Goal: Feedback & Contribution: Contribute content

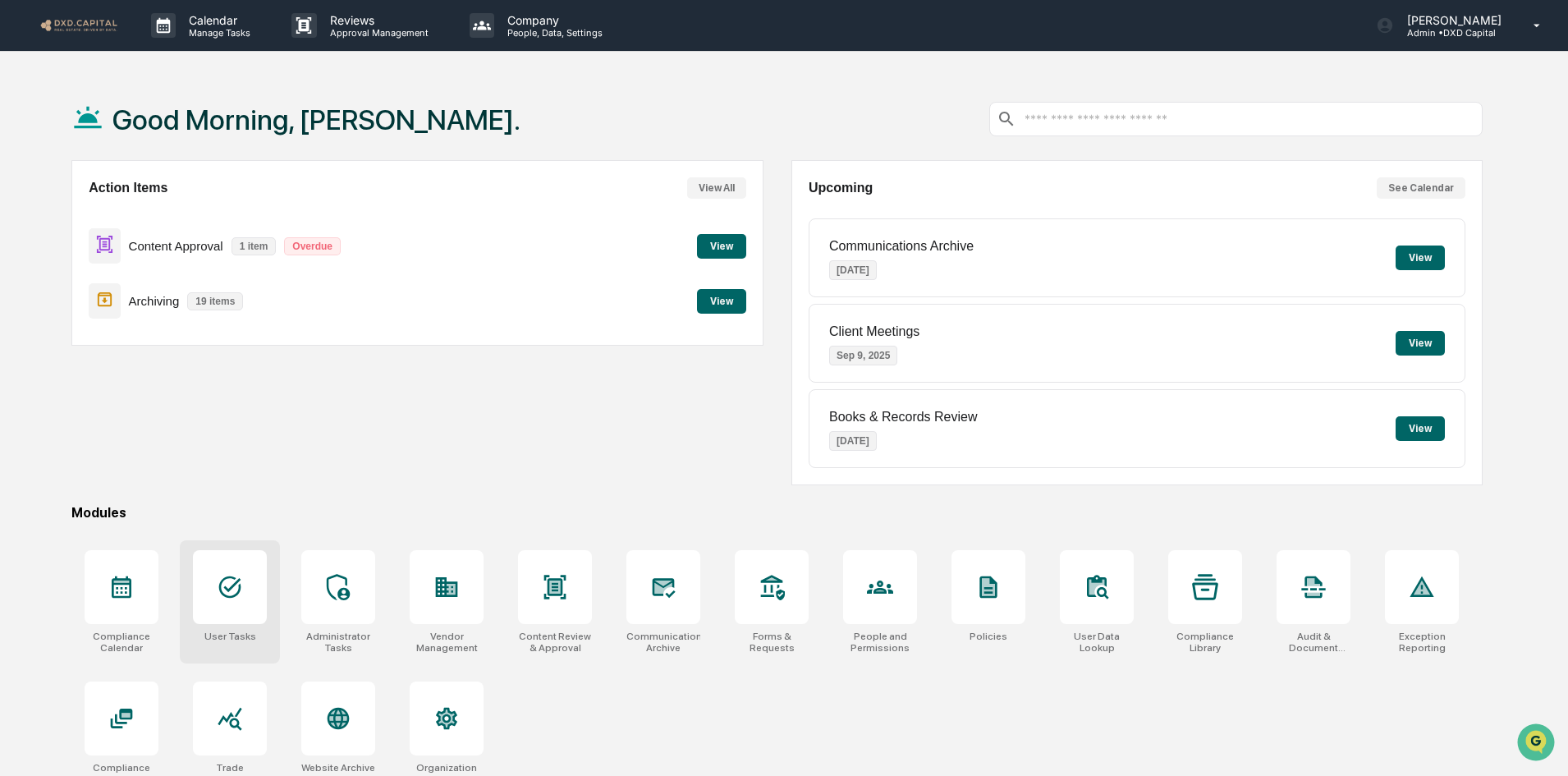
click at [241, 593] on icon at bounding box center [229, 587] width 27 height 27
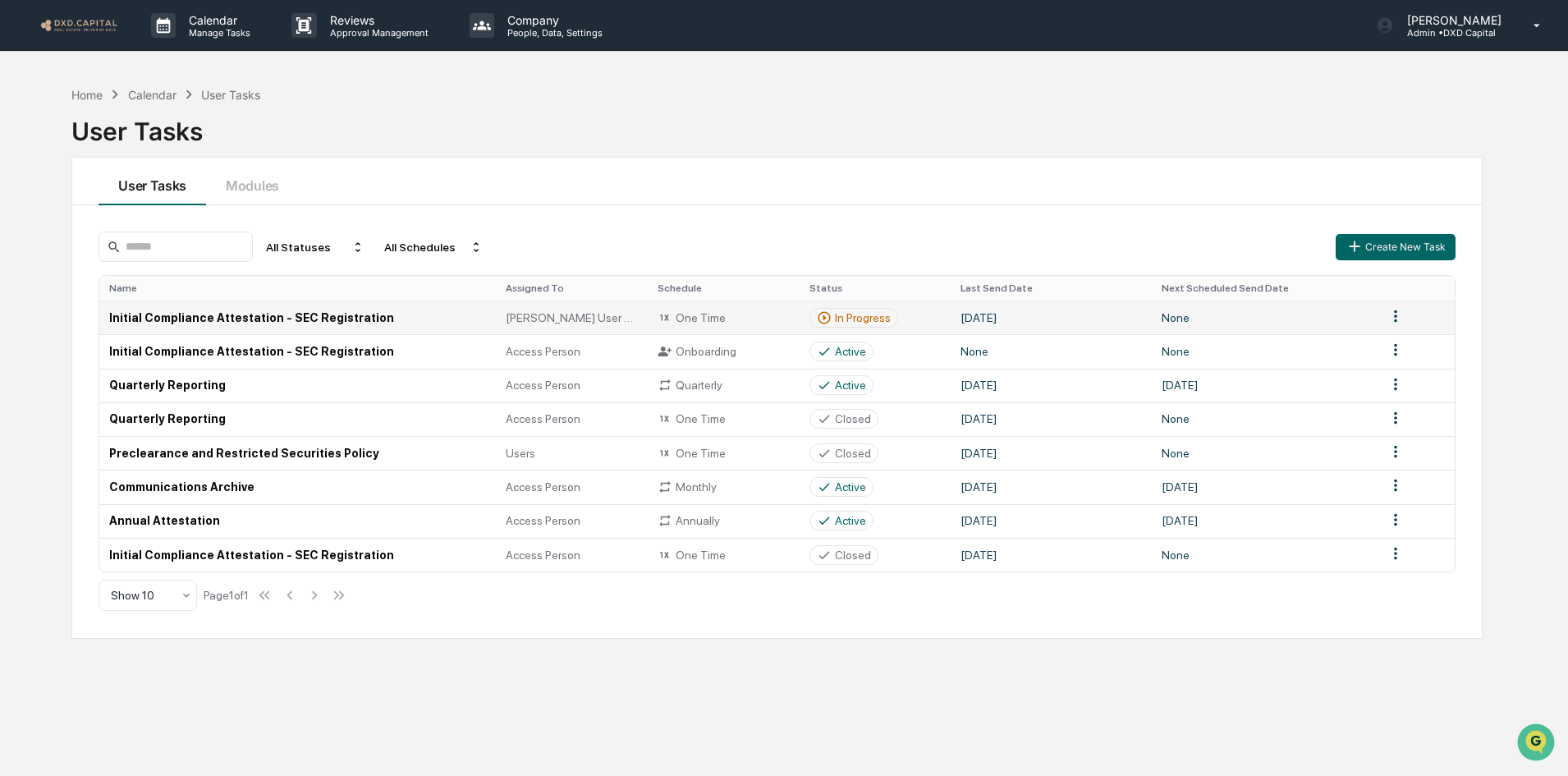
click at [1162, 316] on td "None" at bounding box center [1265, 317] width 225 height 34
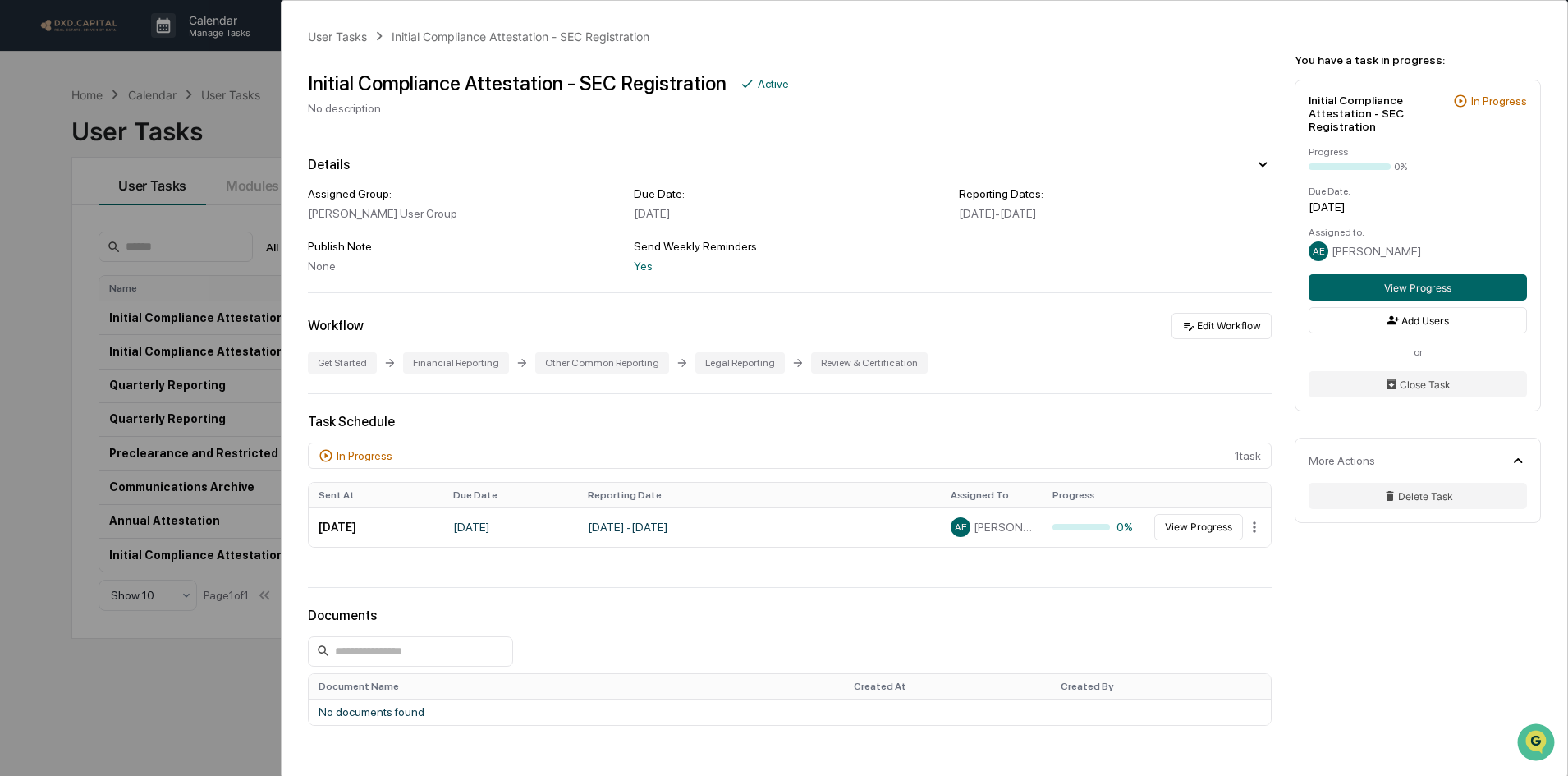
click at [1178, 51] on div "User Tasks Initial Compliance Attestation - SEC Registration Initial Compliance…" at bounding box center [924, 449] width 1286 height 896
click at [485, 37] on div "Initial Compliance Attestation - SEC Registration" at bounding box center [521, 36] width 258 height 14
click at [247, 130] on div "User Tasks Initial Compliance Attestation - SEC Registration Initial Compliance…" at bounding box center [784, 388] width 1568 height 776
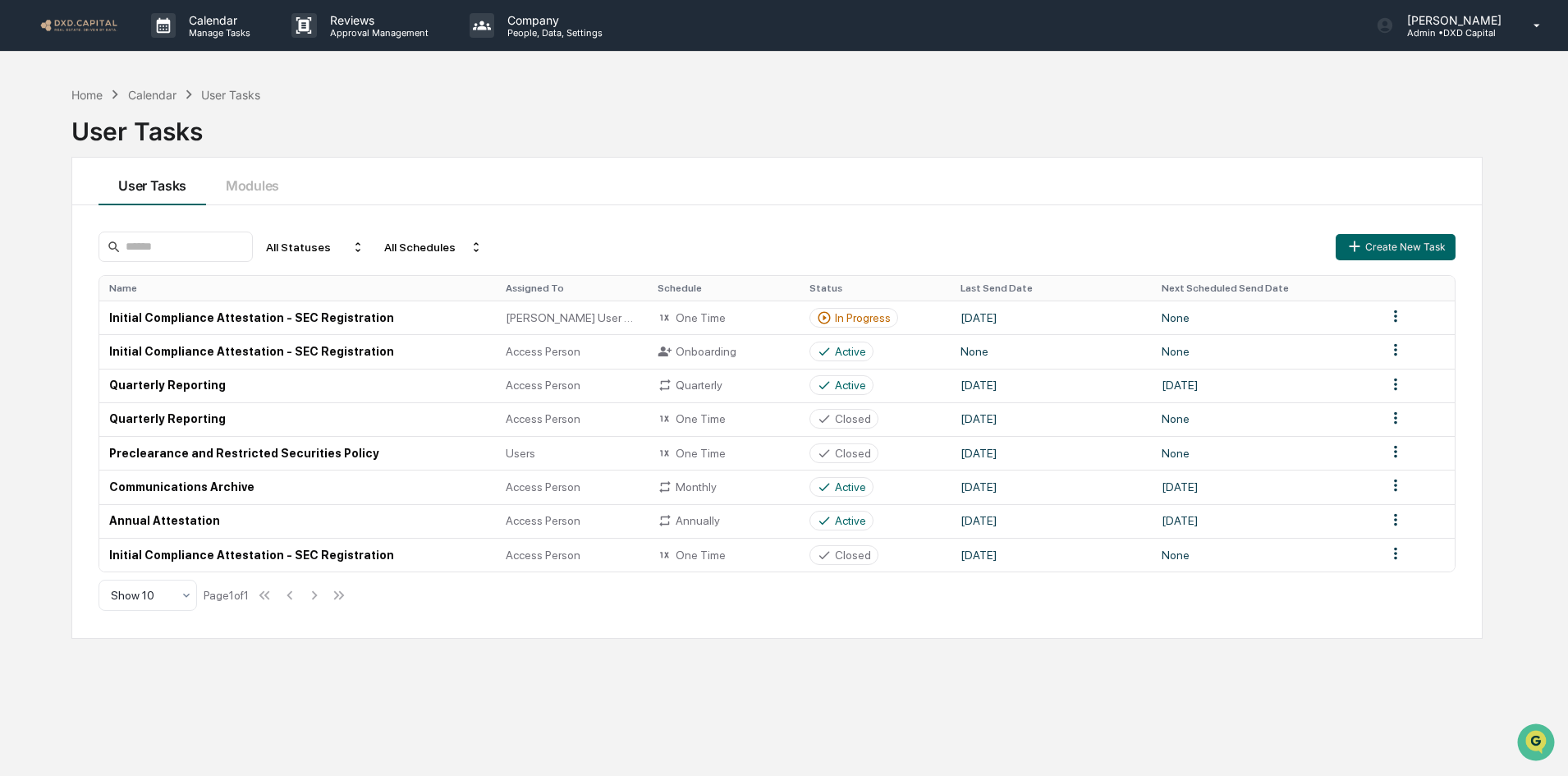
click at [1396, 321] on html "Calendar Manage Tasks Reviews Approval Management Company People, Data, Setting…" at bounding box center [784, 388] width 1568 height 776
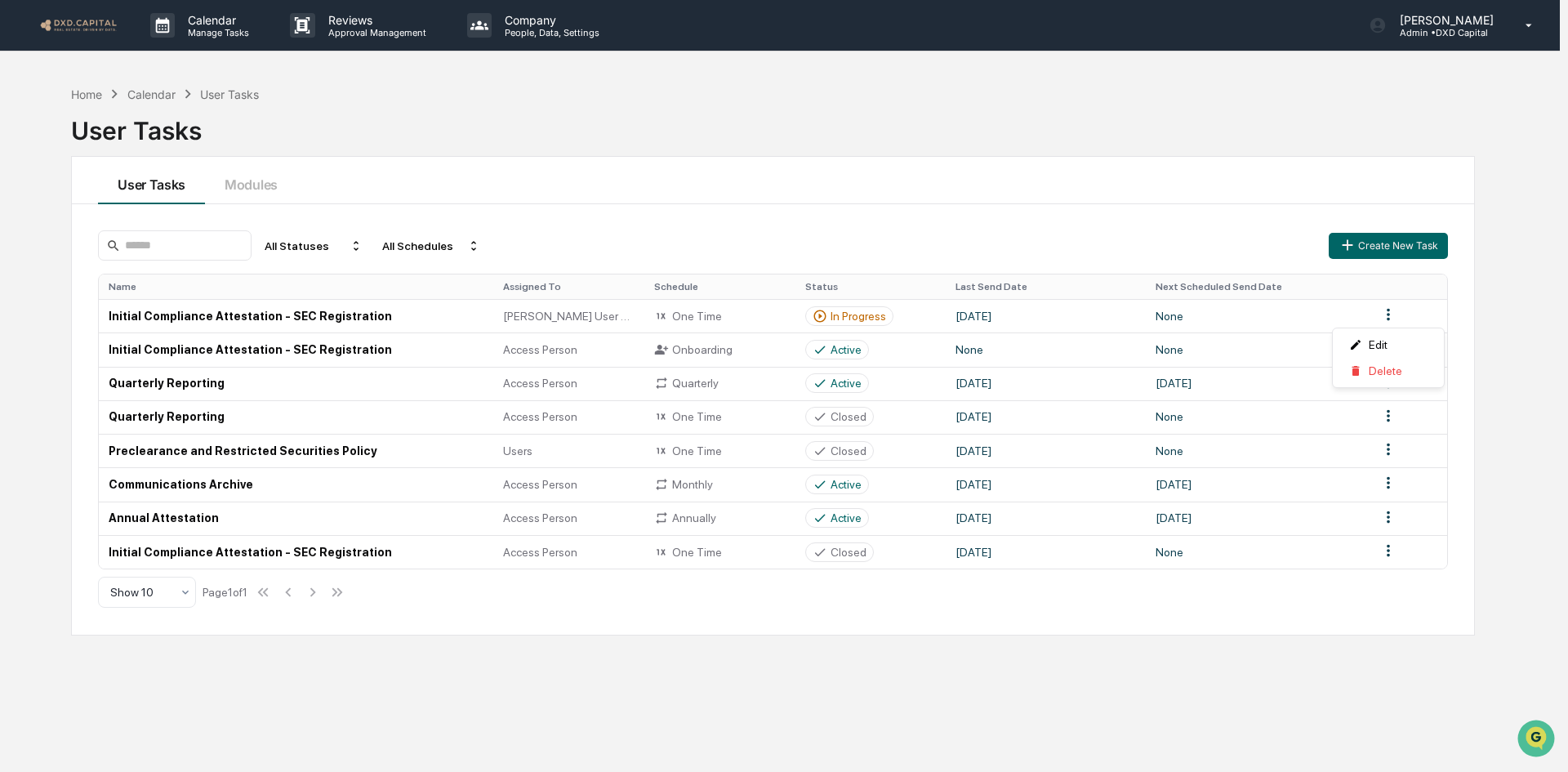
click at [291, 318] on html "Calendar Manage Tasks Reviews Approval Management Company People, Data, Setting…" at bounding box center [784, 386] width 1568 height 772
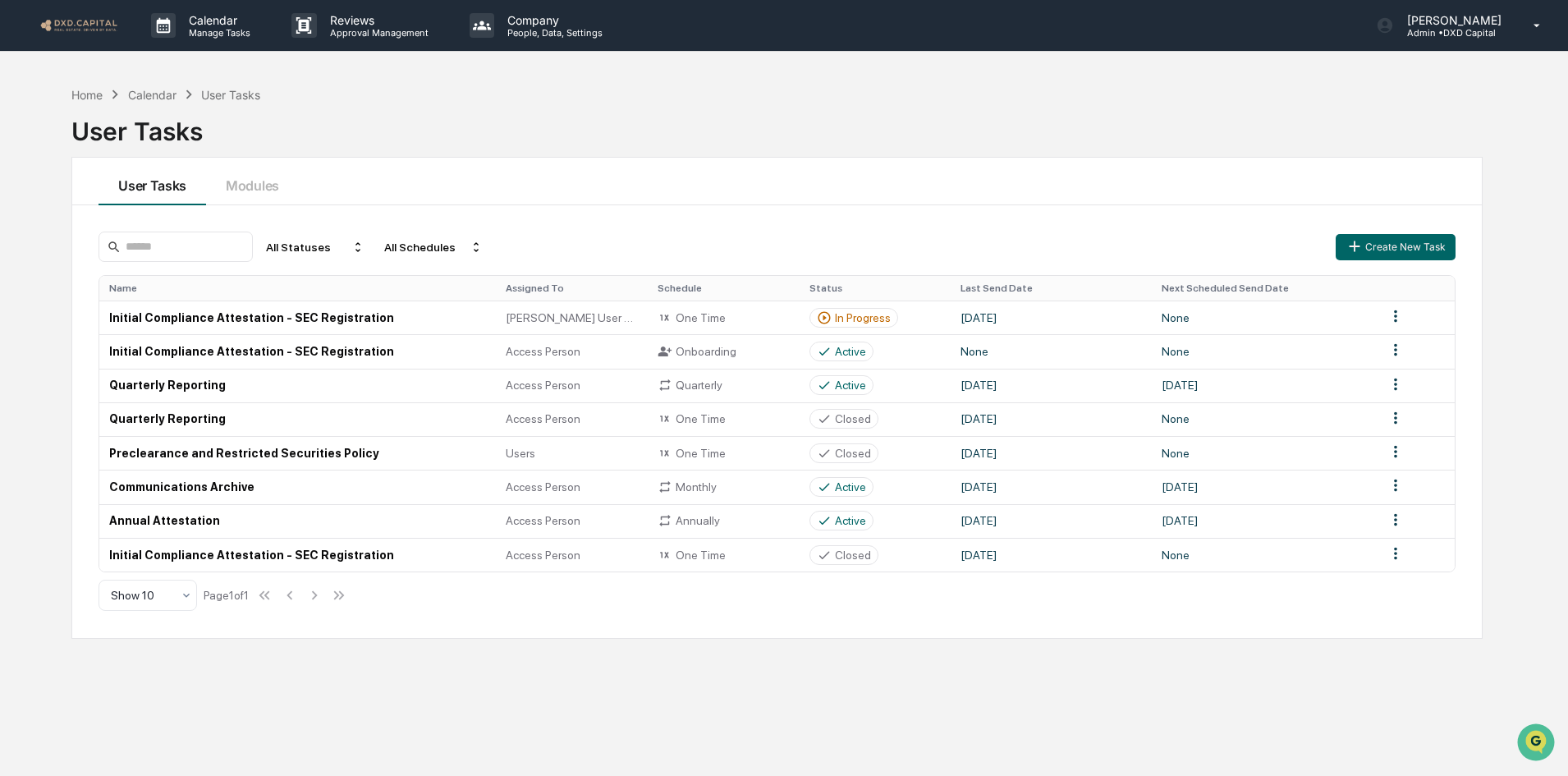
click at [293, 320] on td "Initial Compliance Attestation - SEC Registration" at bounding box center [298, 317] width 397 height 34
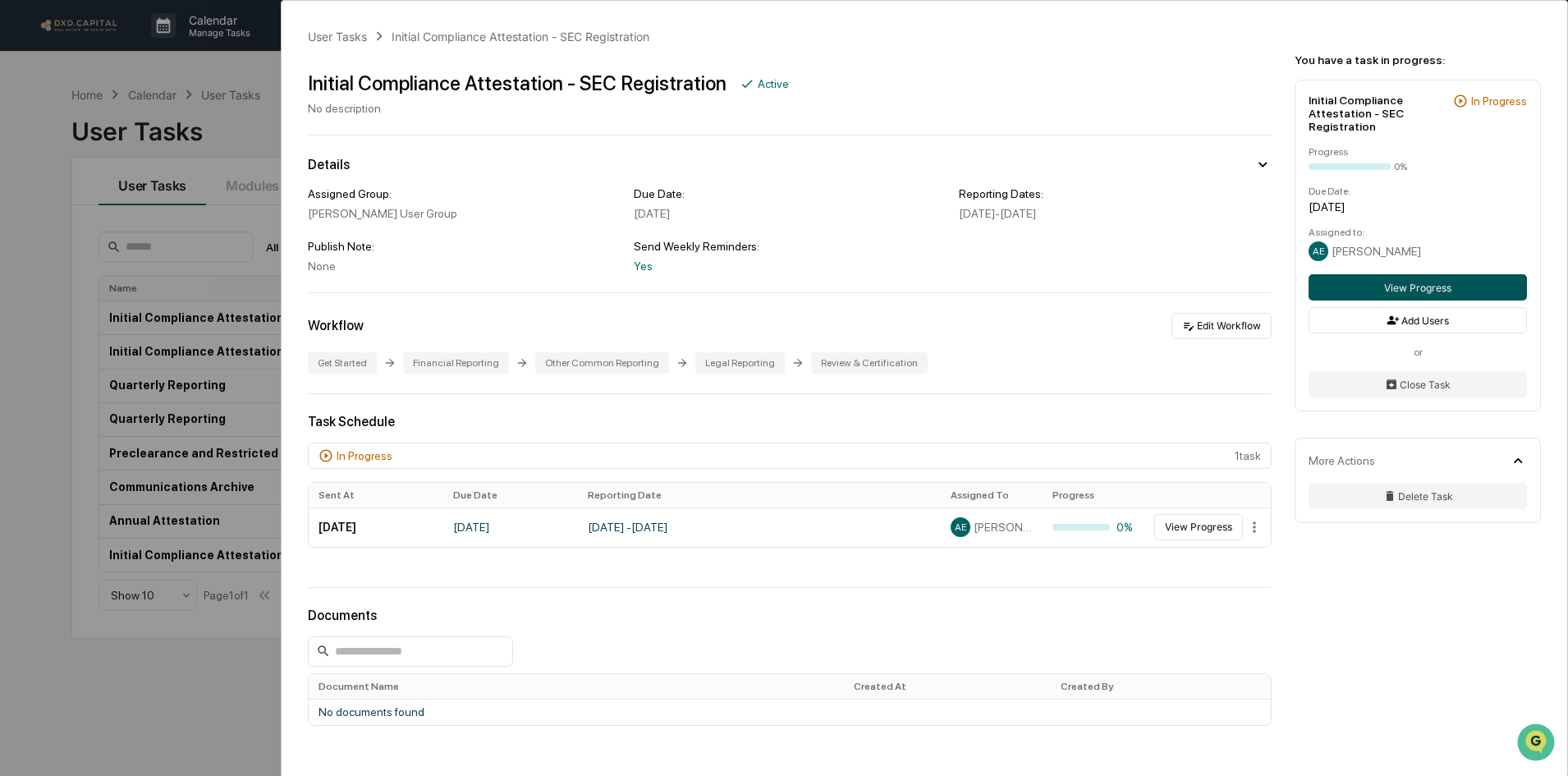
click at [1424, 288] on button "View Progress" at bounding box center [1418, 287] width 218 height 27
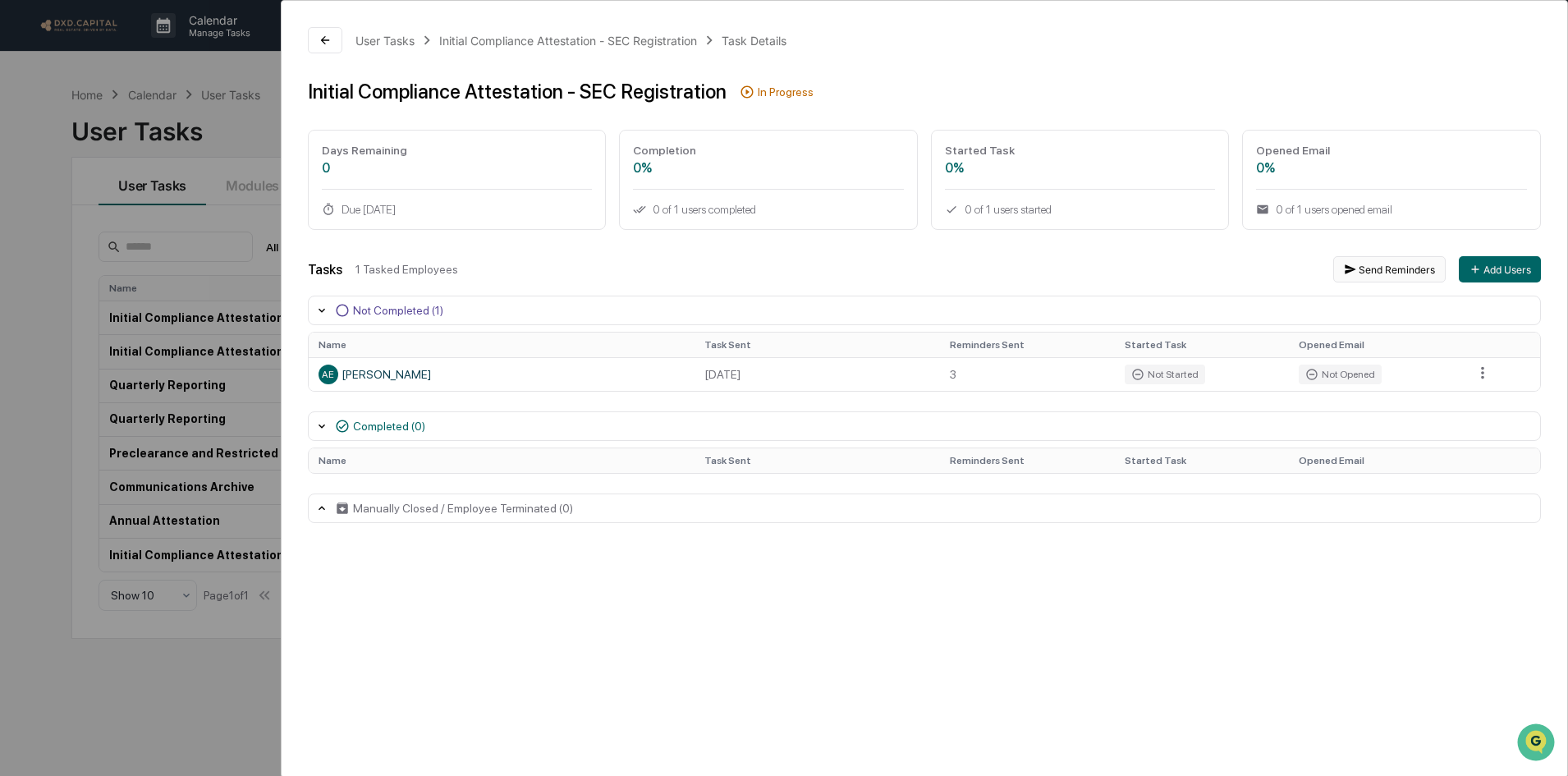
click at [1400, 270] on button "Send Reminders" at bounding box center [1389, 269] width 113 height 27
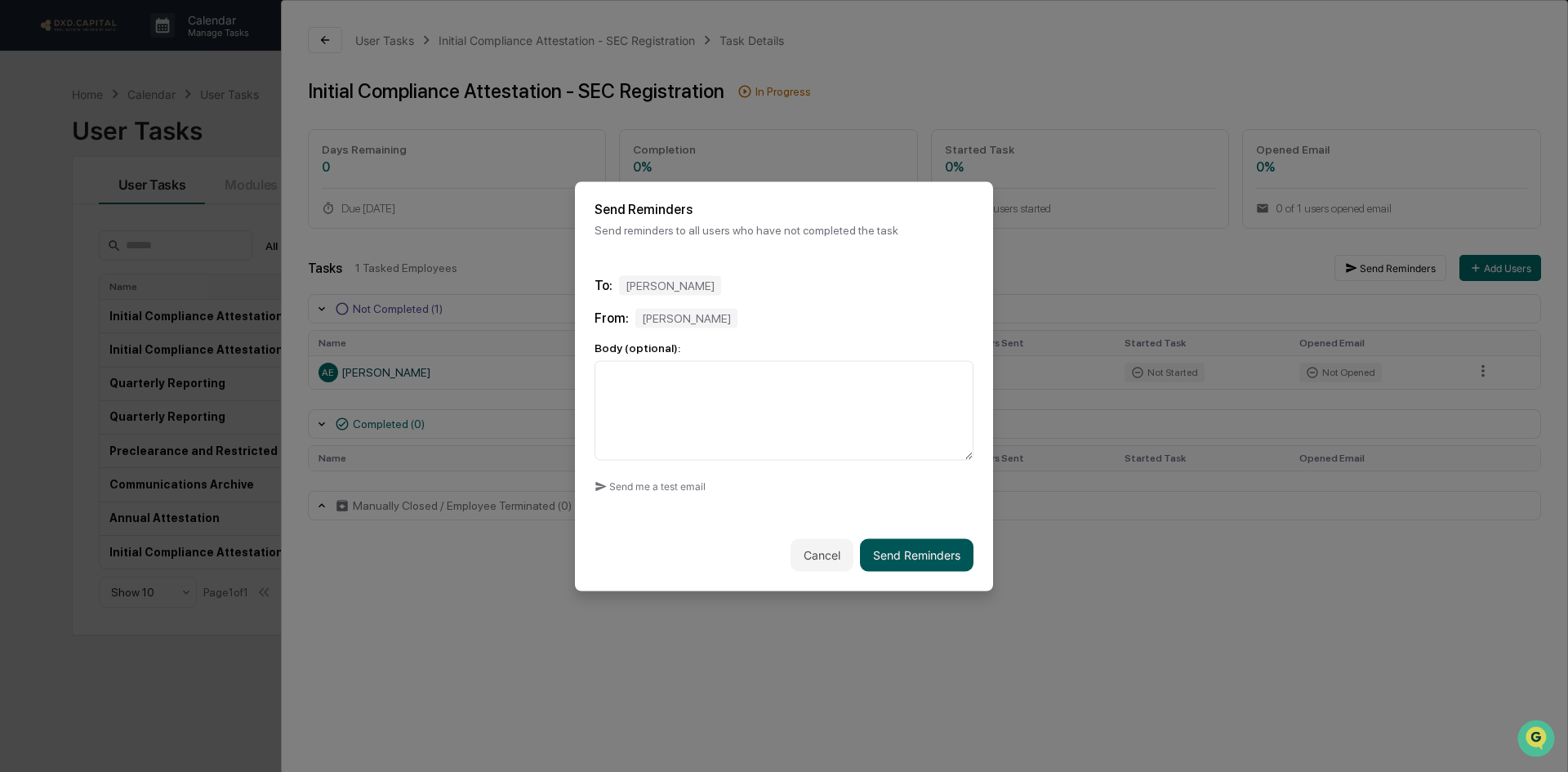
click at [931, 542] on button "Send Reminders" at bounding box center [916, 555] width 114 height 32
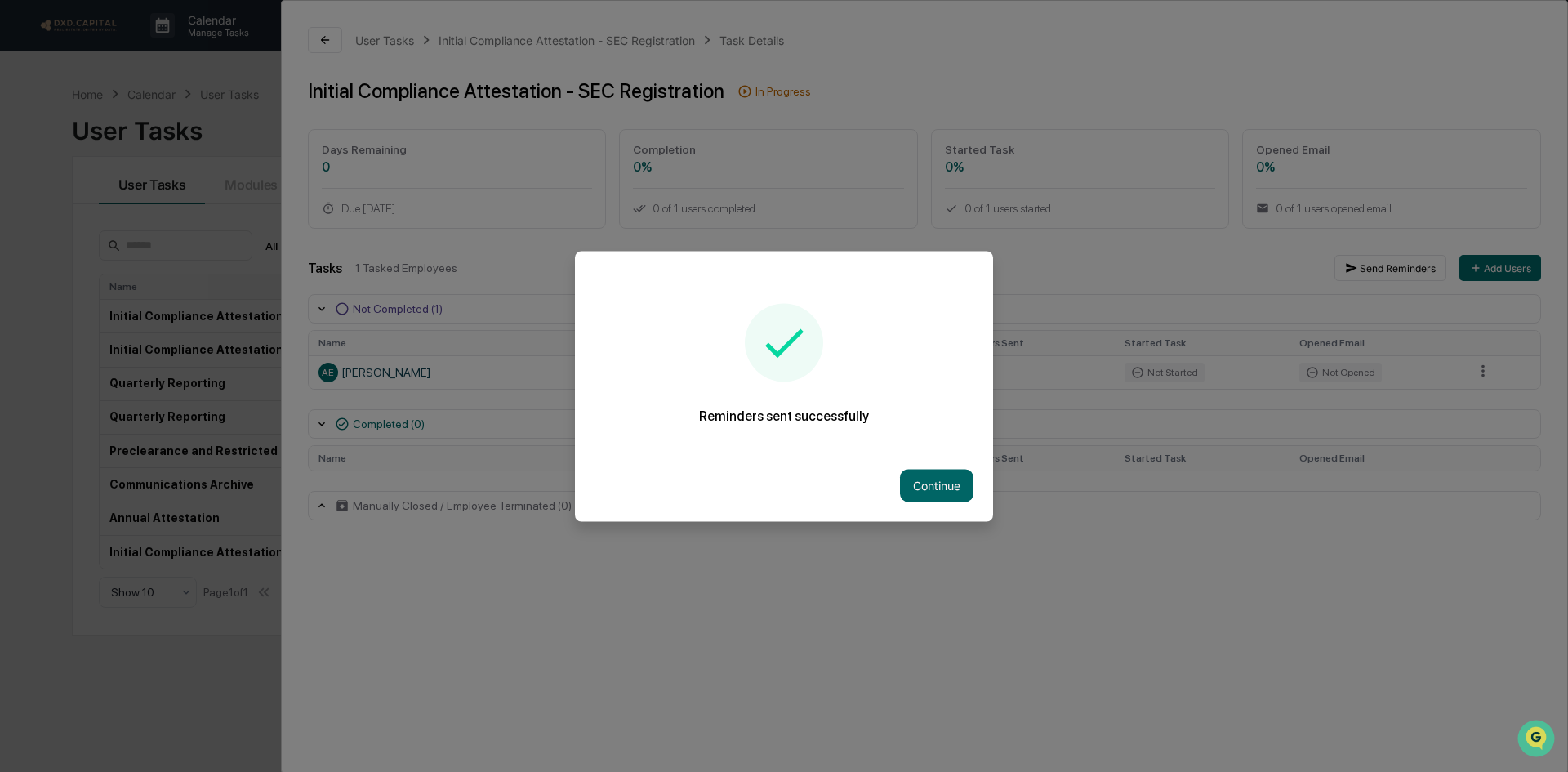
click at [449, 576] on div at bounding box center [784, 386] width 1568 height 772
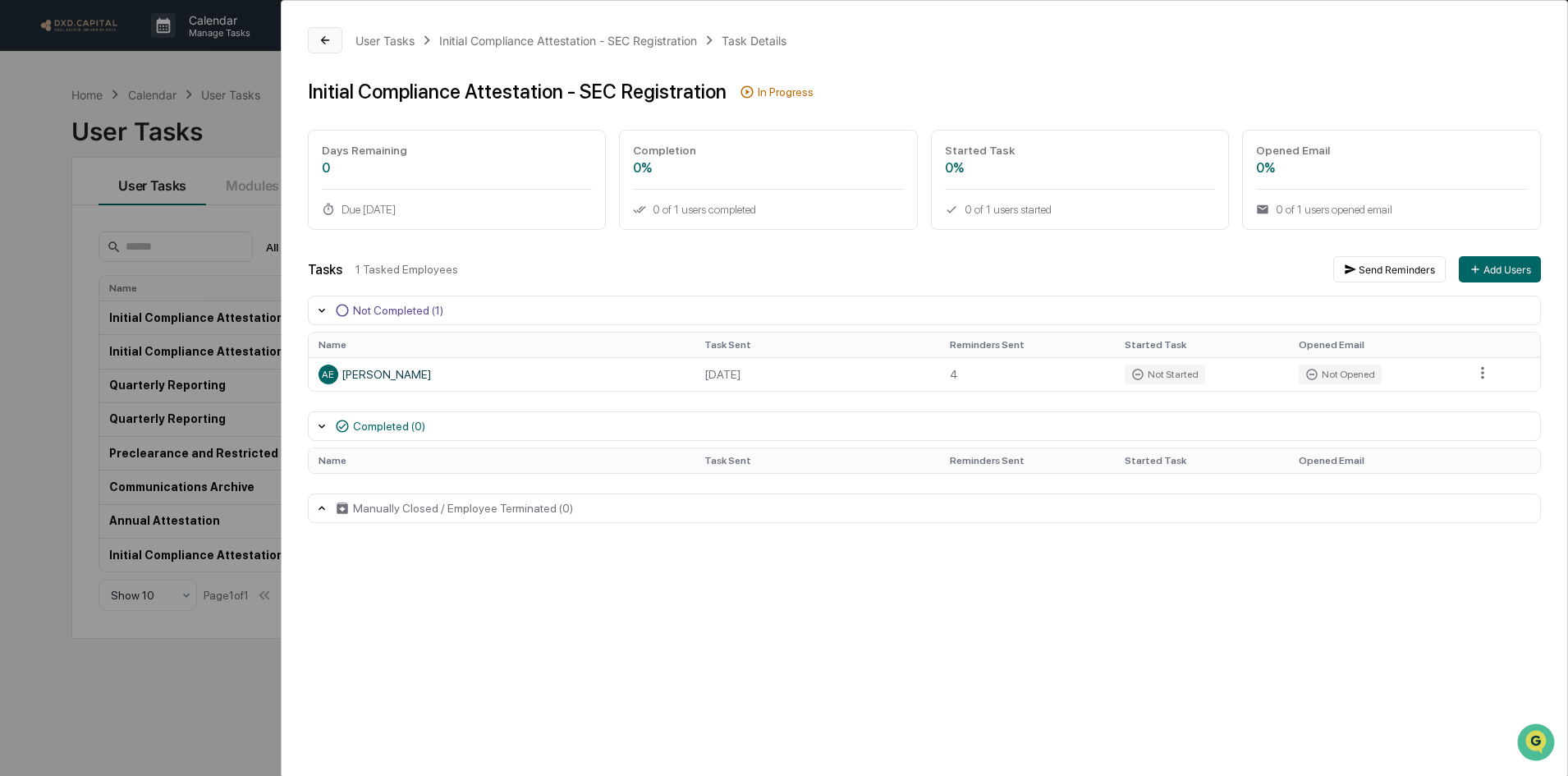
click at [336, 34] on button at bounding box center [325, 40] width 34 height 27
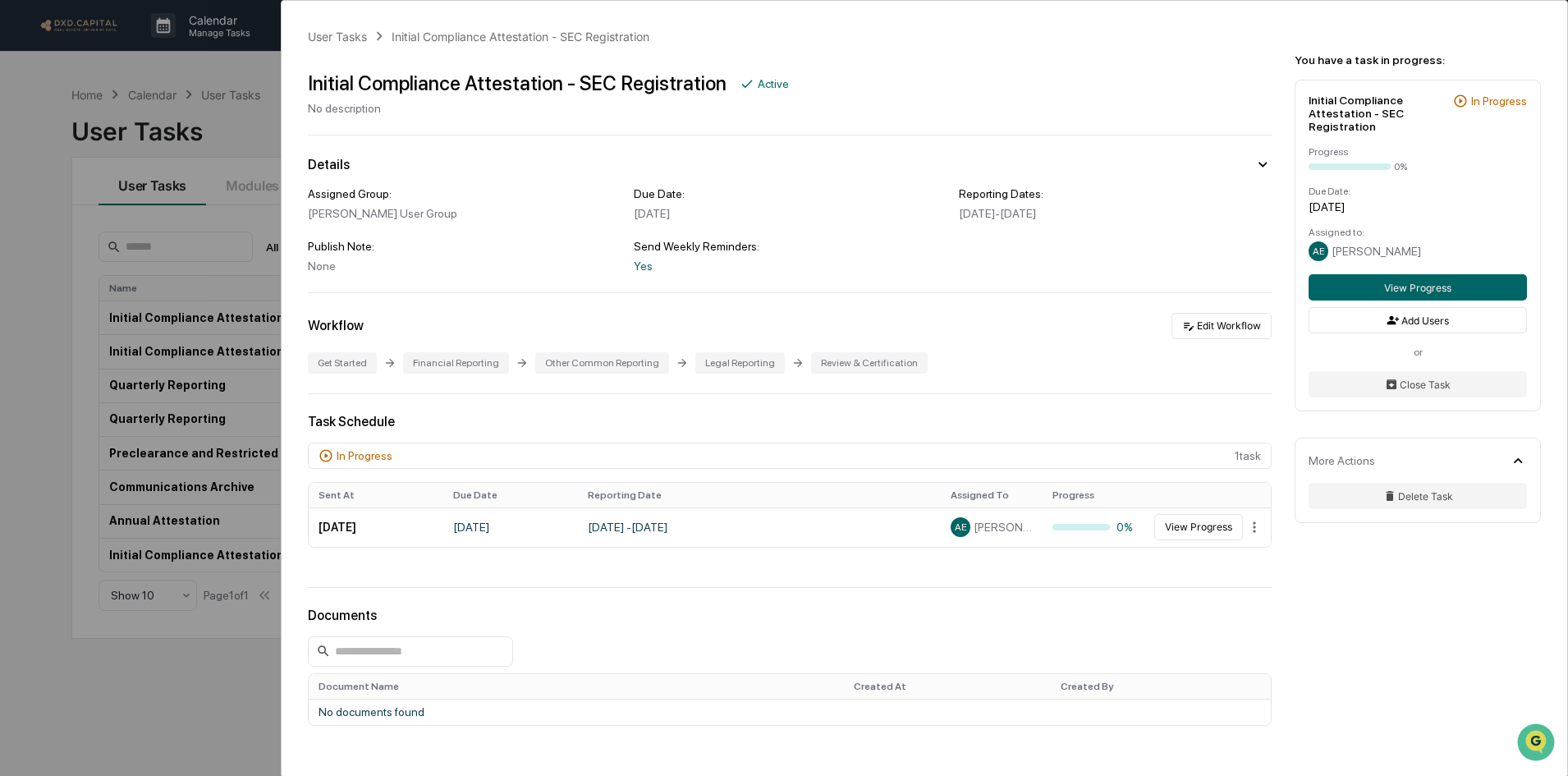
click at [124, 80] on div "User Tasks Initial Compliance Attestation - SEC Registration Initial Compliance…" at bounding box center [784, 388] width 1568 height 776
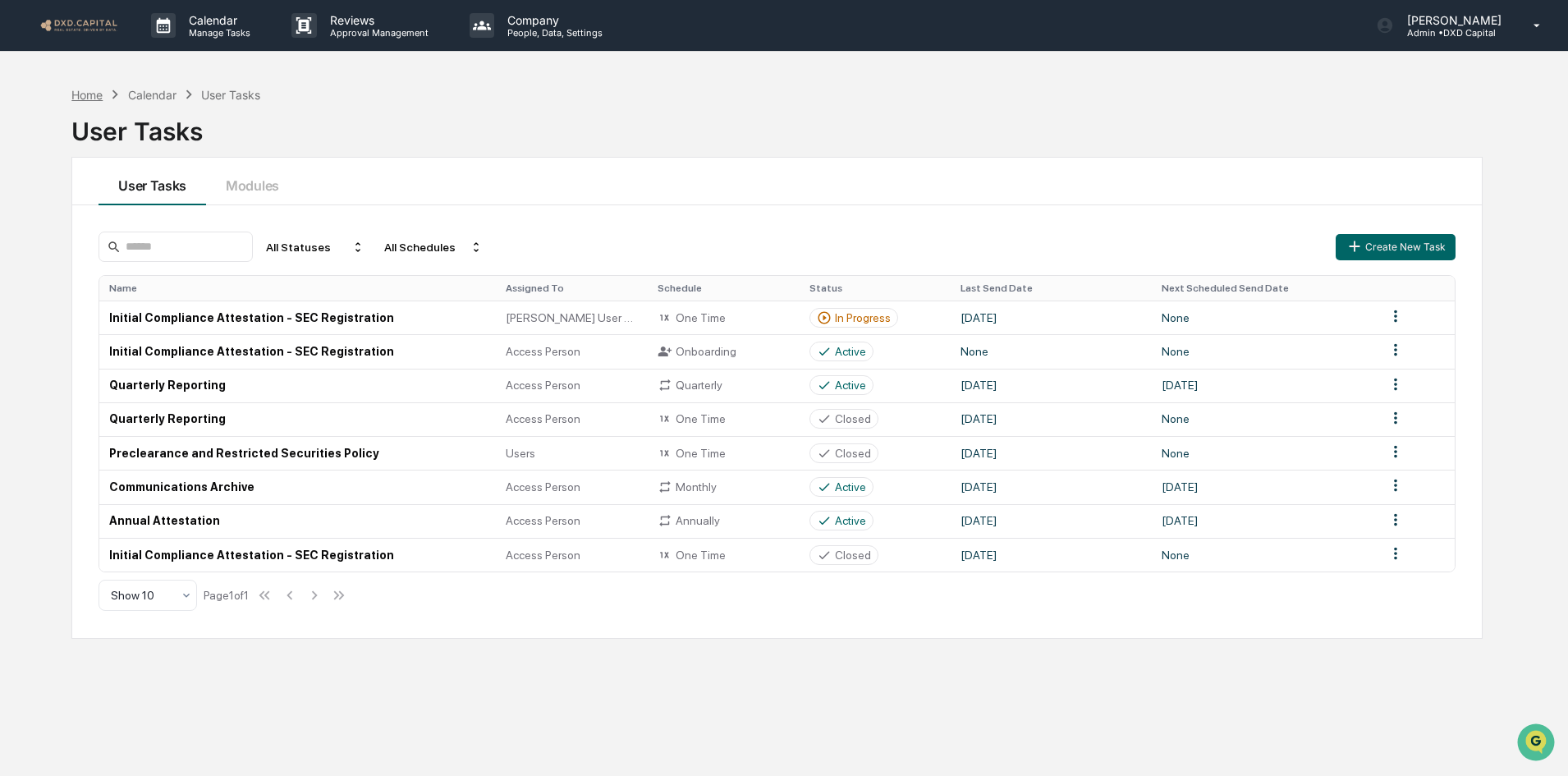
click at [95, 94] on div "Home" at bounding box center [87, 95] width 31 height 14
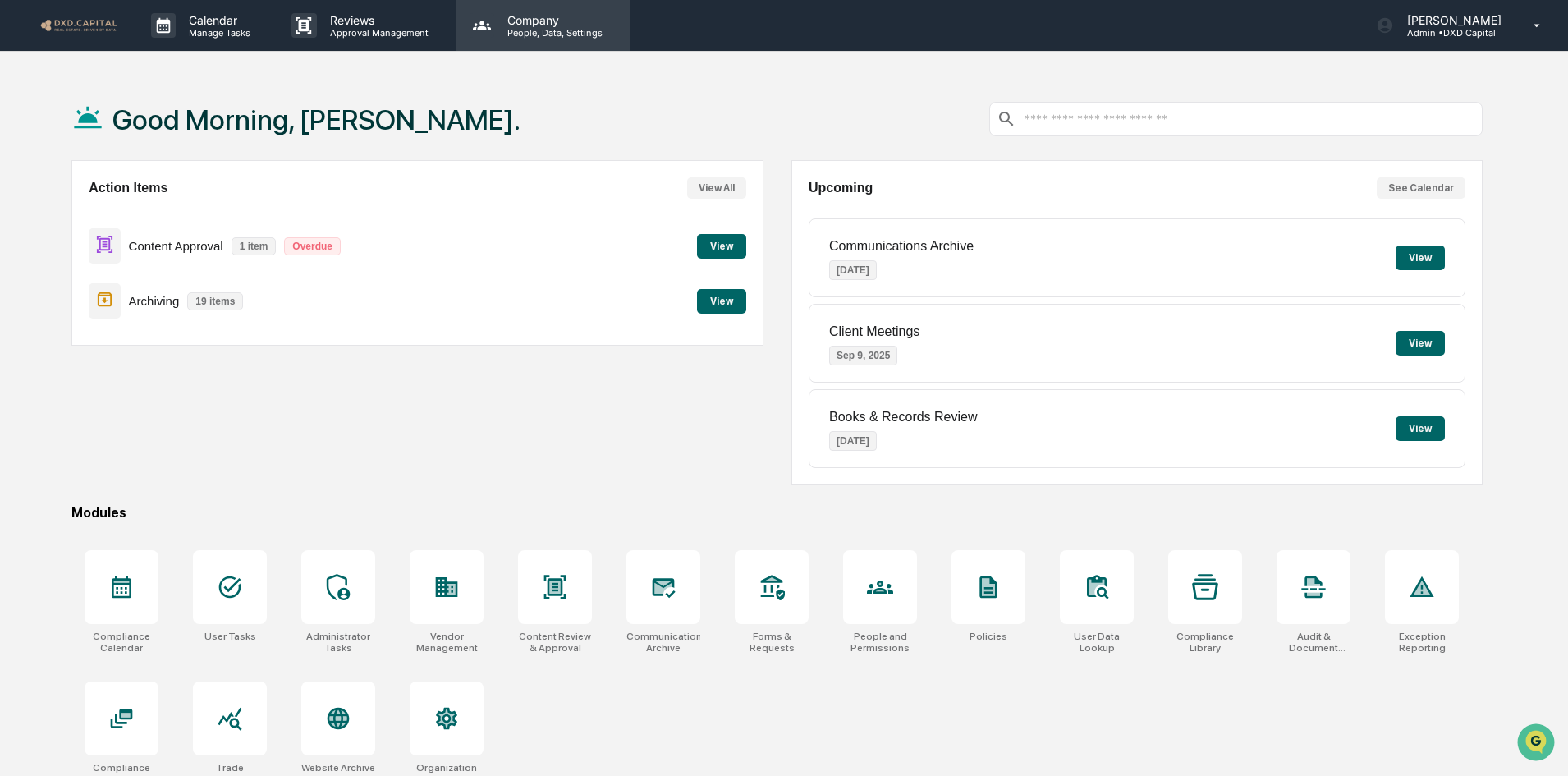
click at [540, 21] on p "Company" at bounding box center [552, 20] width 117 height 14
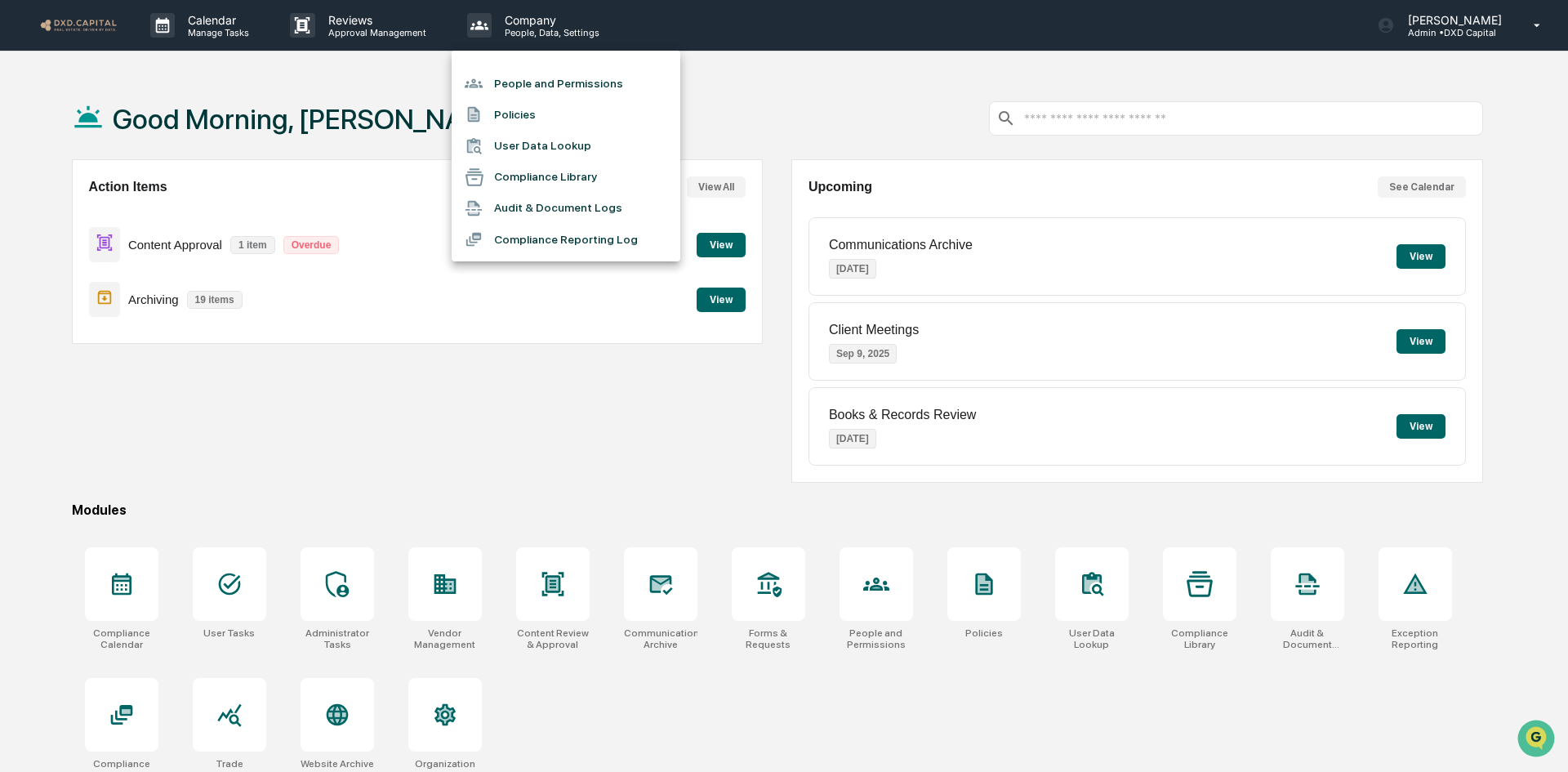
click at [517, 87] on li "People and Permissions" at bounding box center [567, 83] width 229 height 31
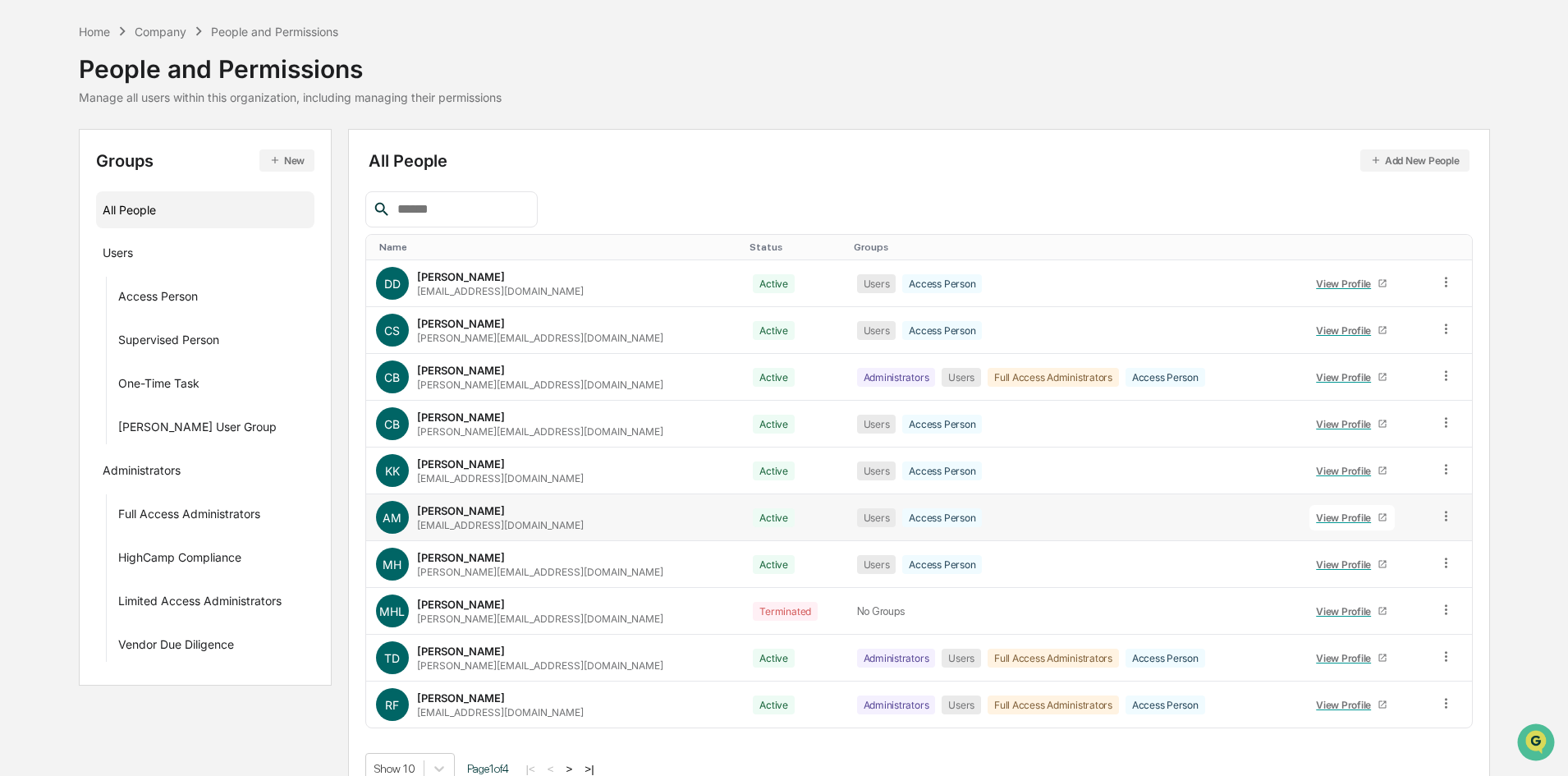
scroll to position [82, 0]
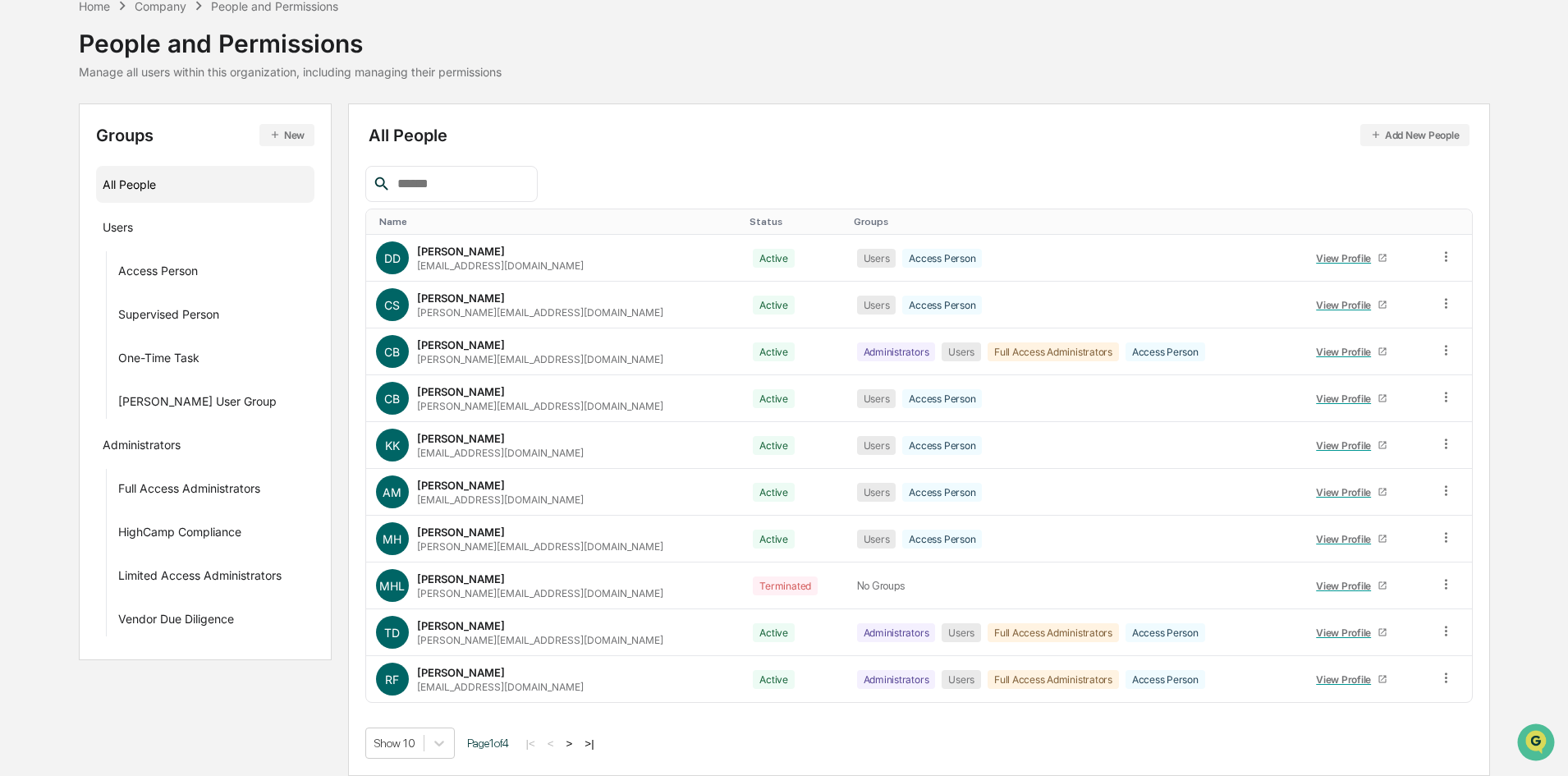
click at [595, 738] on button ">|" at bounding box center [589, 743] width 19 height 14
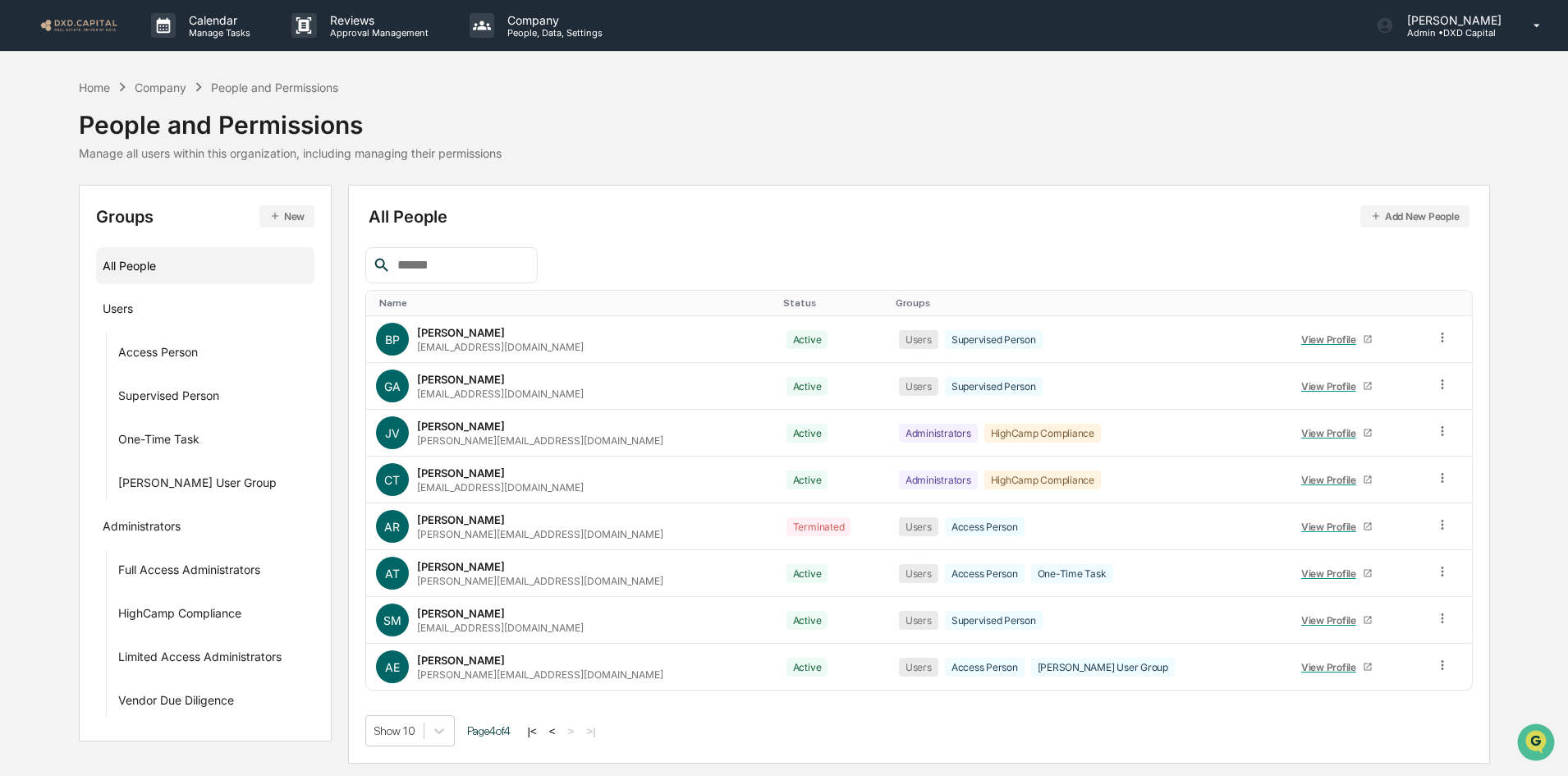
scroll to position [0, 0]
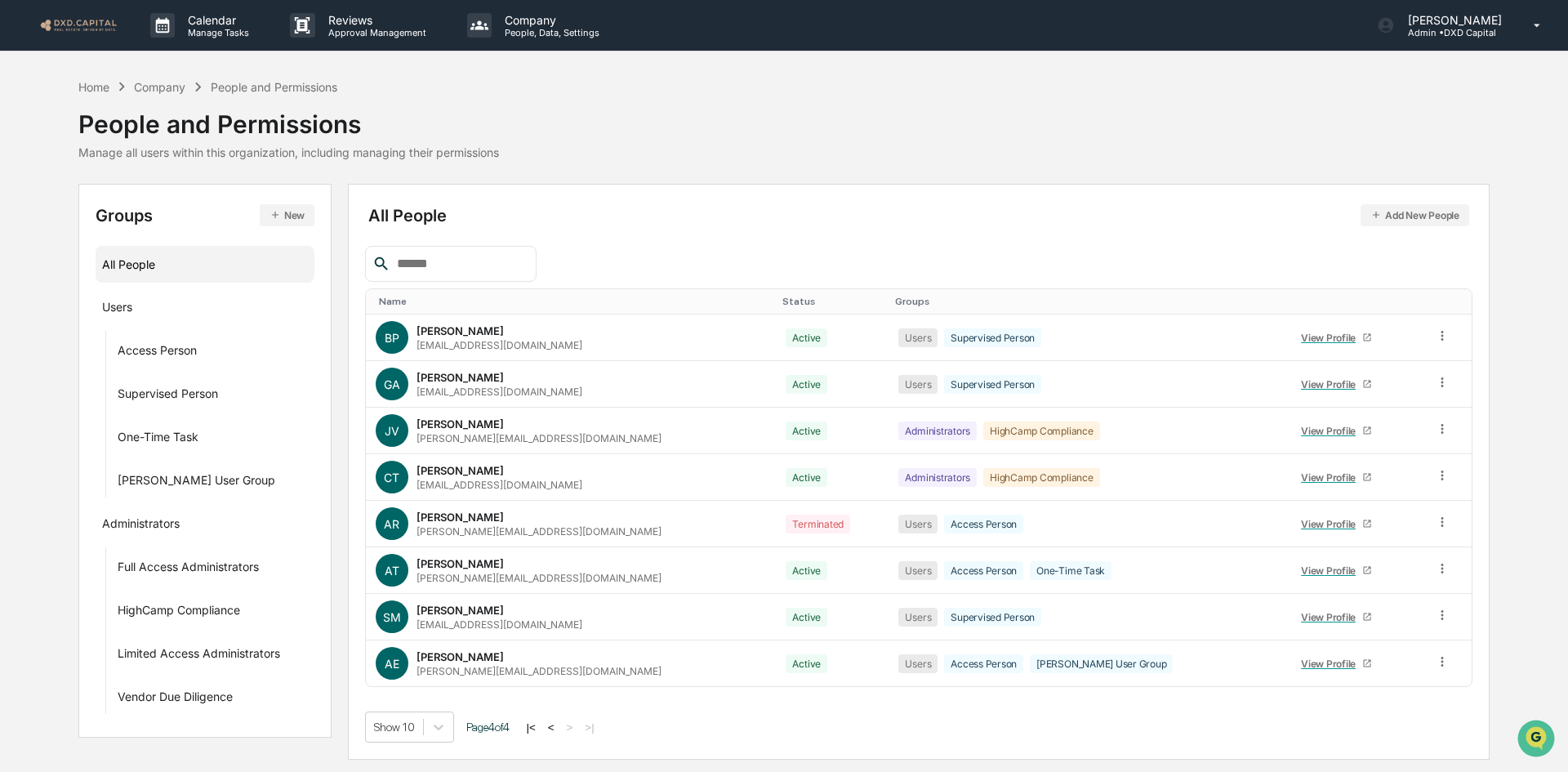
click at [537, 728] on button "|<" at bounding box center [531, 728] width 19 height 14
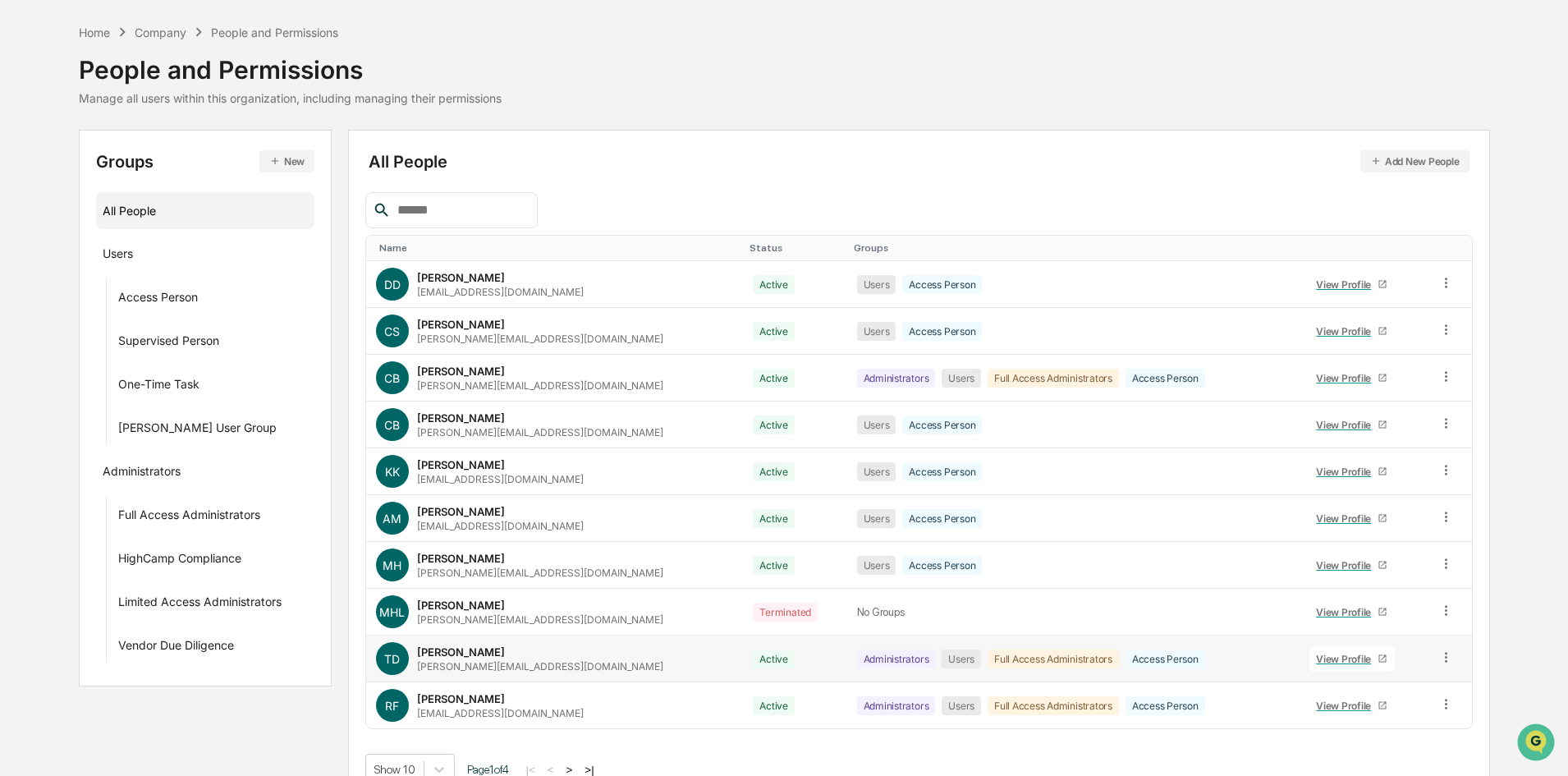
scroll to position [82, 0]
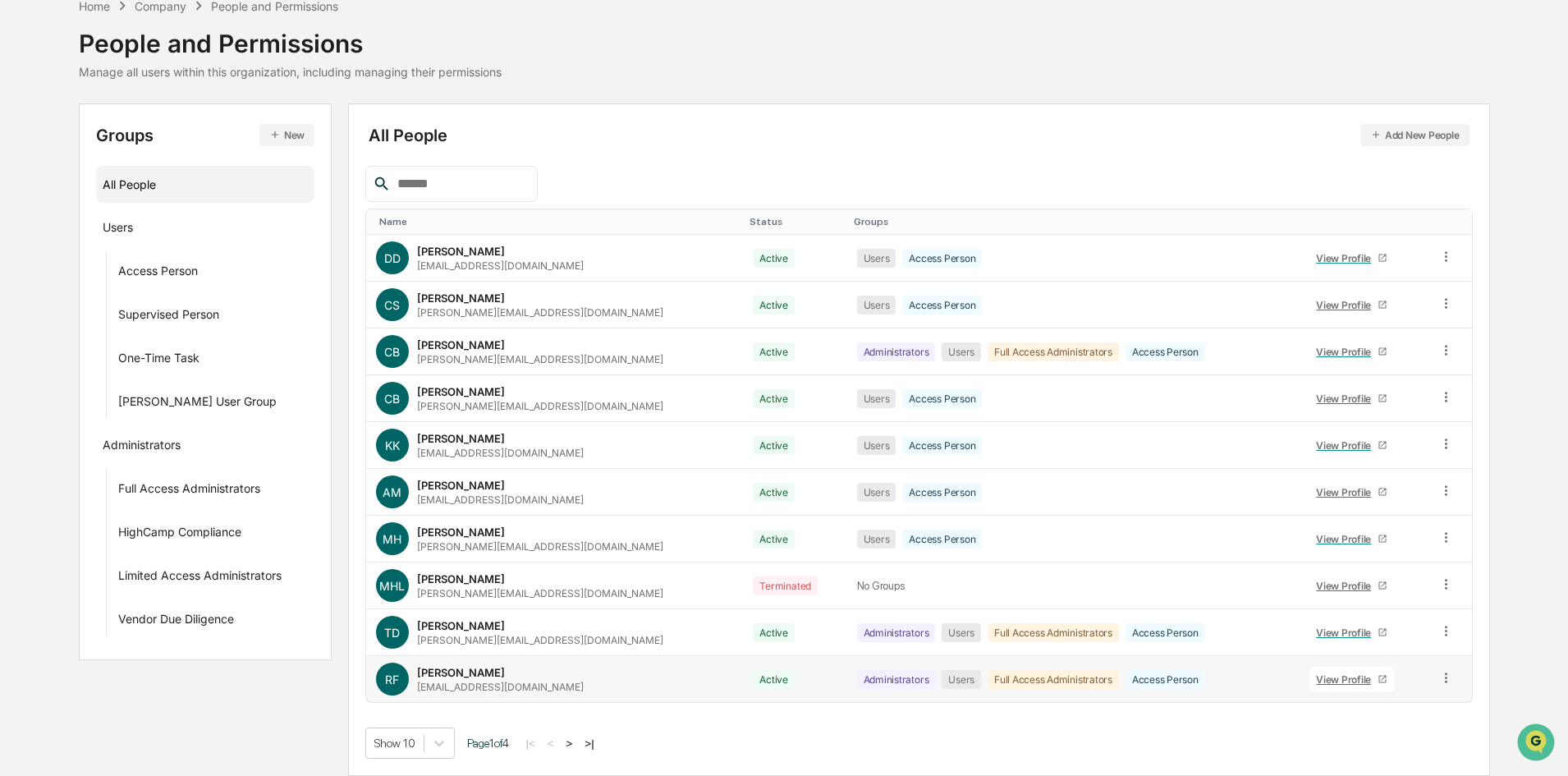
click at [1438, 674] on icon at bounding box center [1446, 678] width 15 height 15
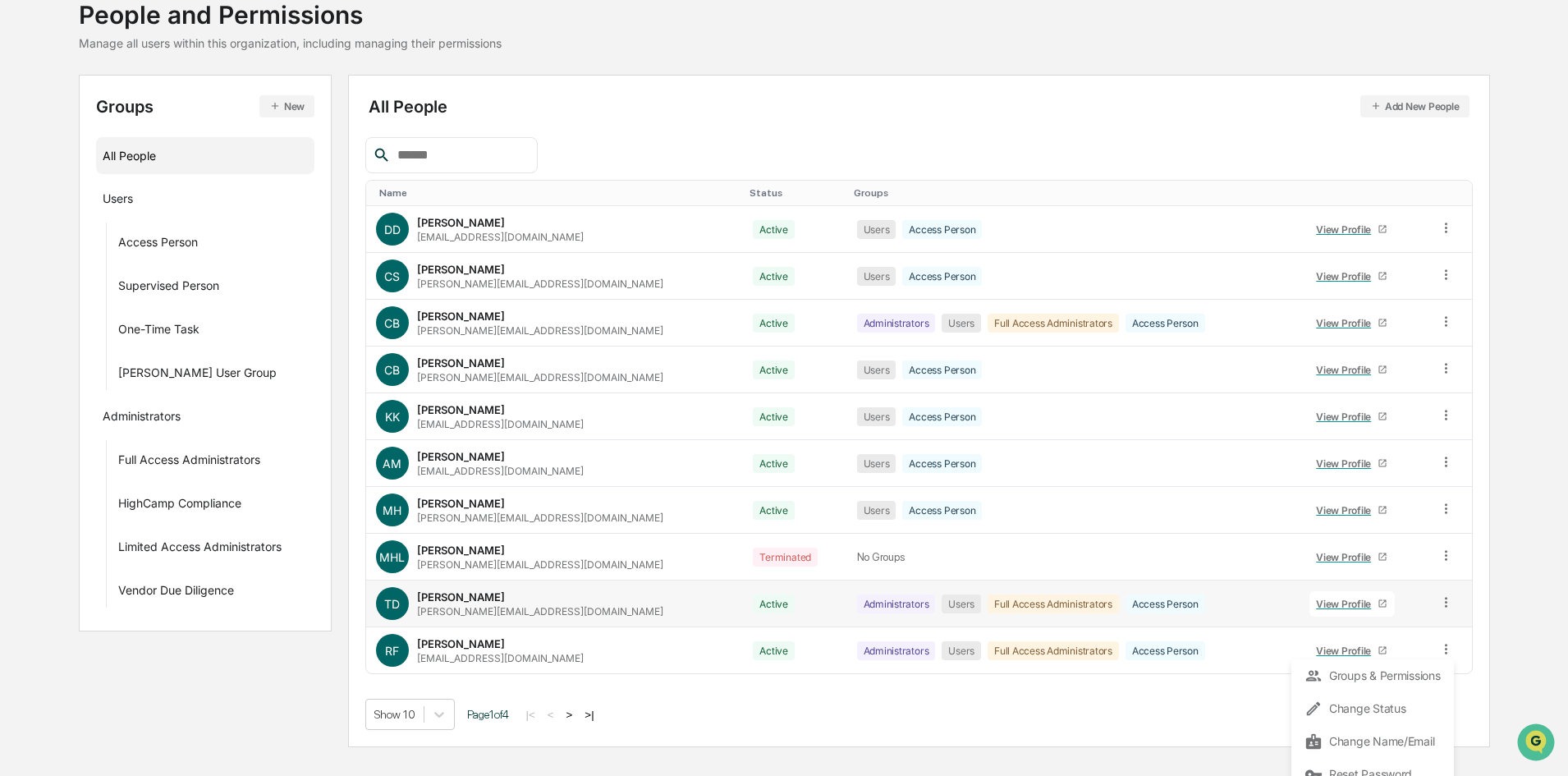
scroll to position [125, 0]
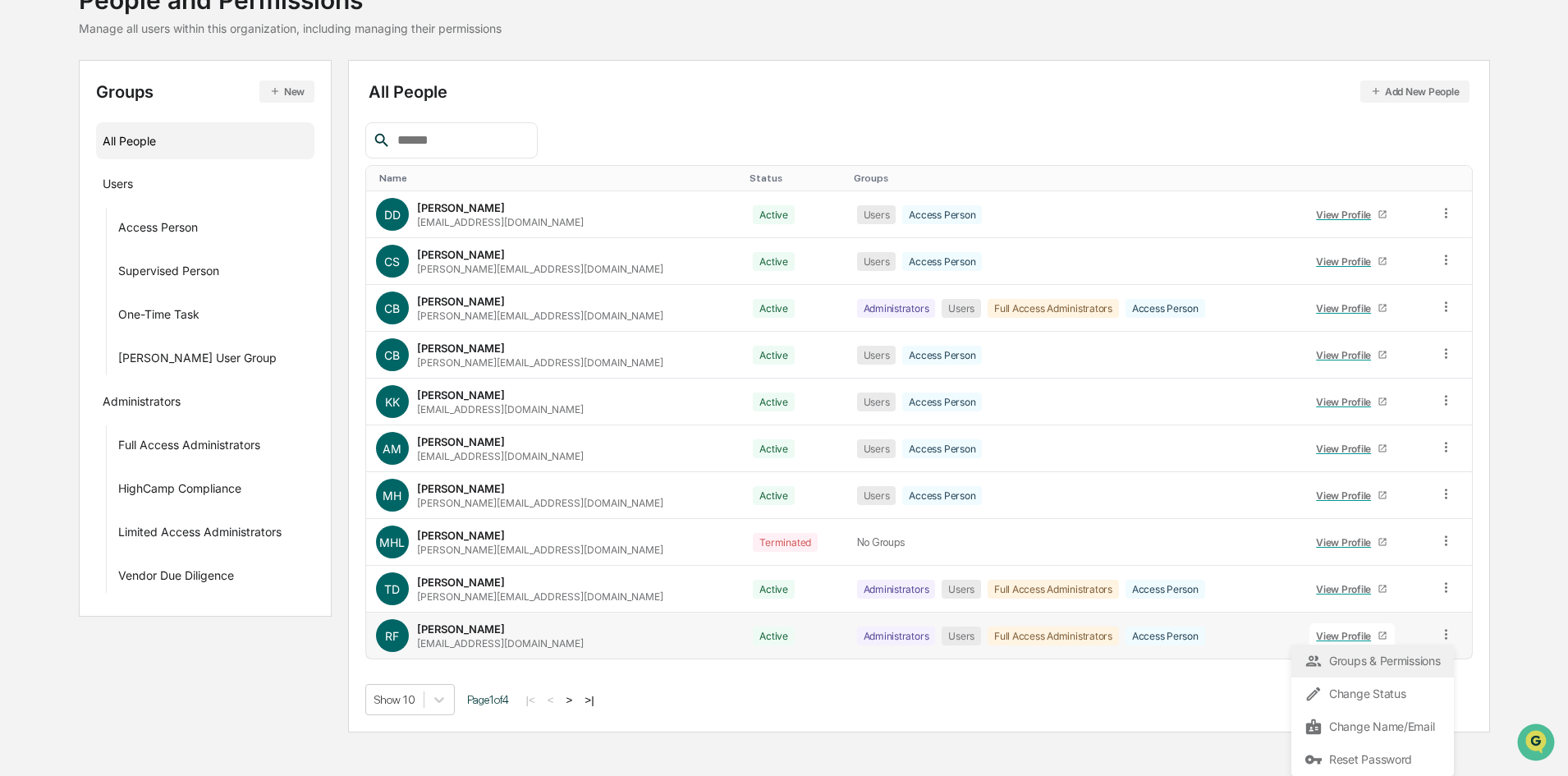
click at [1365, 655] on div "Groups & Permissions" at bounding box center [1373, 661] width 137 height 20
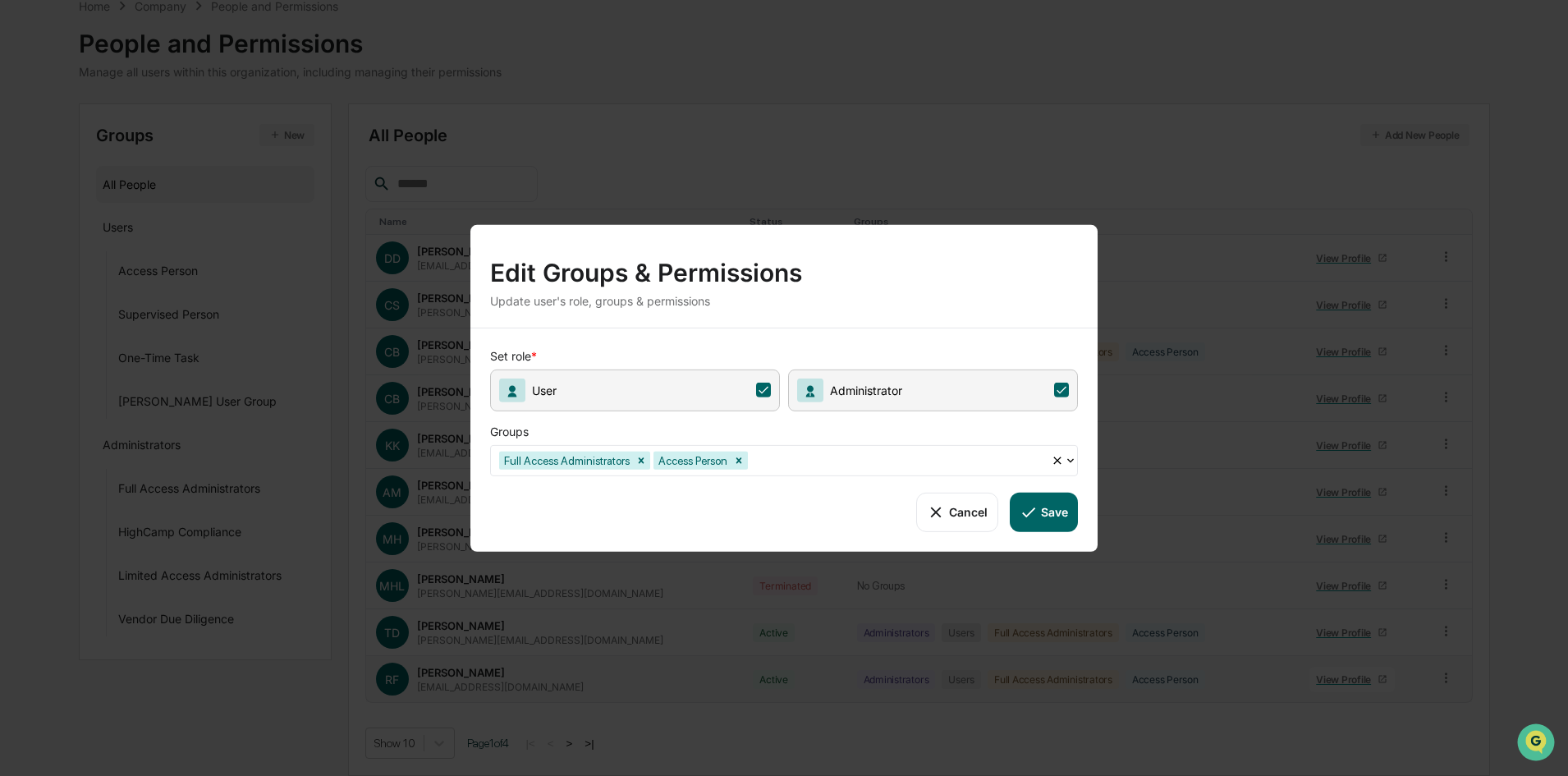
scroll to position [82, 0]
click at [1040, 461] on div at bounding box center [897, 461] width 291 height 19
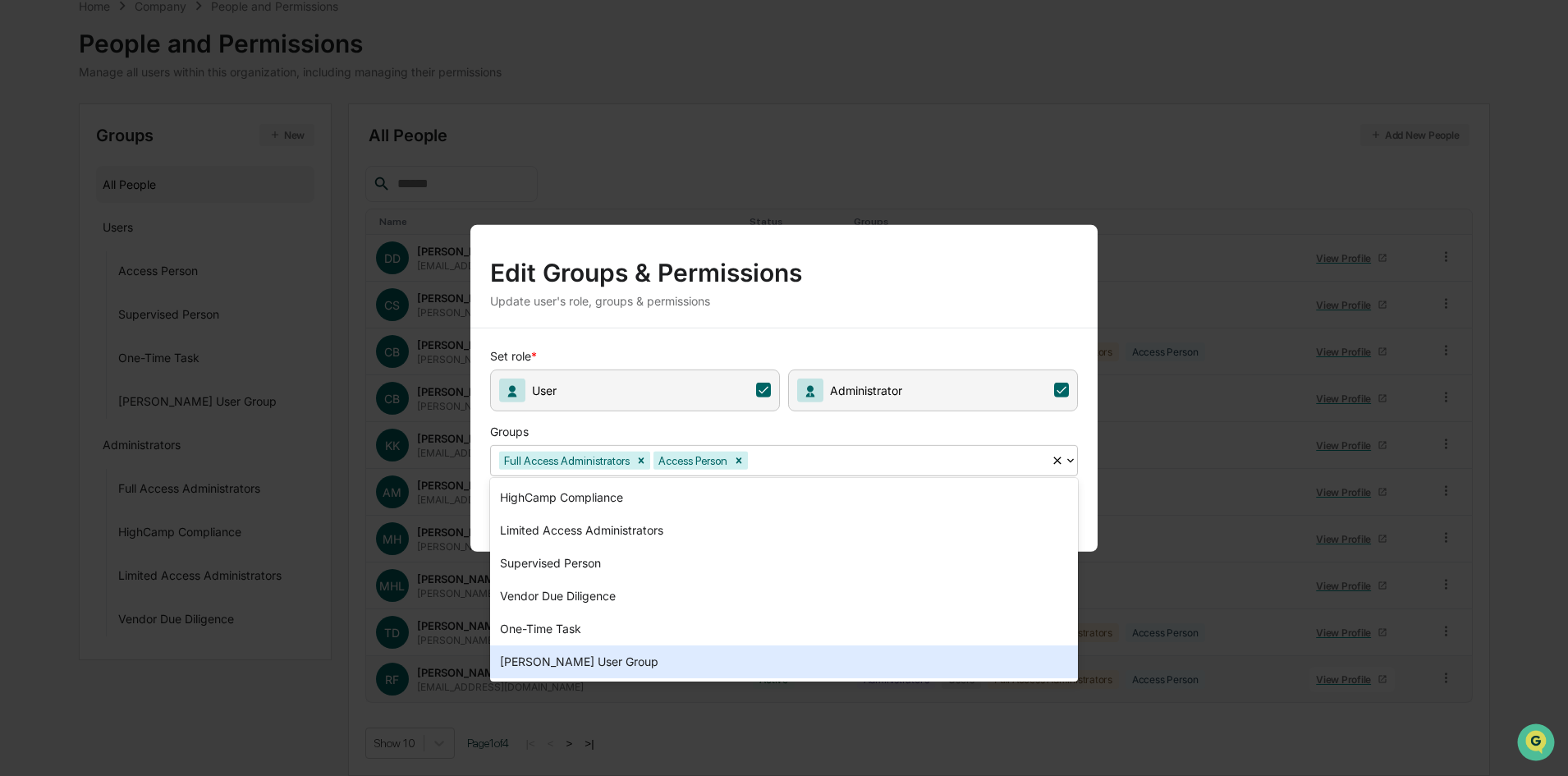
drag, startPoint x: 201, startPoint y: 721, endPoint x: 214, endPoint y: 724, distance: 13.3
click at [204, 723] on div "Edit Groups & Permissions Update user's role, groups & permissions Set role * U…" at bounding box center [784, 388] width 1568 height 776
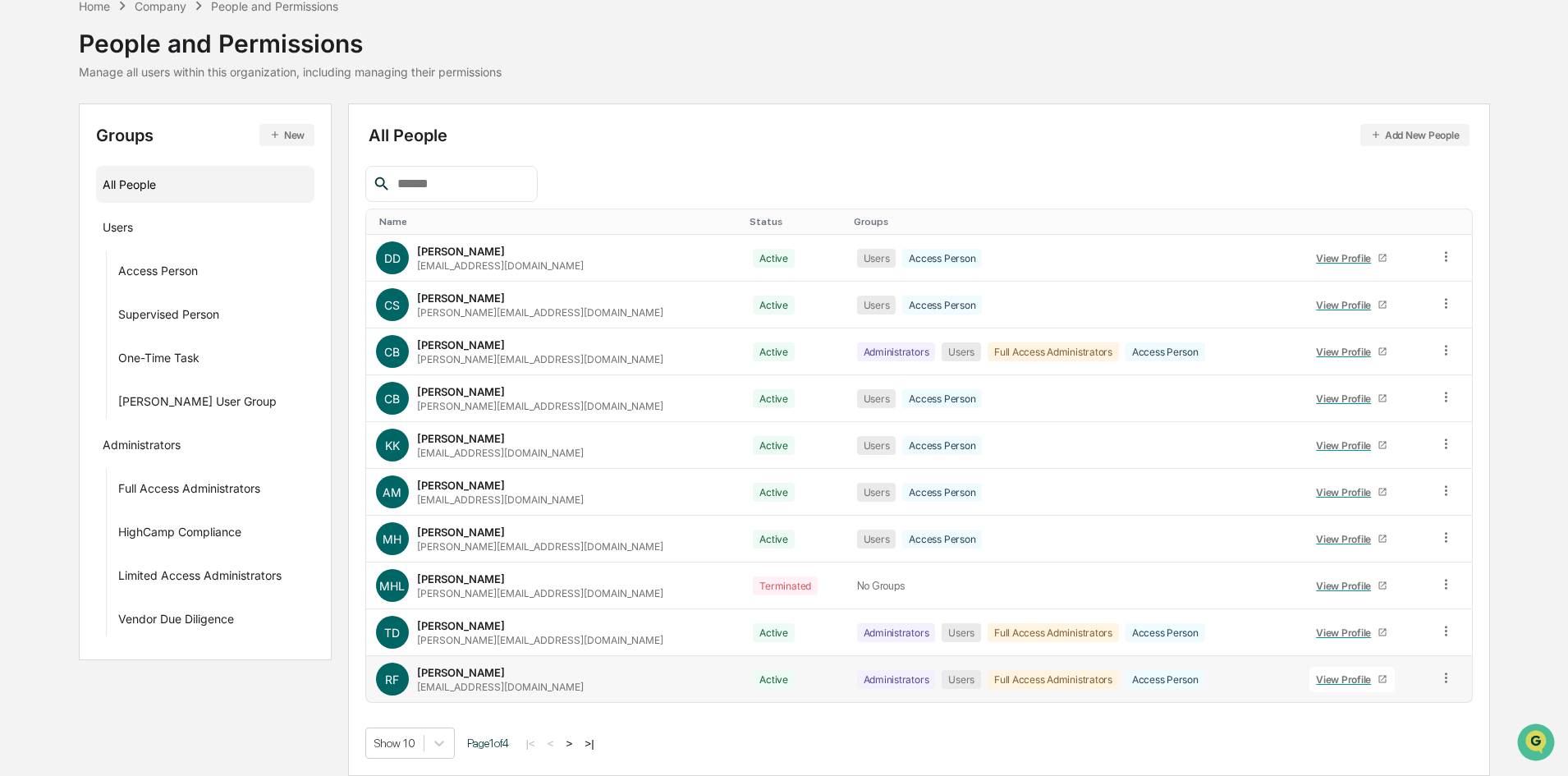
click at [1445, 675] on icon at bounding box center [1446, 677] width 3 height 9
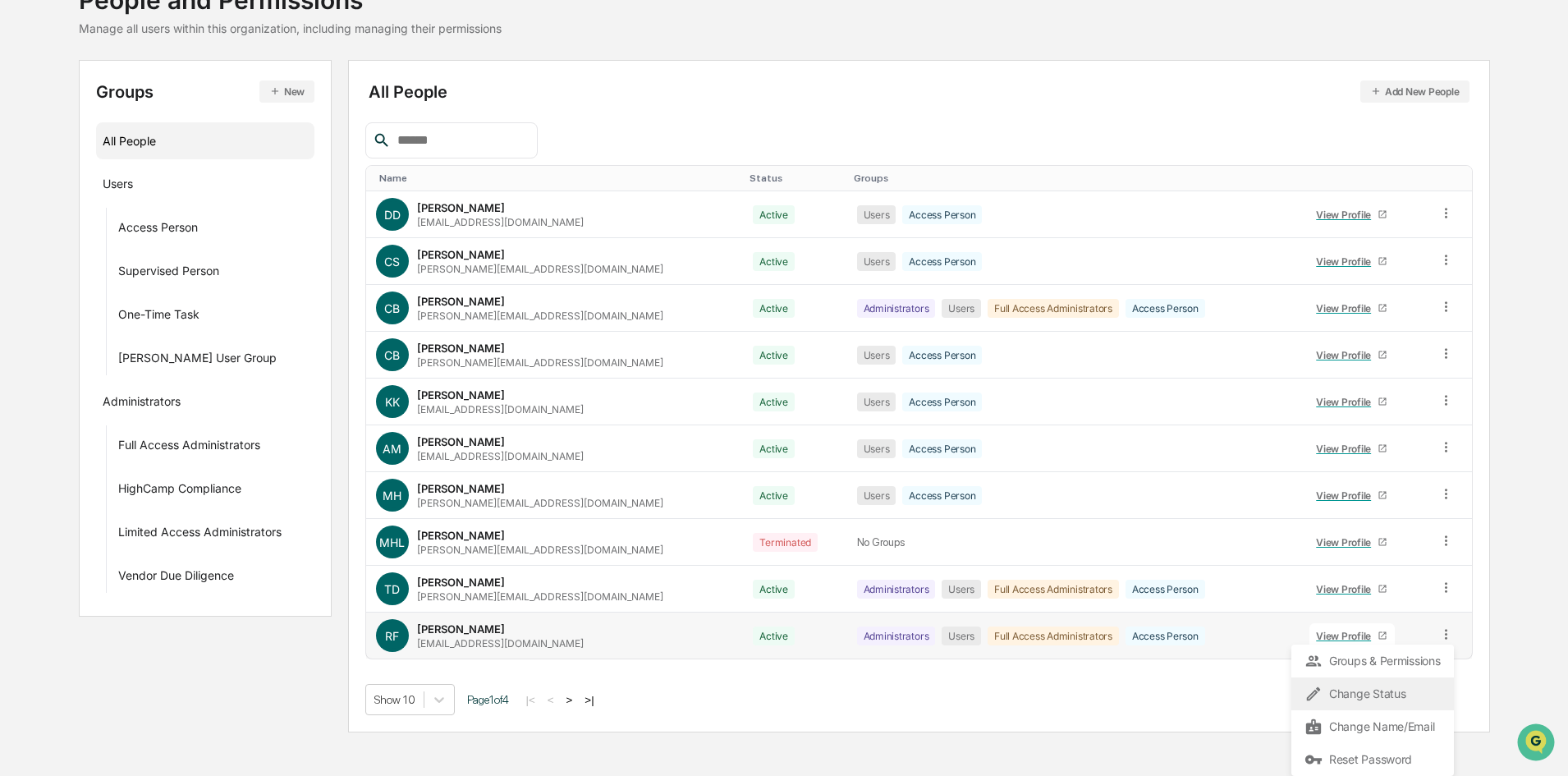
click at [1362, 691] on div "Change Status" at bounding box center [1373, 694] width 137 height 20
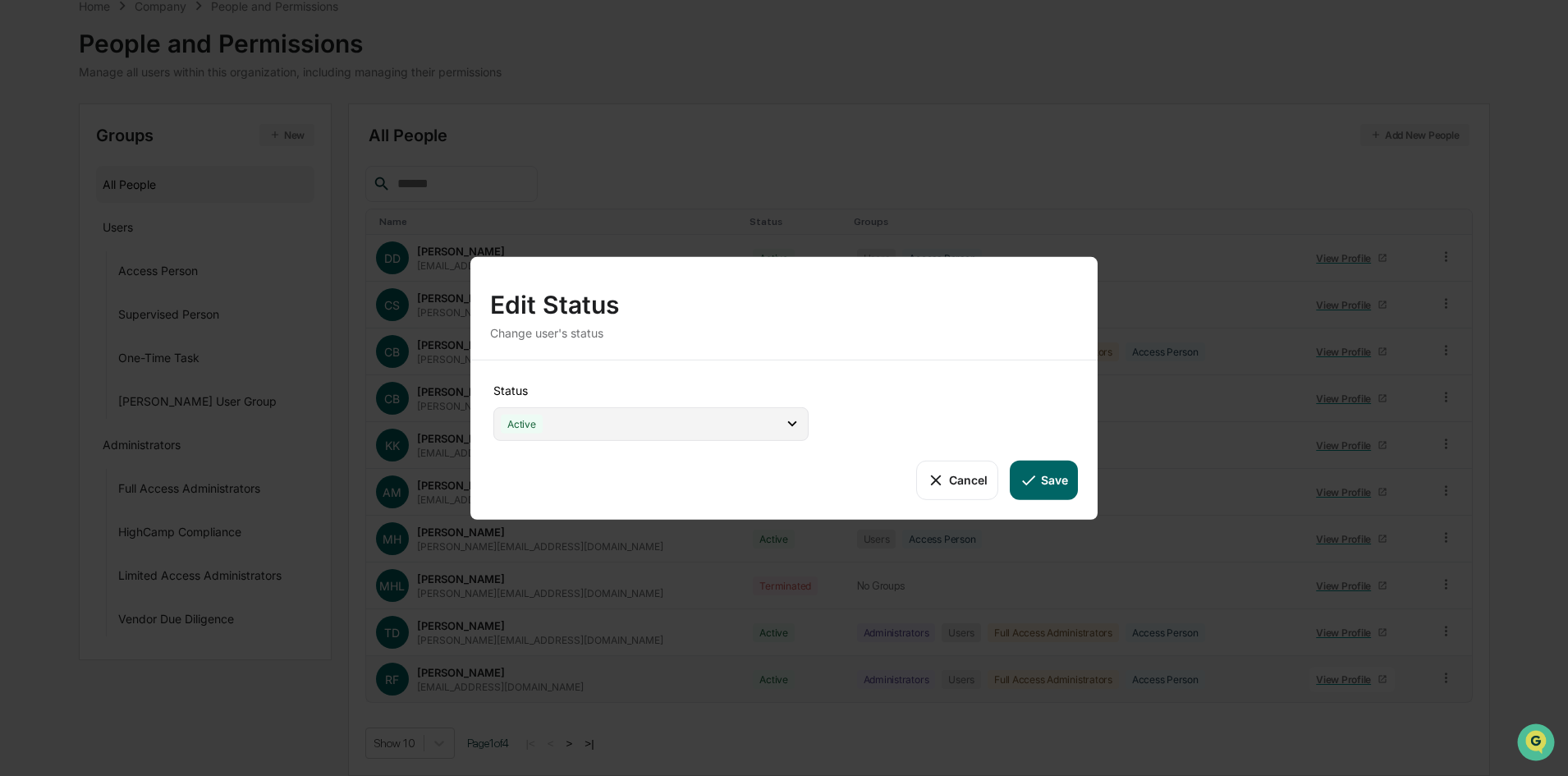
click at [623, 418] on div "Active" at bounding box center [650, 423] width 315 height 34
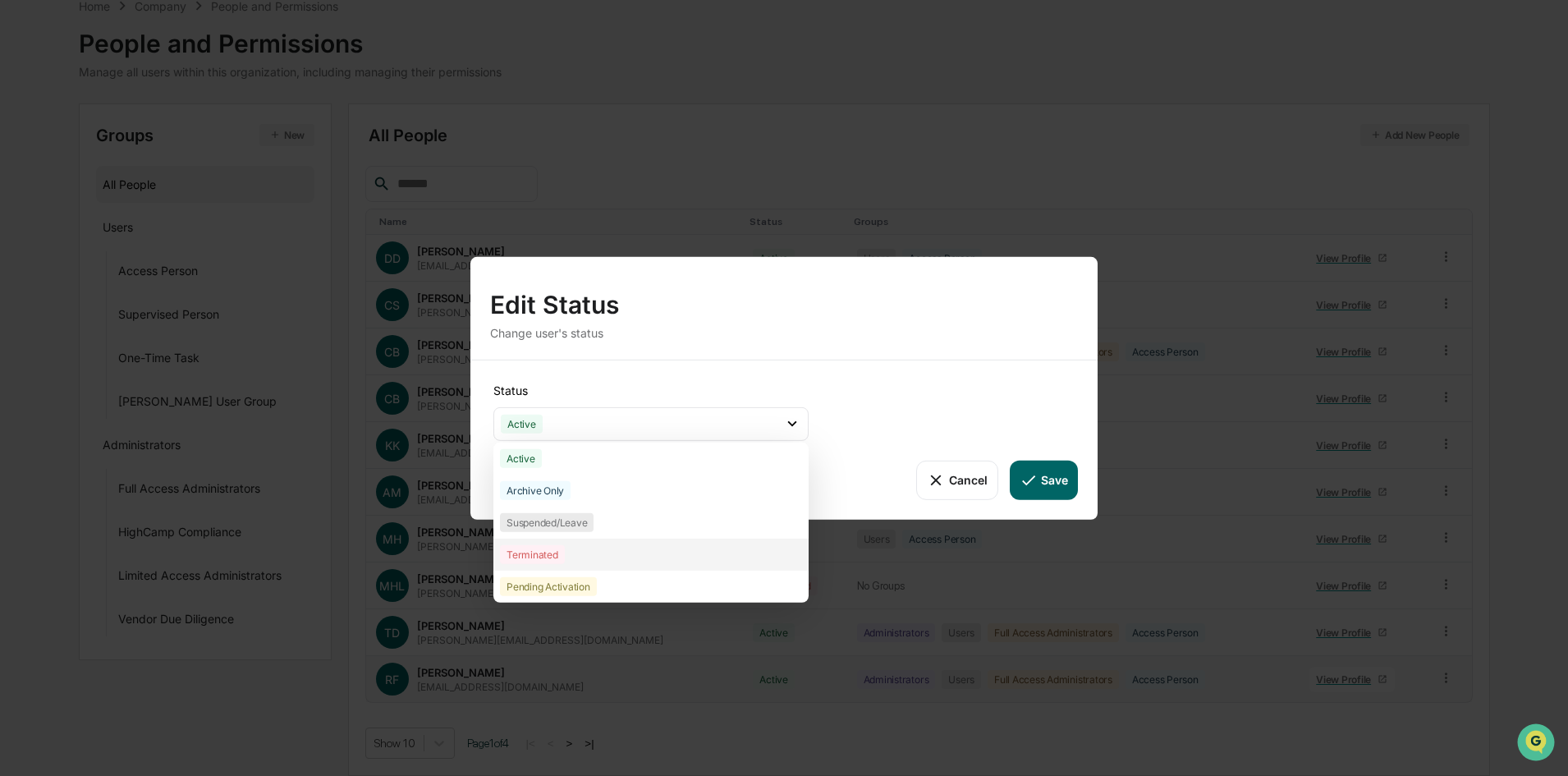
click at [529, 558] on div "Terminated" at bounding box center [533, 554] width 65 height 19
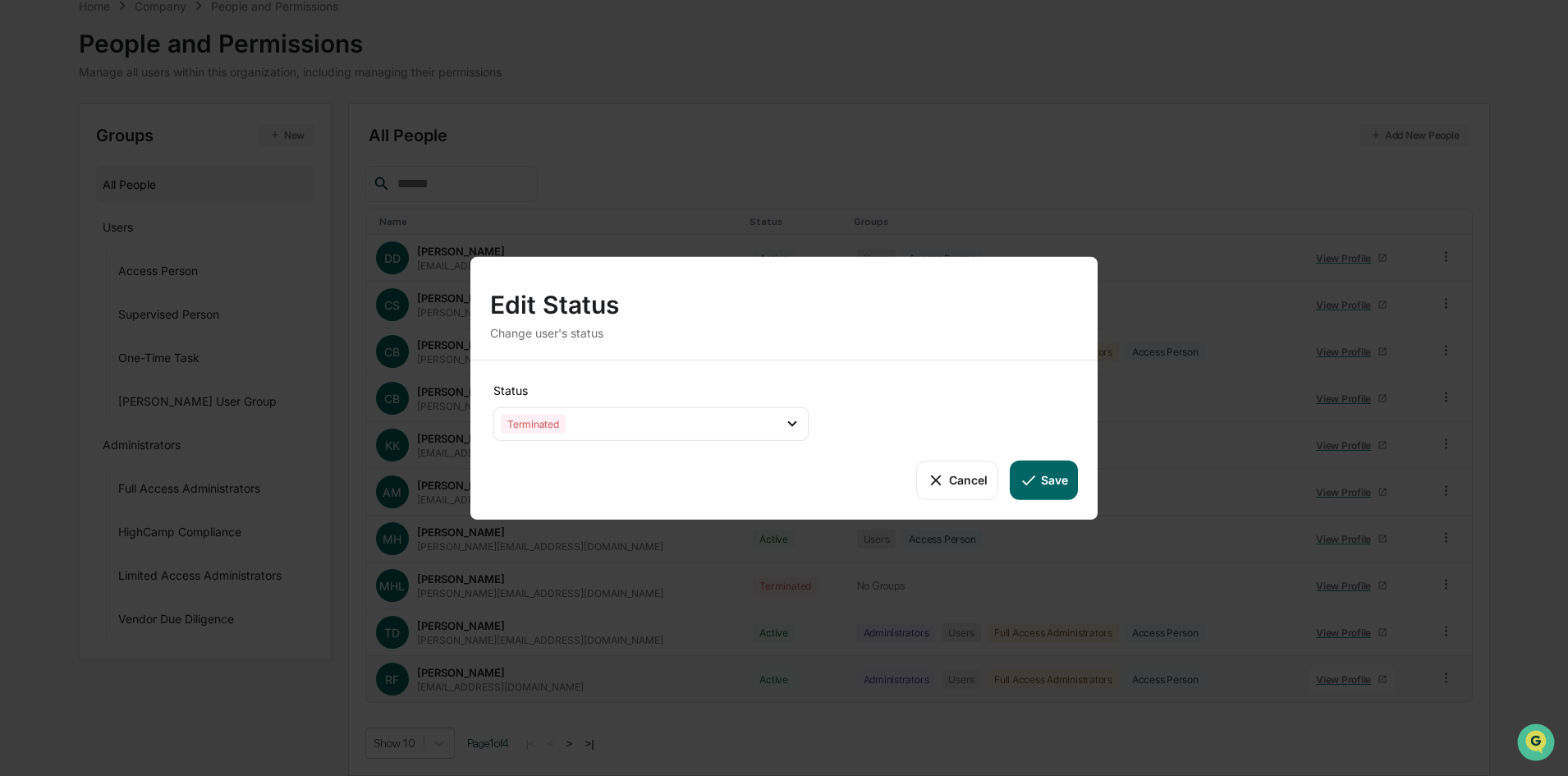
click at [1059, 482] on button "Save" at bounding box center [1044, 480] width 68 height 40
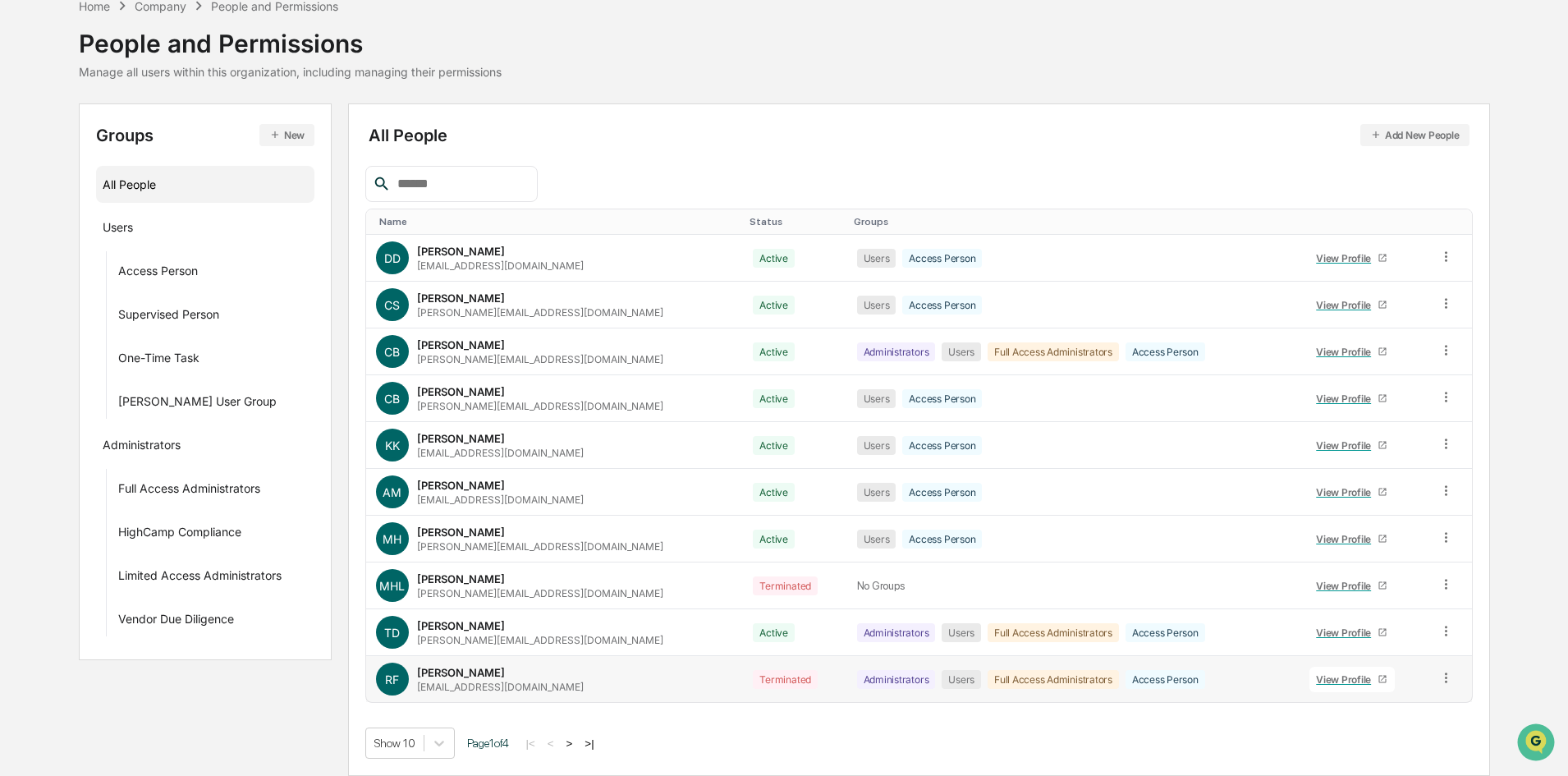
click at [1441, 676] on icon at bounding box center [1446, 678] width 15 height 15
click at [1378, 700] on div "Groups & Permissions" at bounding box center [1373, 705] width 137 height 20
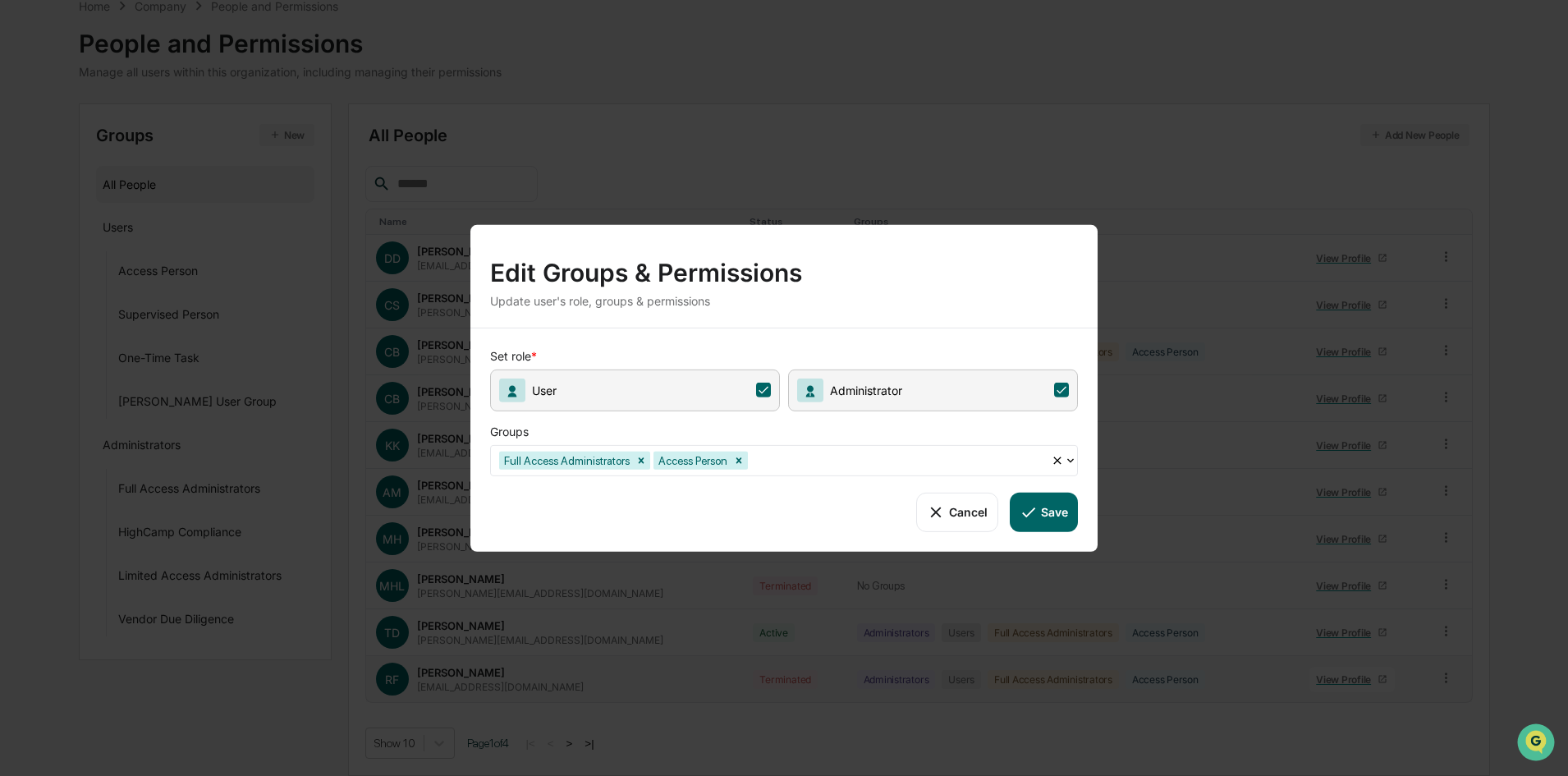
click at [743, 464] on div "Remove Access Person" at bounding box center [739, 460] width 18 height 18
click at [644, 461] on icon "Remove Full Access Administrators" at bounding box center [641, 460] width 11 height 11
click at [767, 389] on icon at bounding box center [763, 389] width 15 height 15
click at [1058, 389] on icon at bounding box center [1061, 389] width 15 height 15
click at [1046, 510] on button "Save" at bounding box center [1044, 511] width 68 height 40
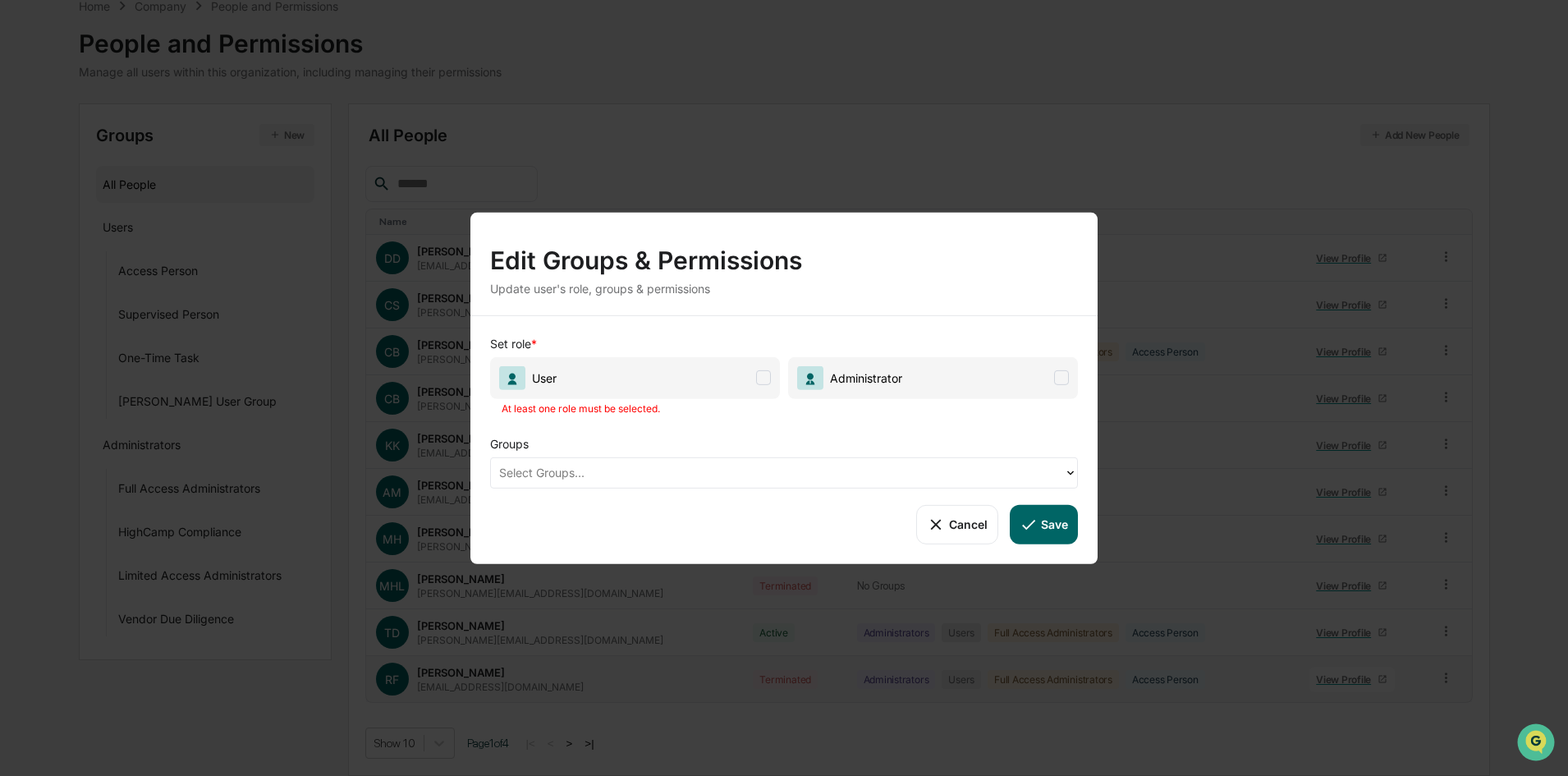
click at [766, 371] on span at bounding box center [763, 377] width 15 height 15
click at [1034, 516] on icon at bounding box center [1028, 523] width 18 height 18
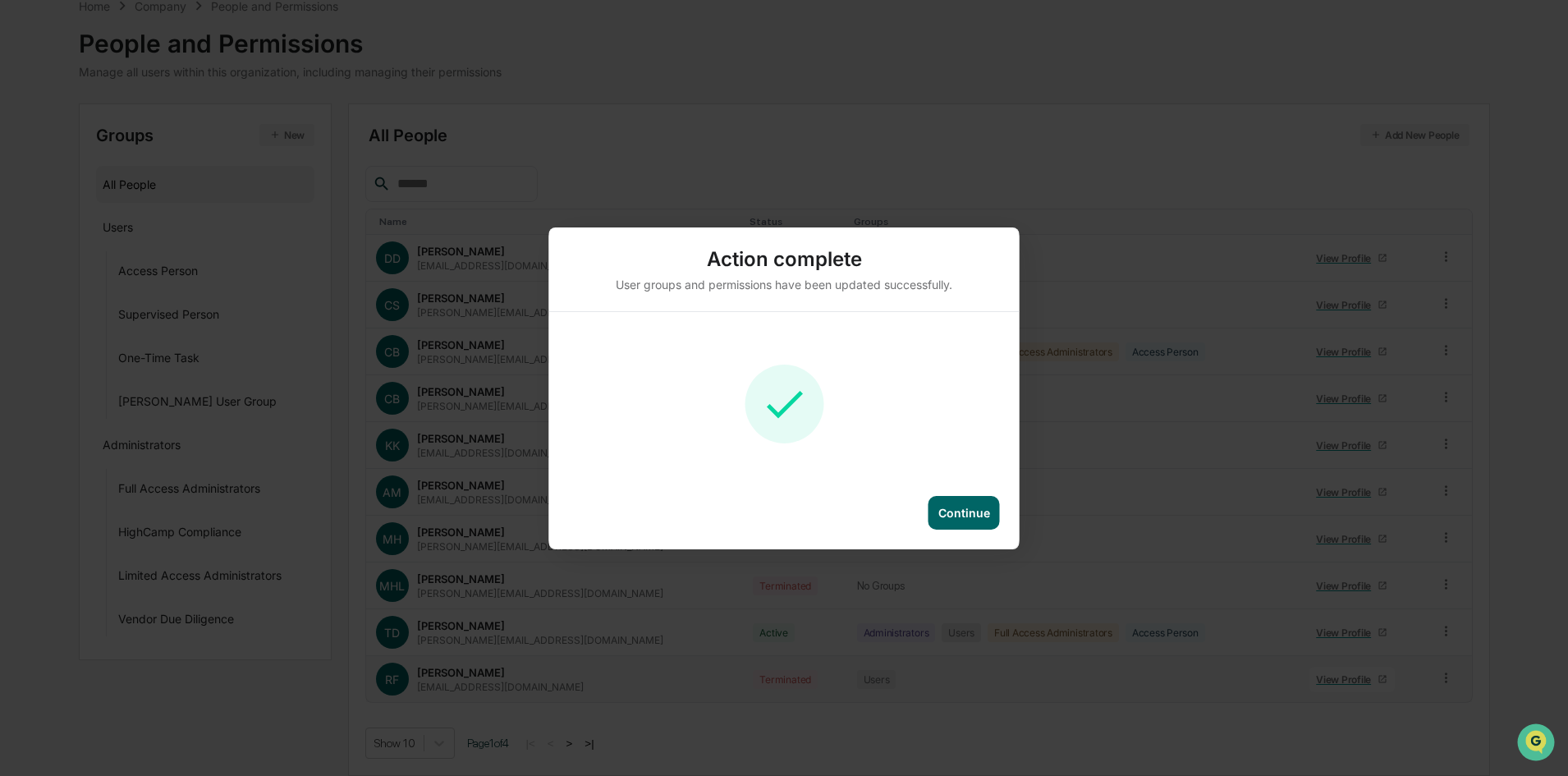
click at [964, 517] on div "Continue" at bounding box center [964, 513] width 52 height 14
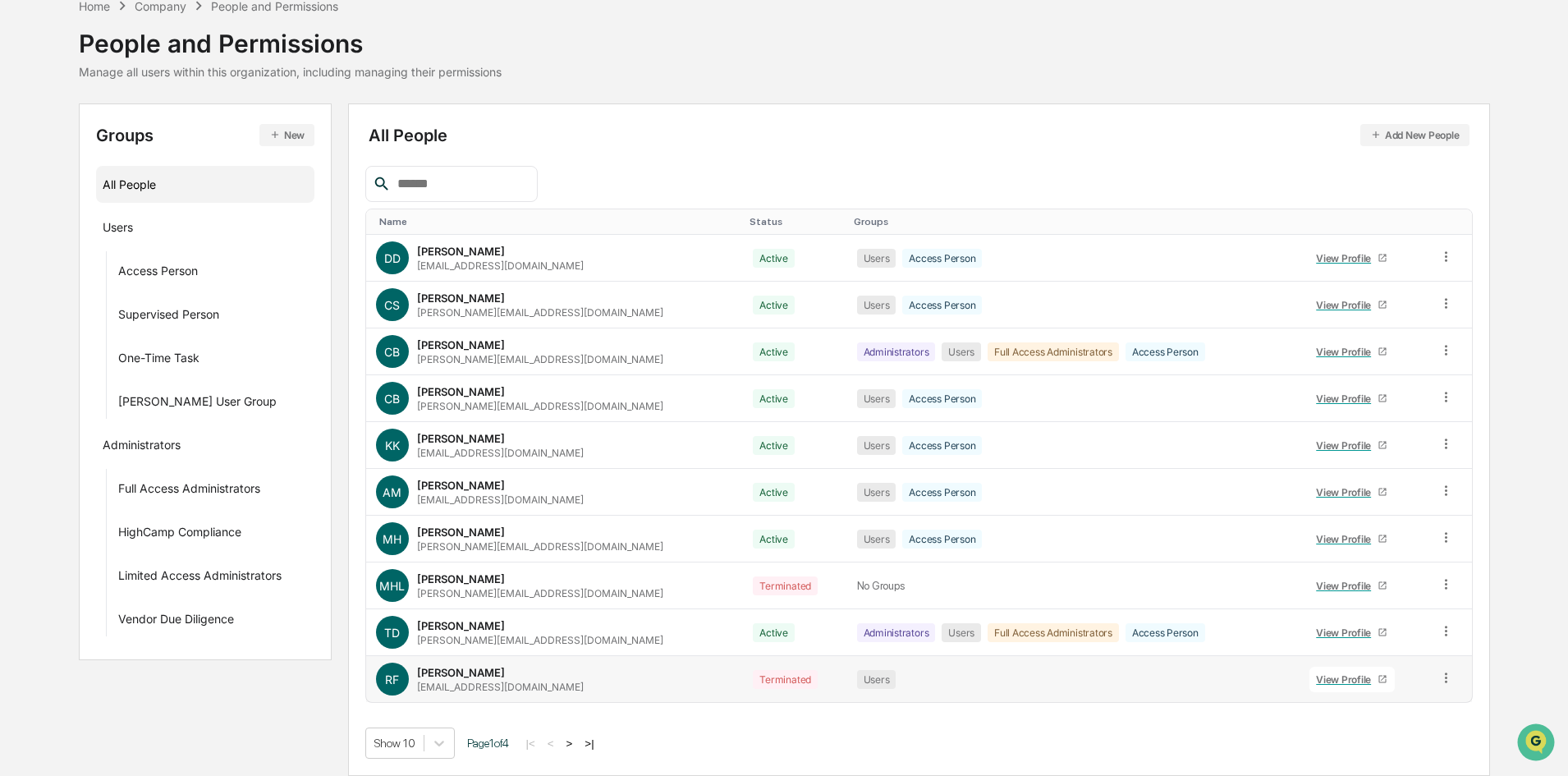
click at [597, 740] on button ">|" at bounding box center [589, 743] width 19 height 14
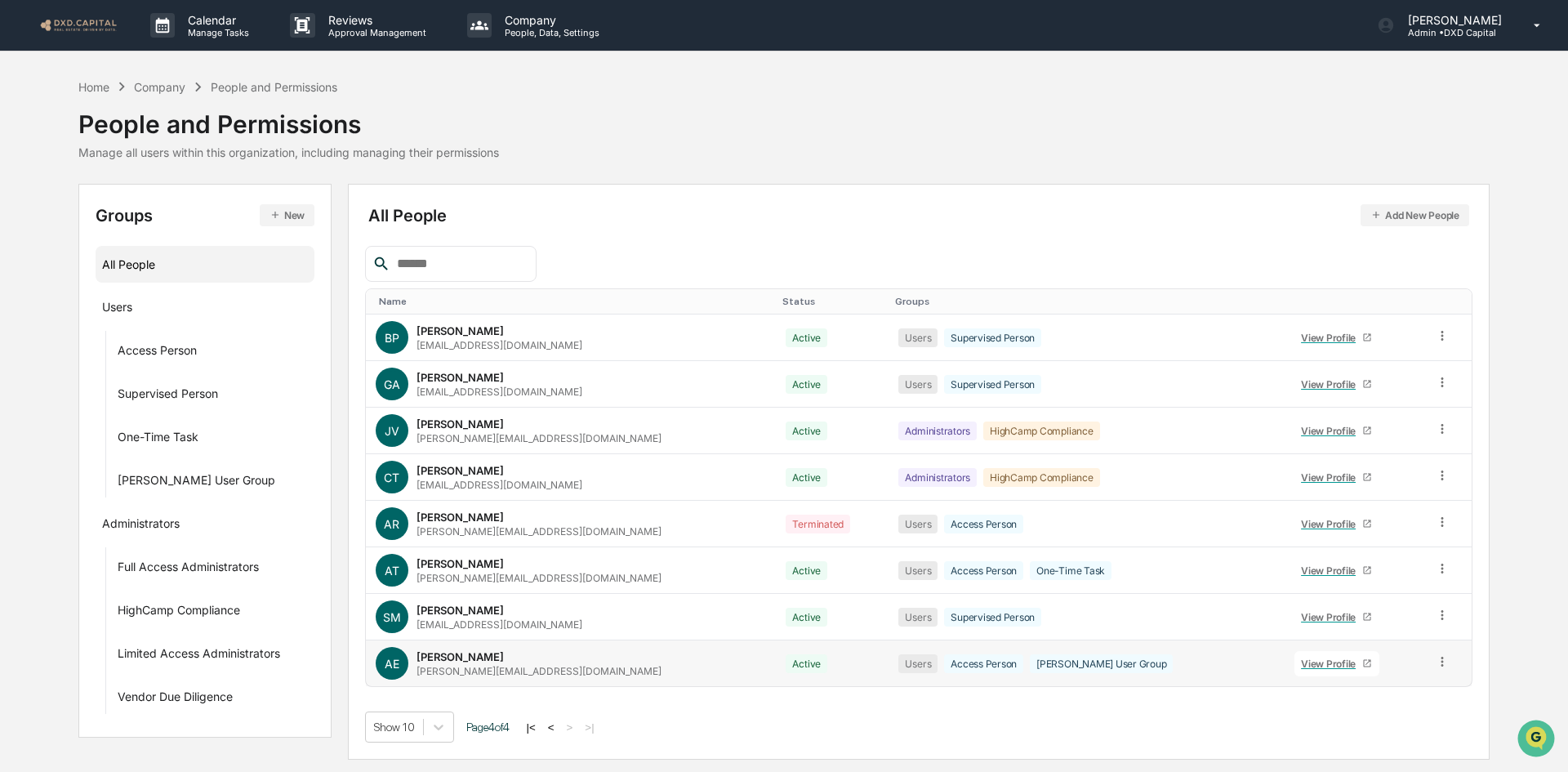
click at [1435, 657] on icon at bounding box center [1442, 663] width 15 height 15
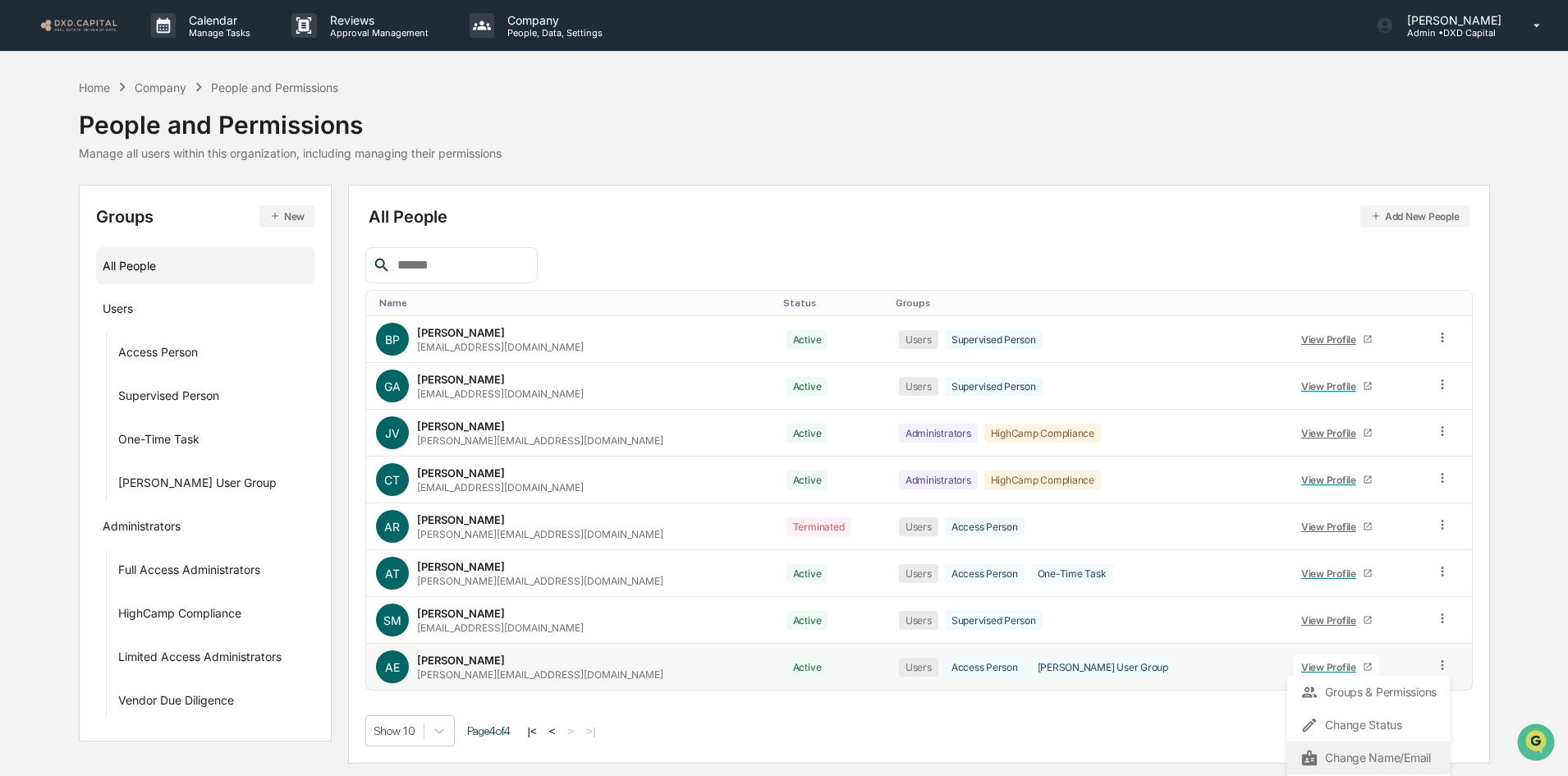
click at [1381, 755] on div "Change Name/Email" at bounding box center [1369, 758] width 137 height 20
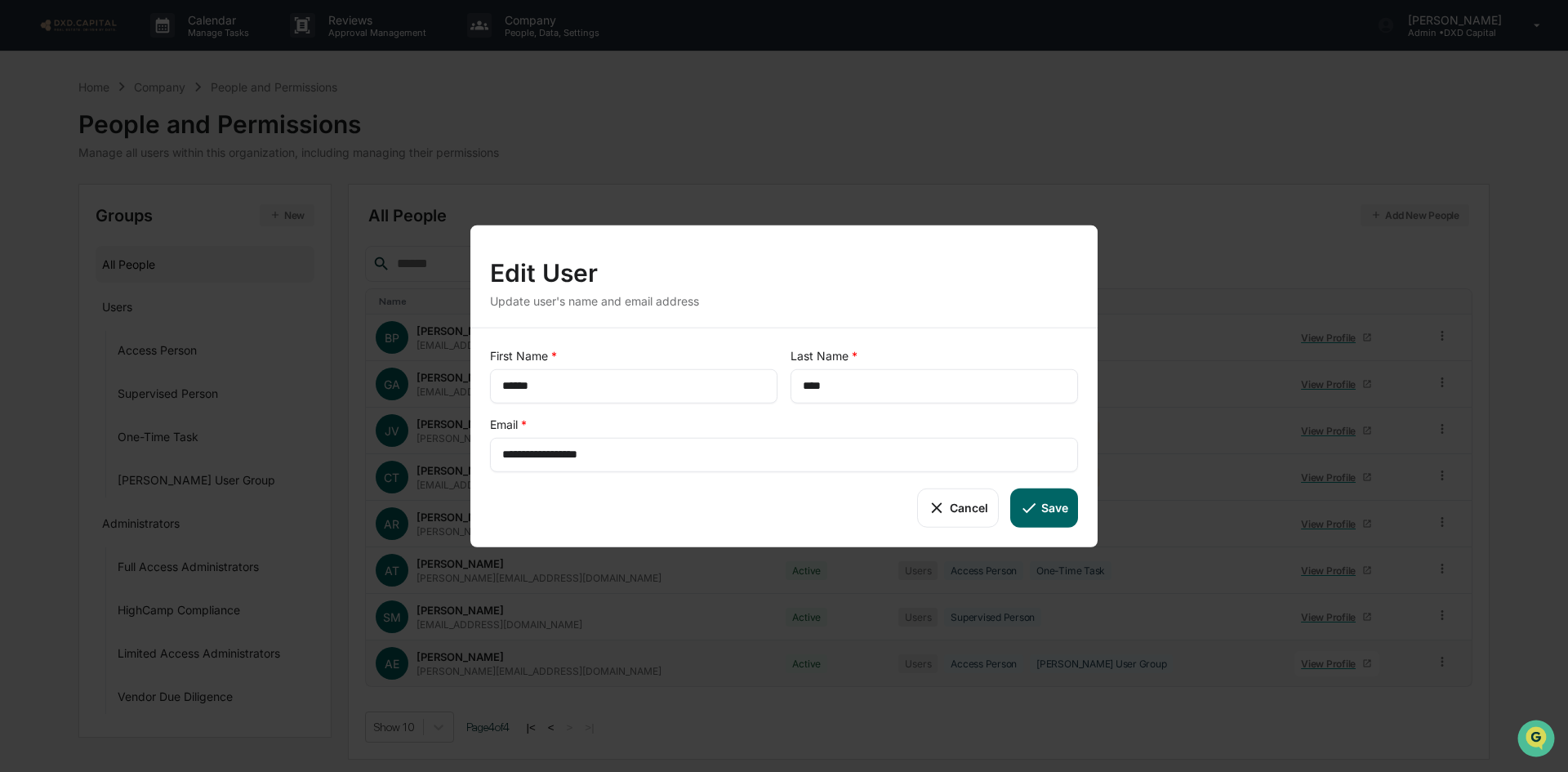
drag, startPoint x: 638, startPoint y: 454, endPoint x: 223, endPoint y: 419, distance: 416.5
click at [223, 420] on div "**********" at bounding box center [784, 386] width 1568 height 772
click at [1063, 497] on button "Save" at bounding box center [1043, 508] width 68 height 39
type input "**********"
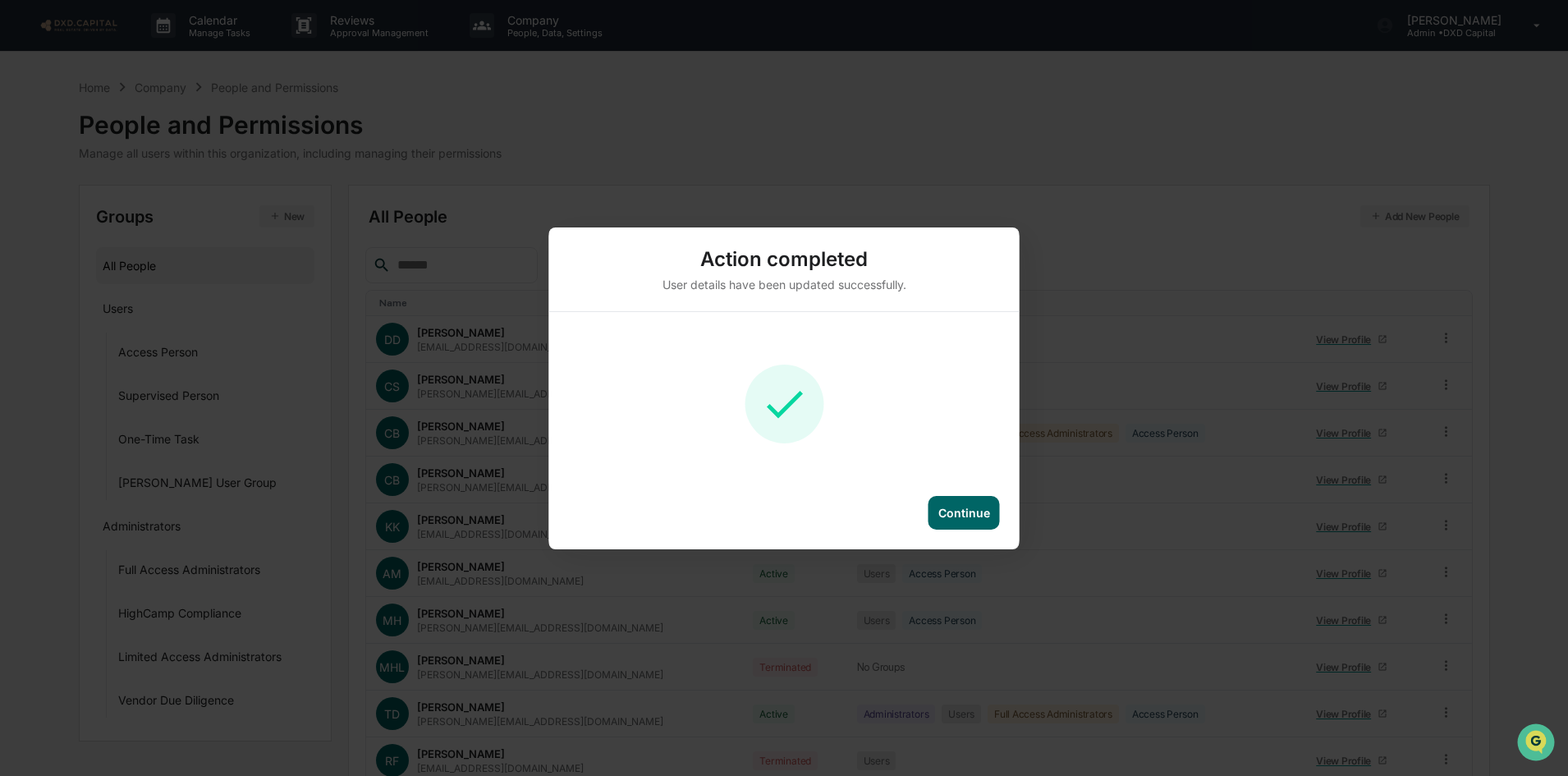
click at [986, 522] on div "Continue" at bounding box center [964, 512] width 71 height 34
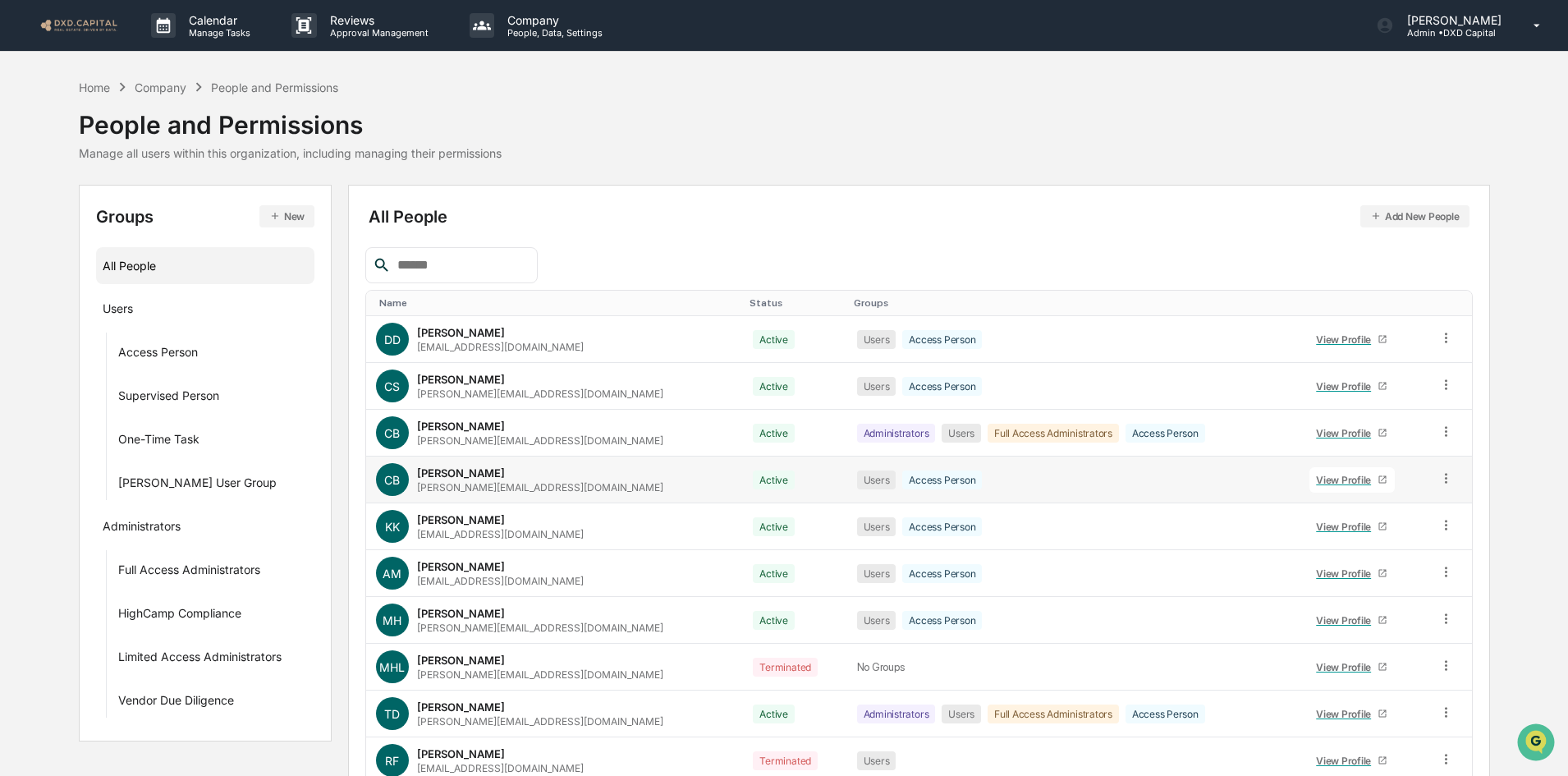
scroll to position [82, 0]
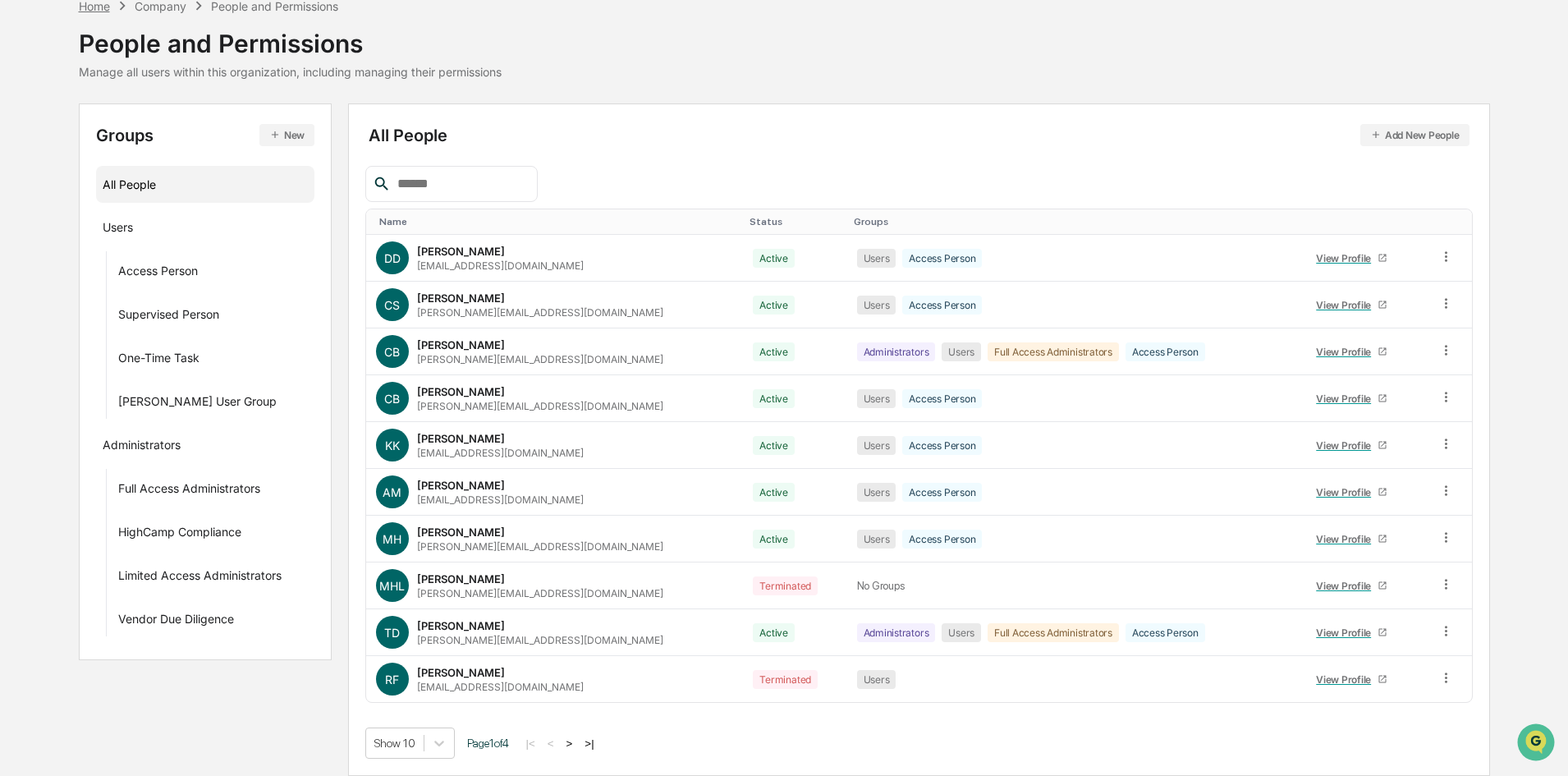
click at [105, 2] on div "Home" at bounding box center [95, 6] width 31 height 14
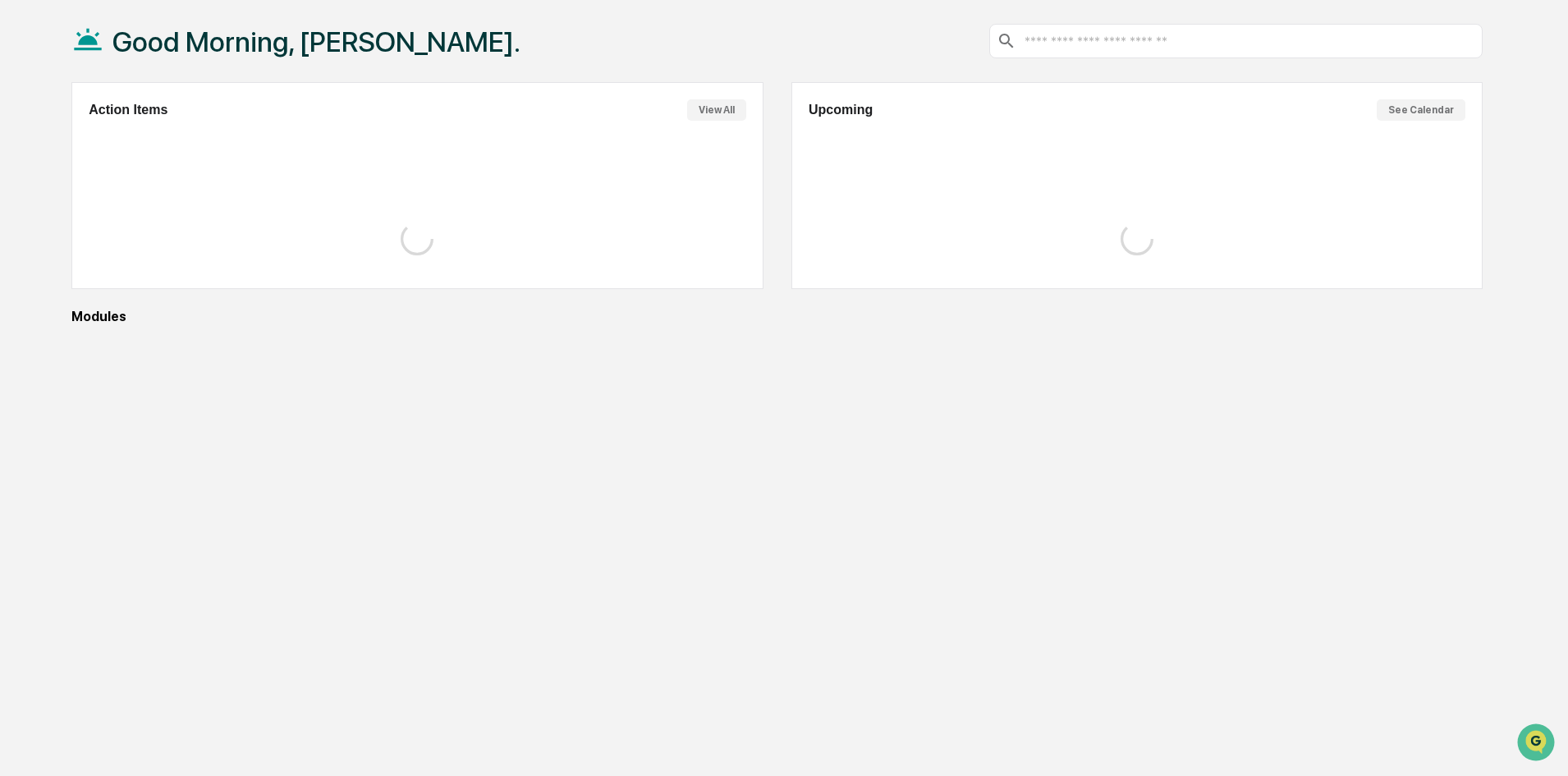
scroll to position [78, 0]
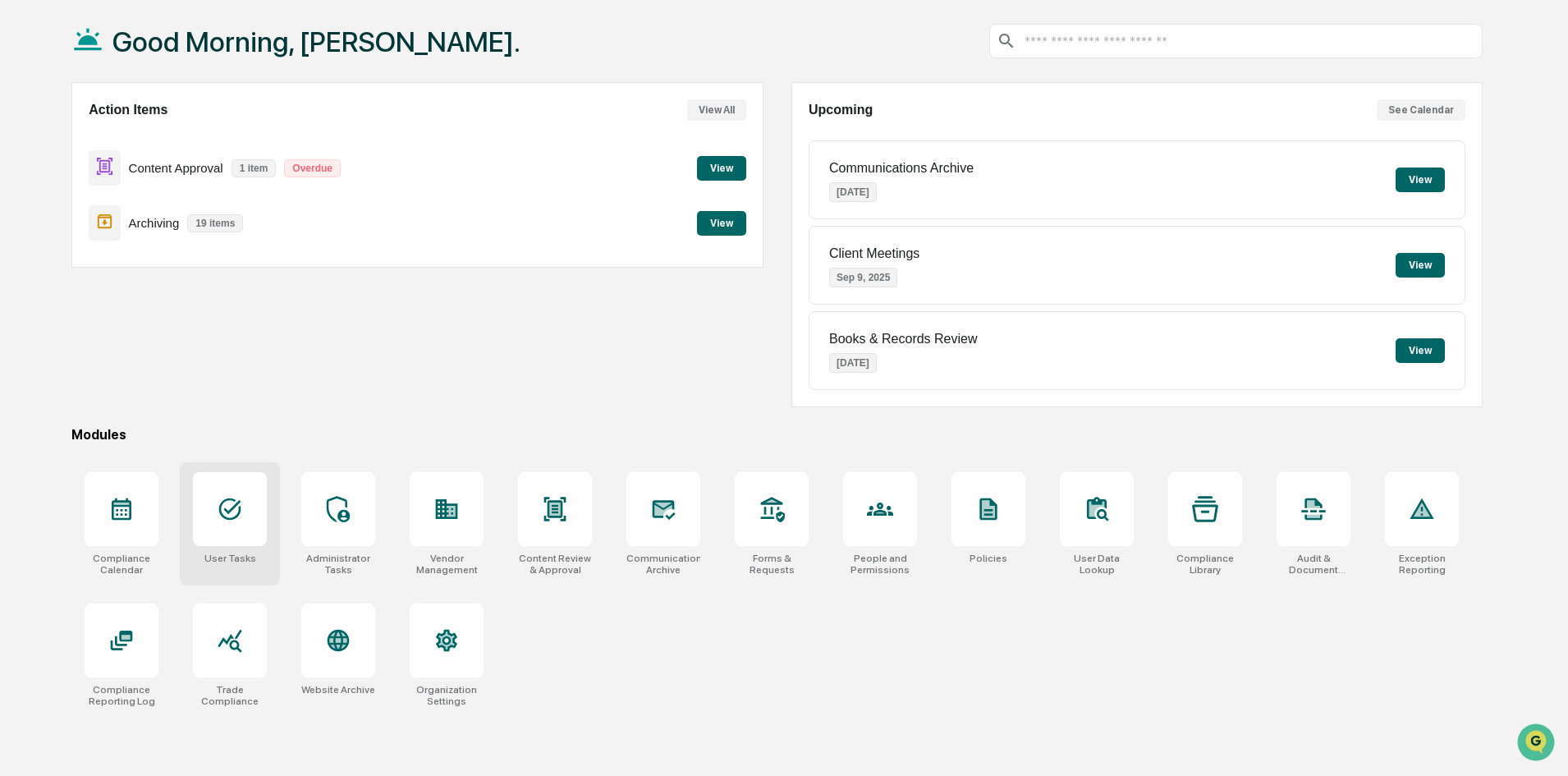
click at [259, 521] on div at bounding box center [230, 510] width 74 height 74
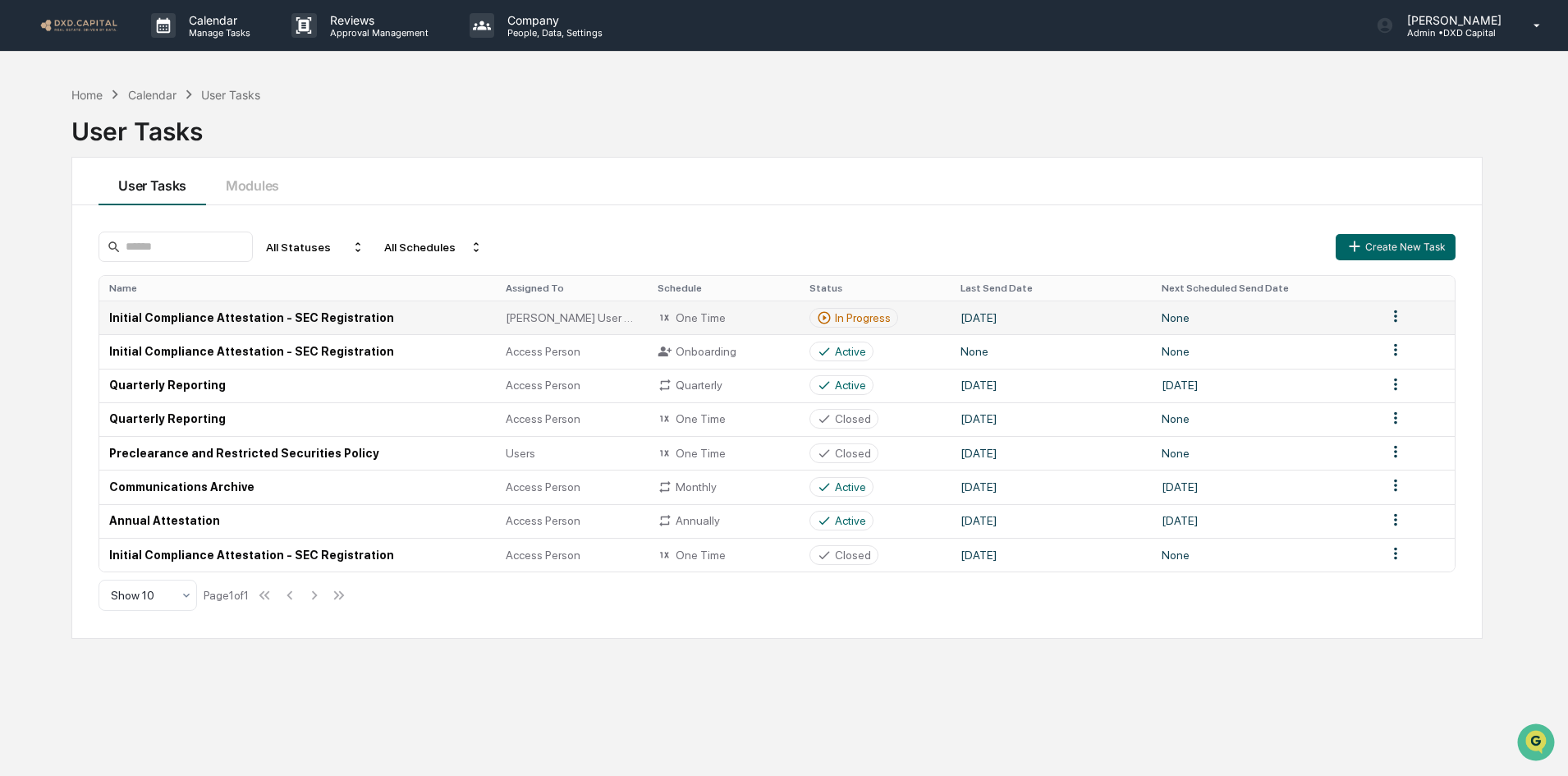
click at [337, 318] on td "Initial Compliance Attestation - SEC Registration" at bounding box center [298, 317] width 397 height 34
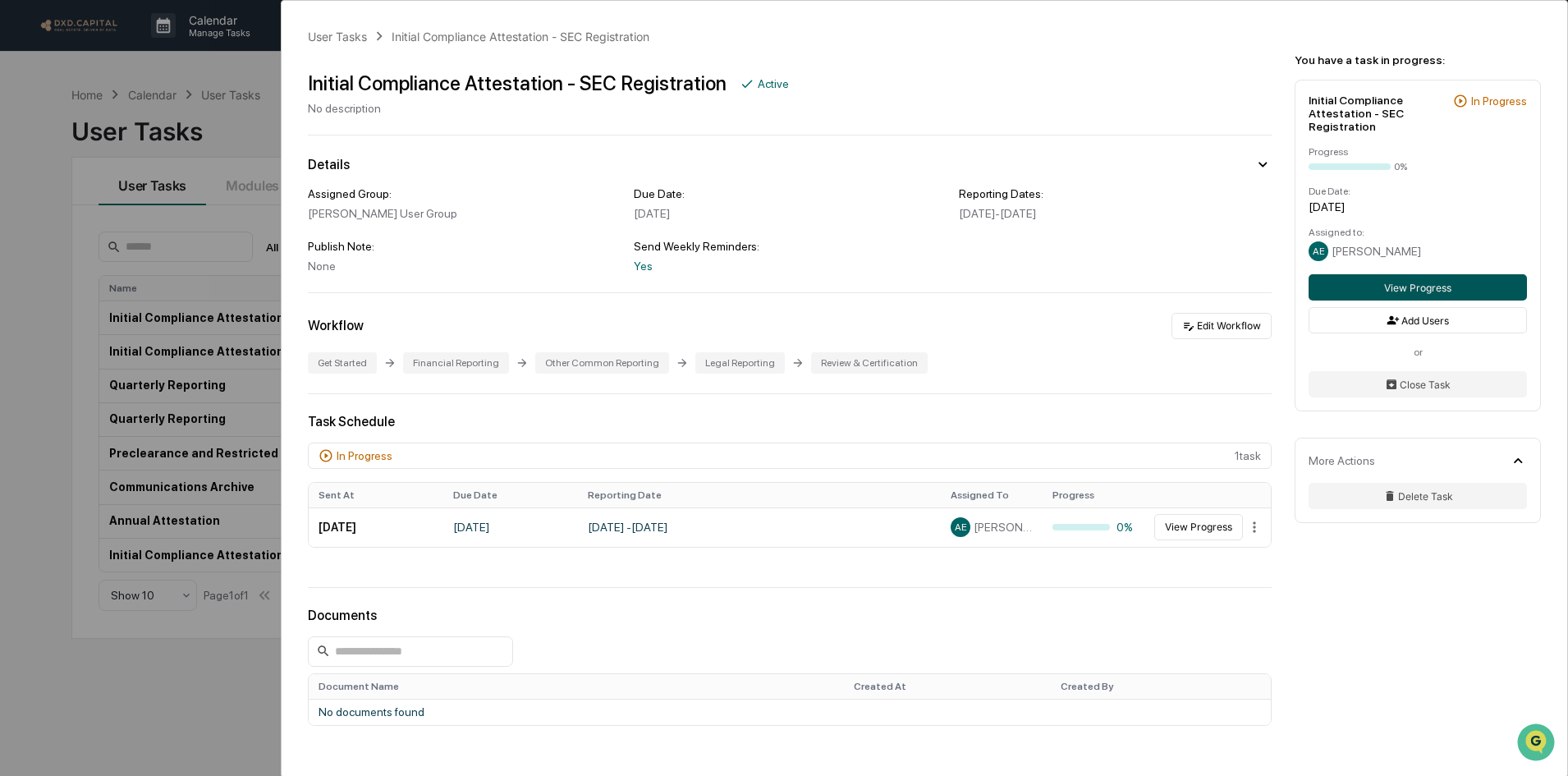
click at [1390, 282] on button "View Progress" at bounding box center [1418, 287] width 218 height 27
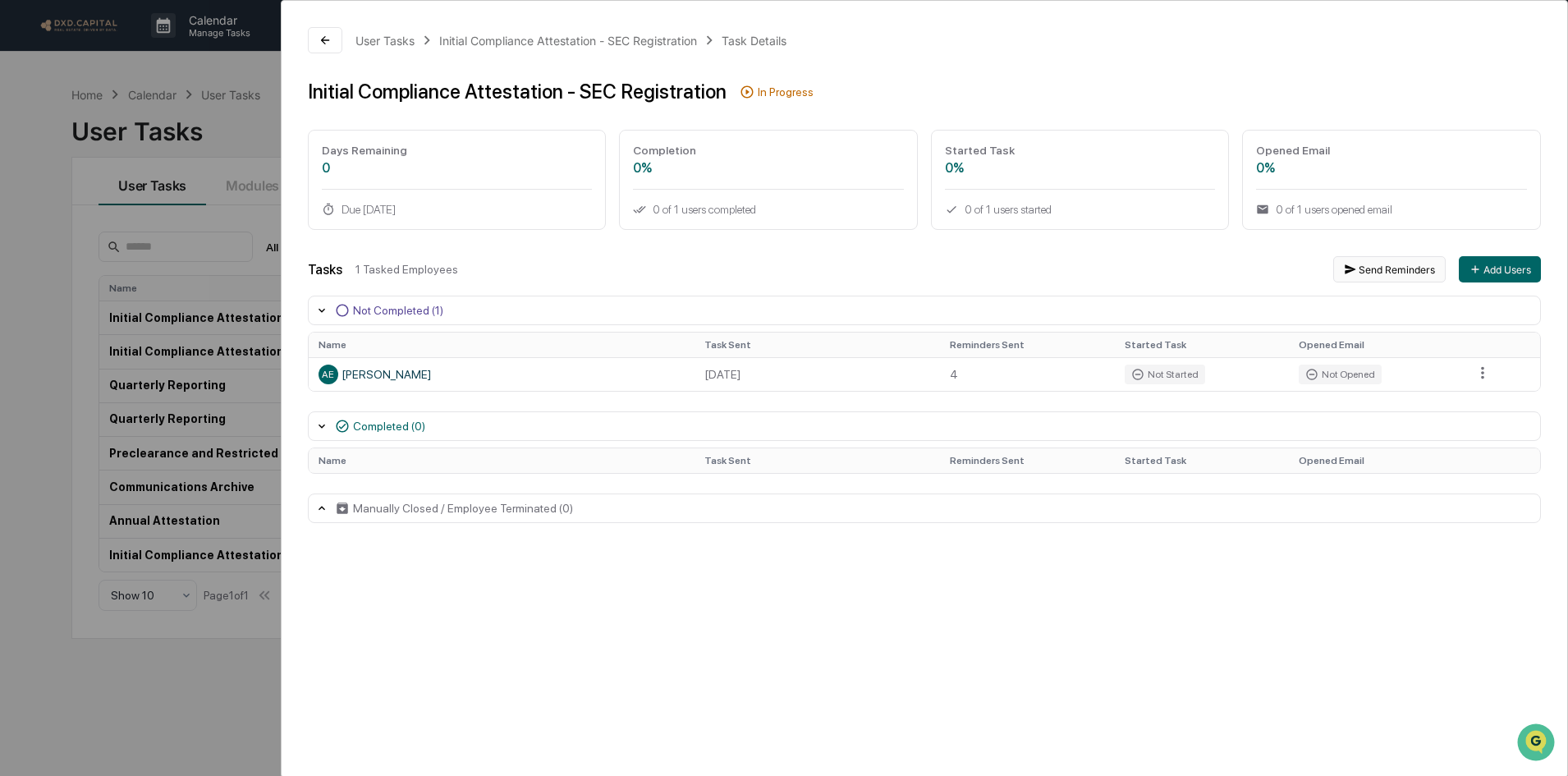
click at [1400, 276] on button "Send Reminders" at bounding box center [1389, 269] width 113 height 27
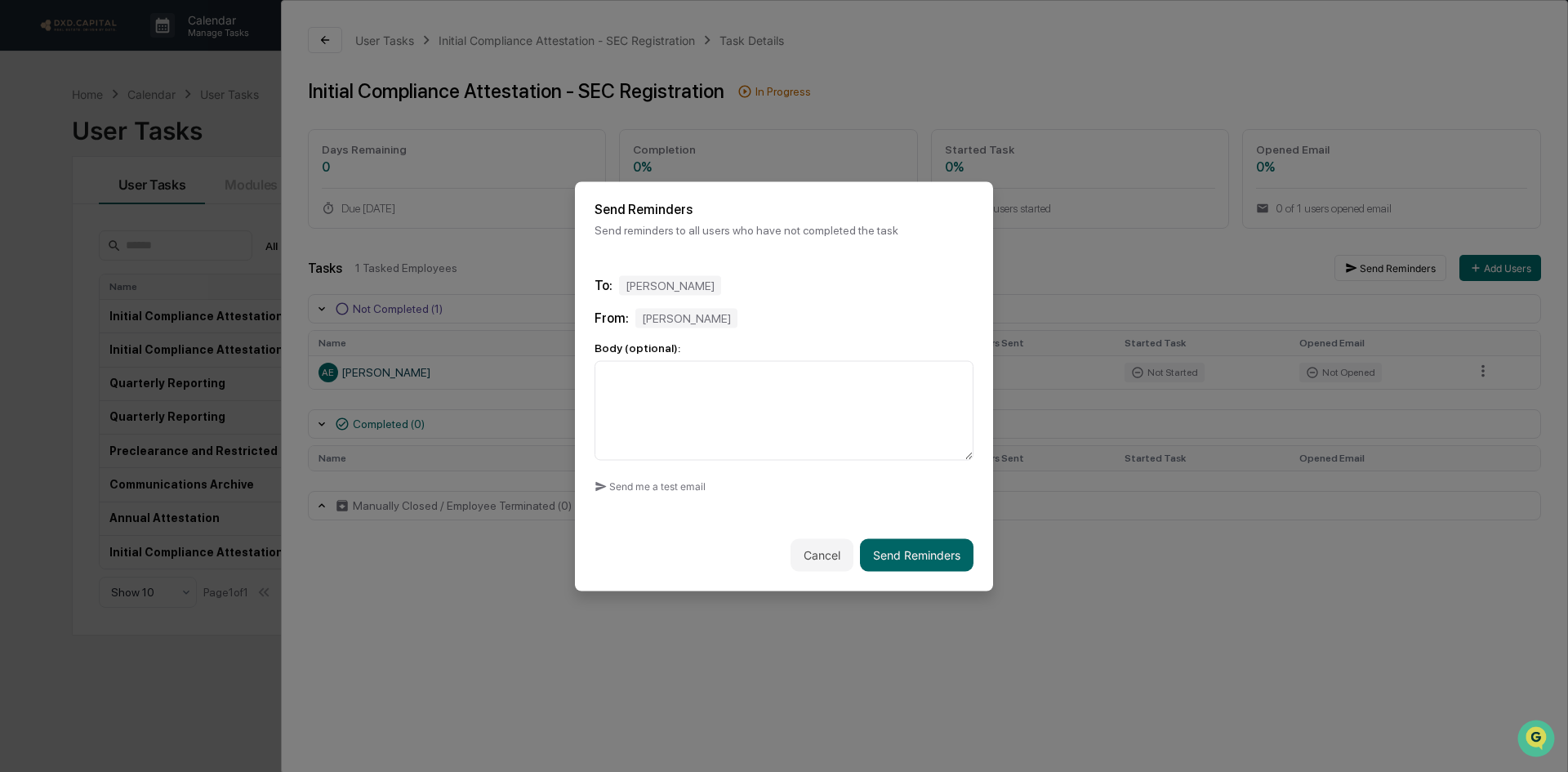
click at [646, 287] on div "Angela Egan" at bounding box center [669, 285] width 102 height 20
click at [630, 409] on textarea at bounding box center [784, 410] width 379 height 100
click at [897, 547] on button "Send Reminders" at bounding box center [916, 555] width 114 height 32
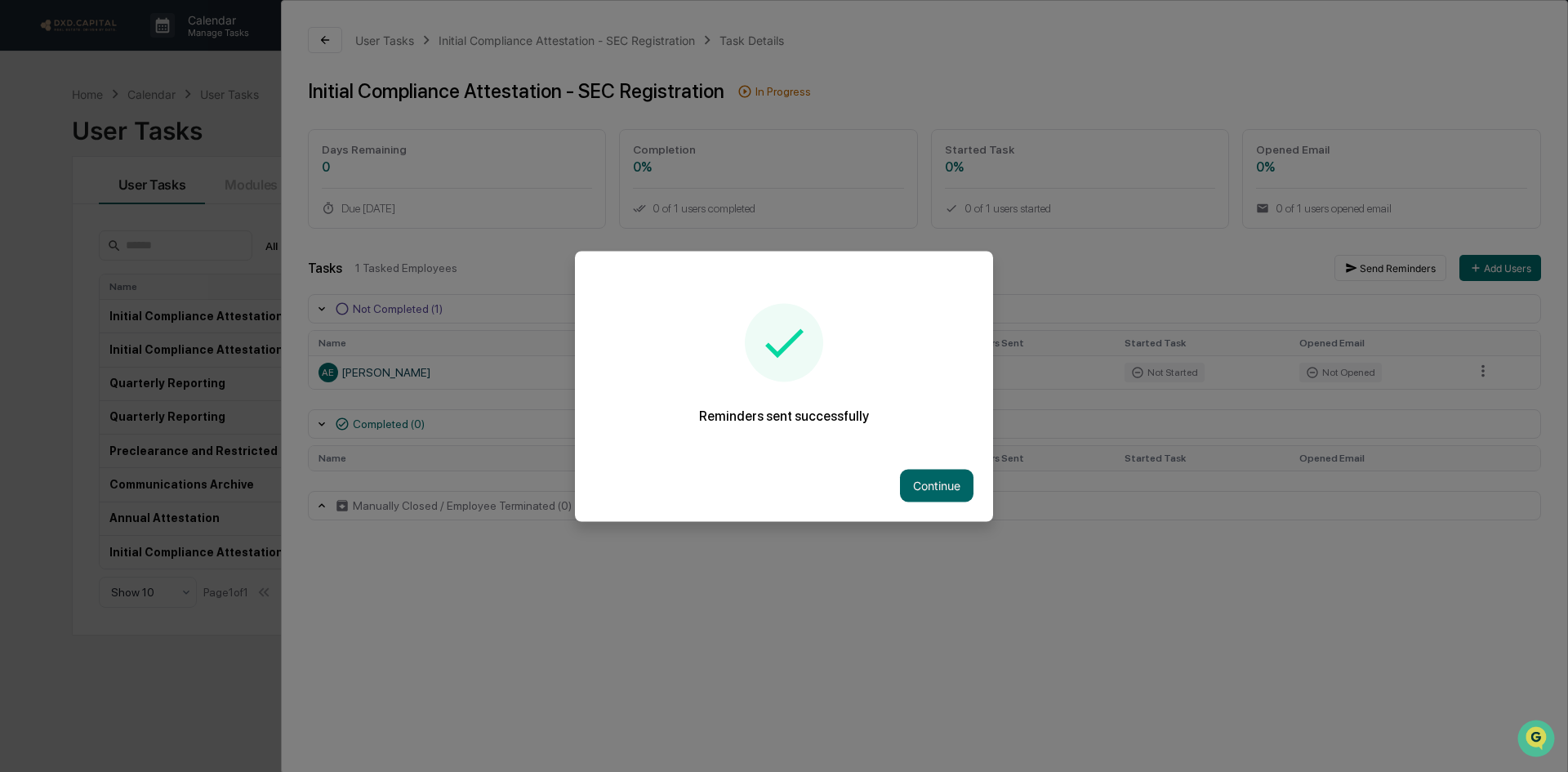
click at [947, 482] on button "Continue" at bounding box center [937, 486] width 73 height 32
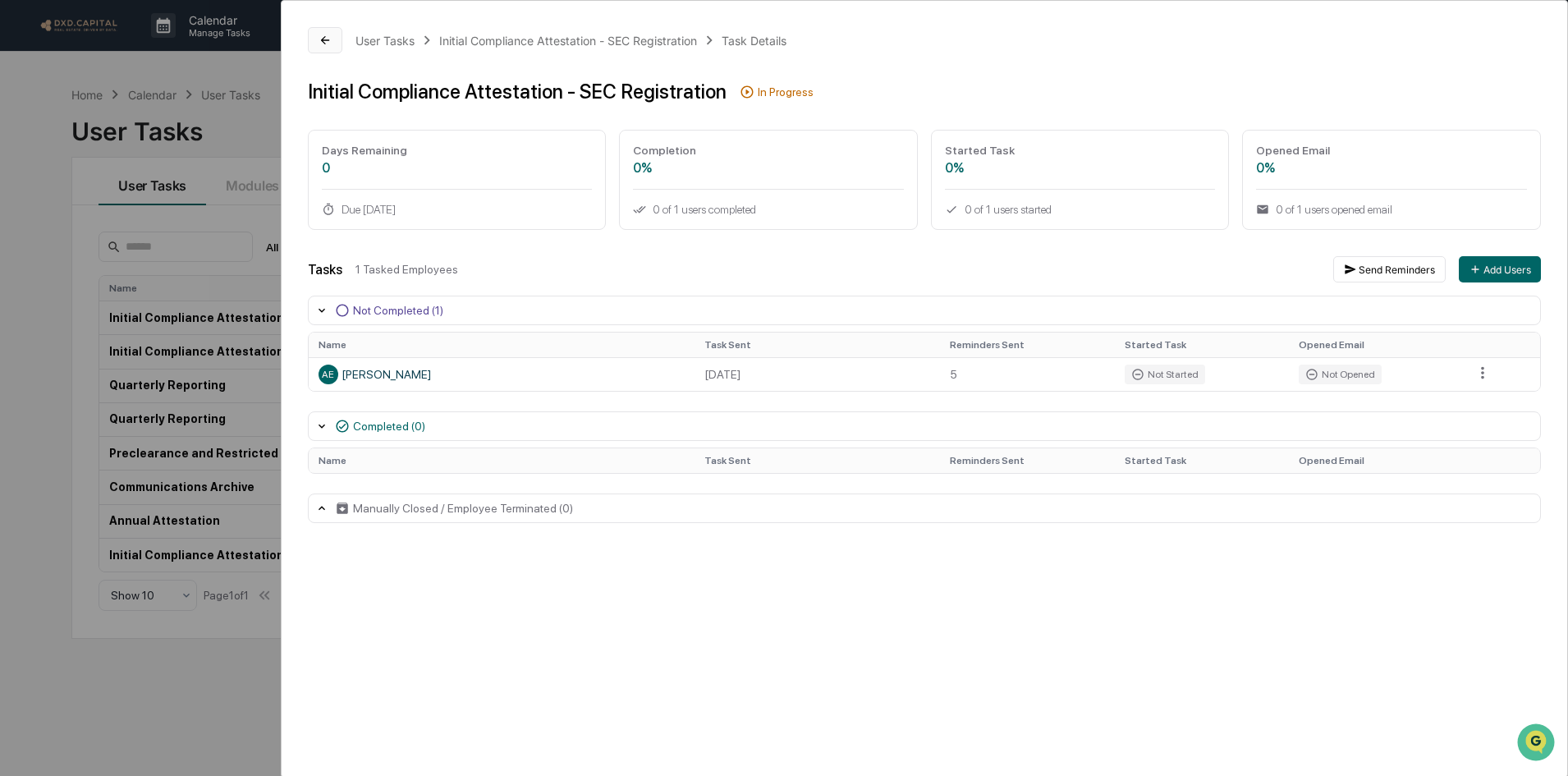
click at [330, 40] on icon at bounding box center [325, 40] width 13 height 13
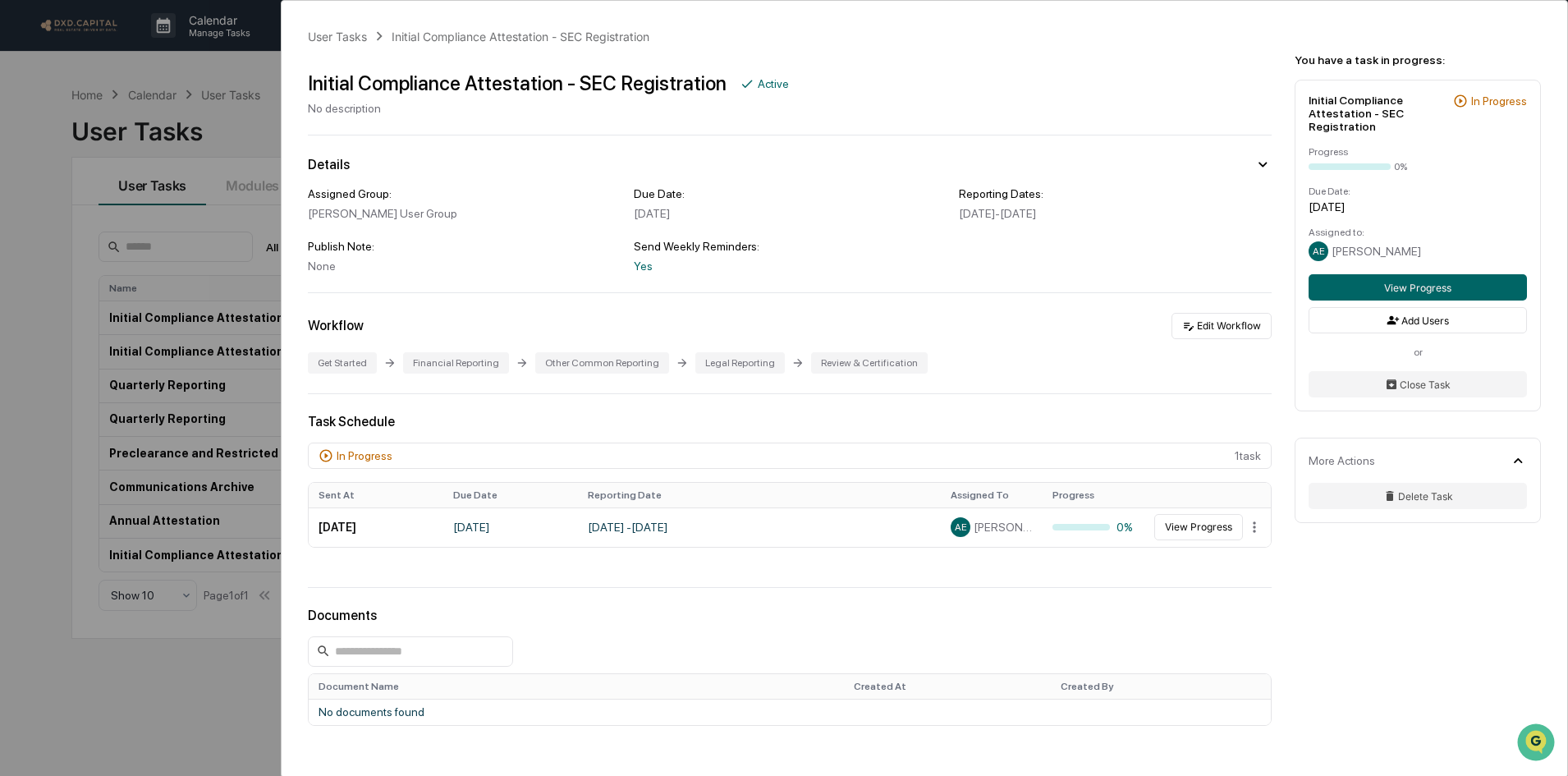
click at [95, 92] on div "User Tasks Initial Compliance Attestation - SEC Registration Initial Compliance…" at bounding box center [784, 388] width 1568 height 776
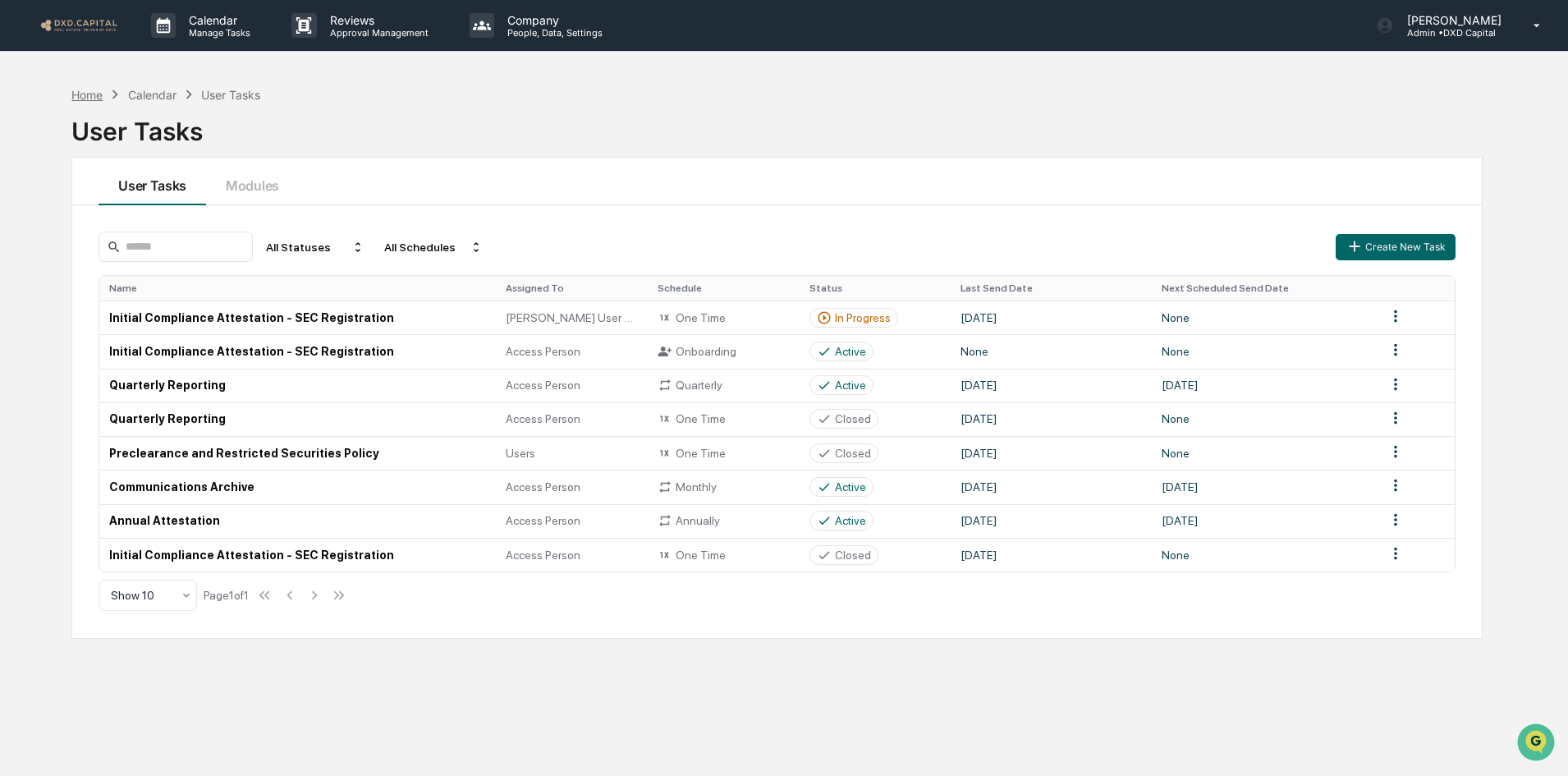
click at [94, 98] on div "Home" at bounding box center [87, 95] width 31 height 14
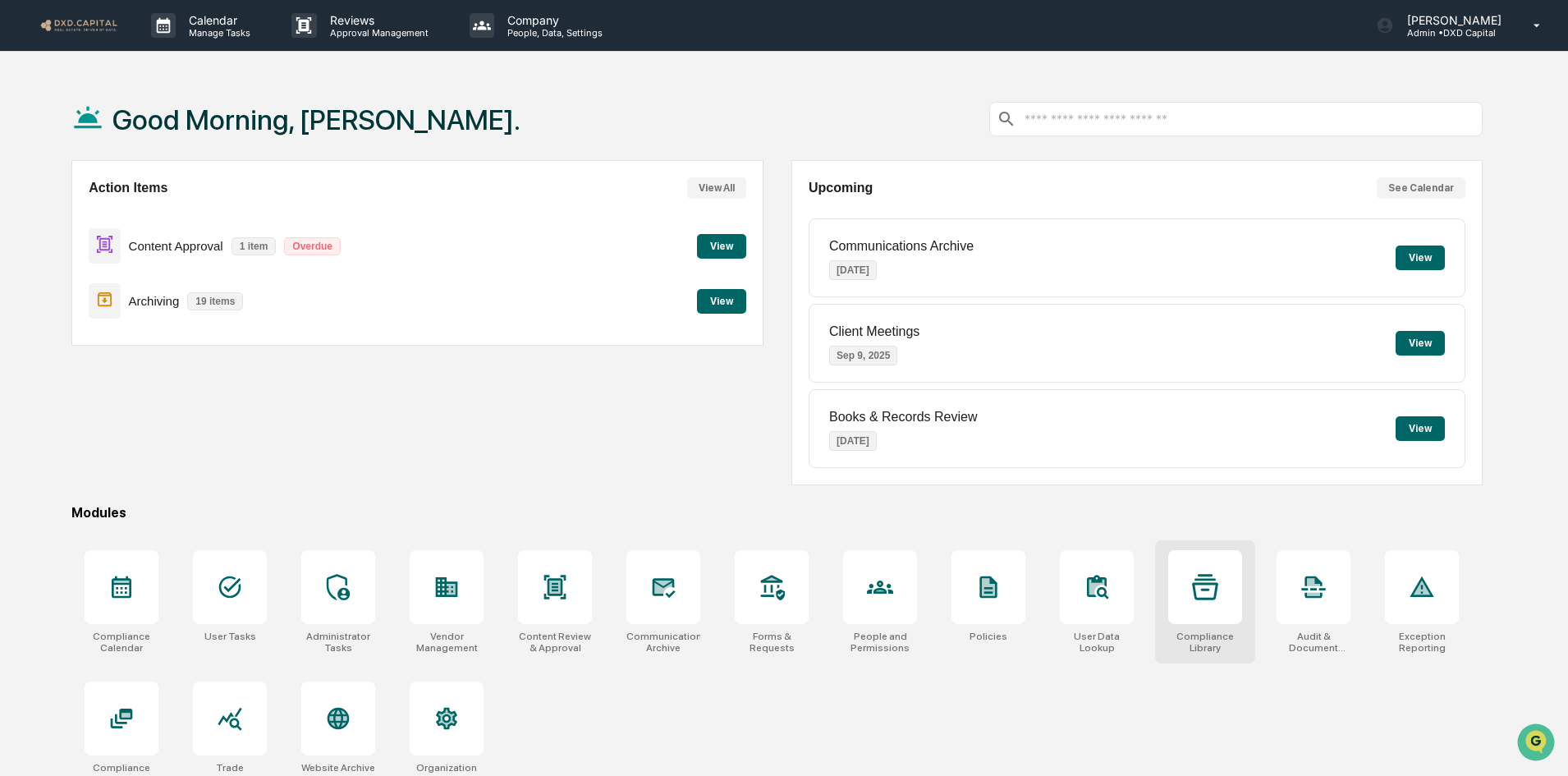
click at [1252, 615] on div "Compliance Library" at bounding box center [1205, 602] width 101 height 123
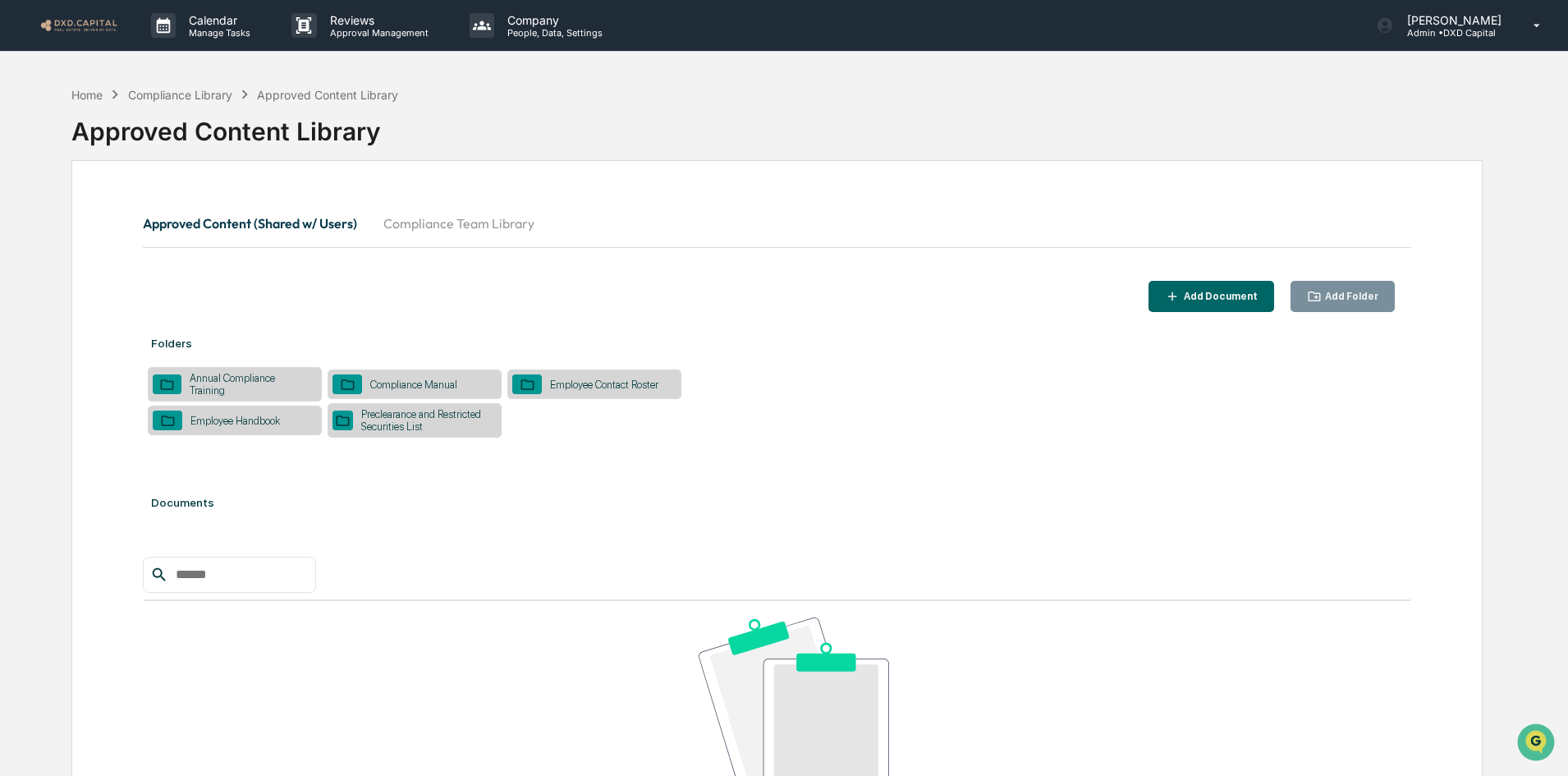
click at [451, 224] on button "Compliance Team Library" at bounding box center [459, 223] width 177 height 40
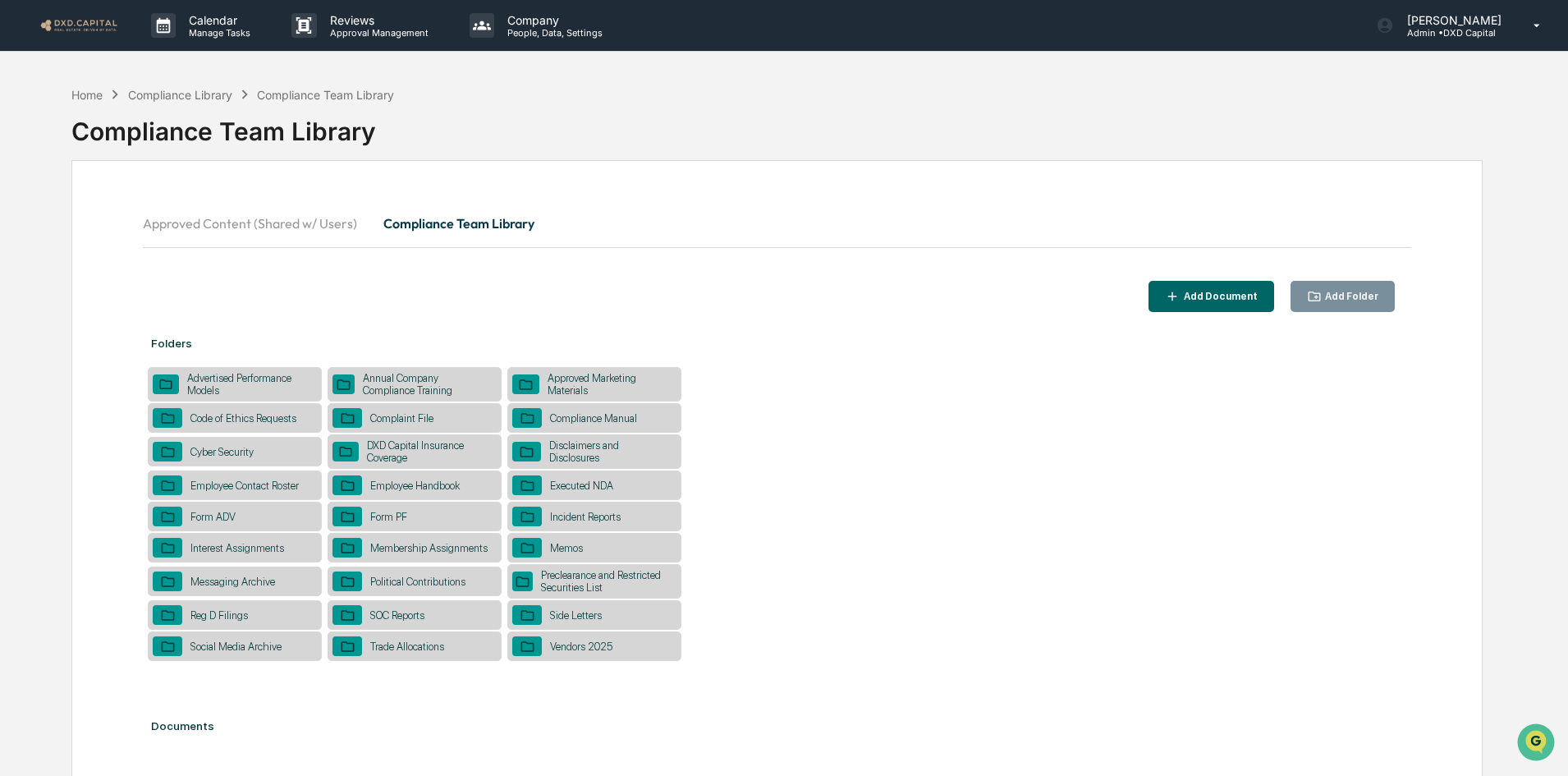
click at [576, 384] on div "Approved Marketing Materials" at bounding box center [608, 384] width 137 height 25
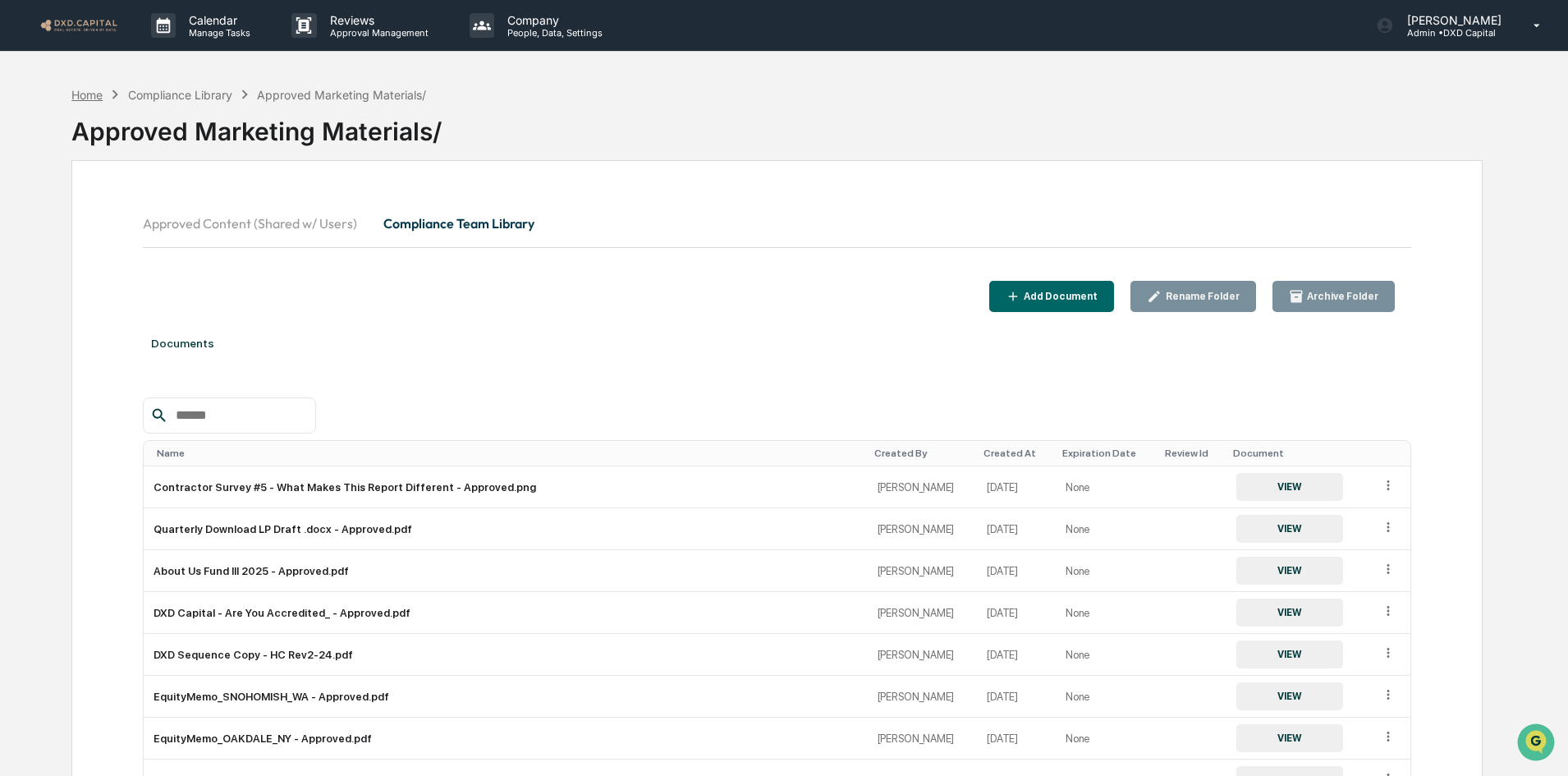
click at [79, 89] on div "Home" at bounding box center [87, 95] width 31 height 14
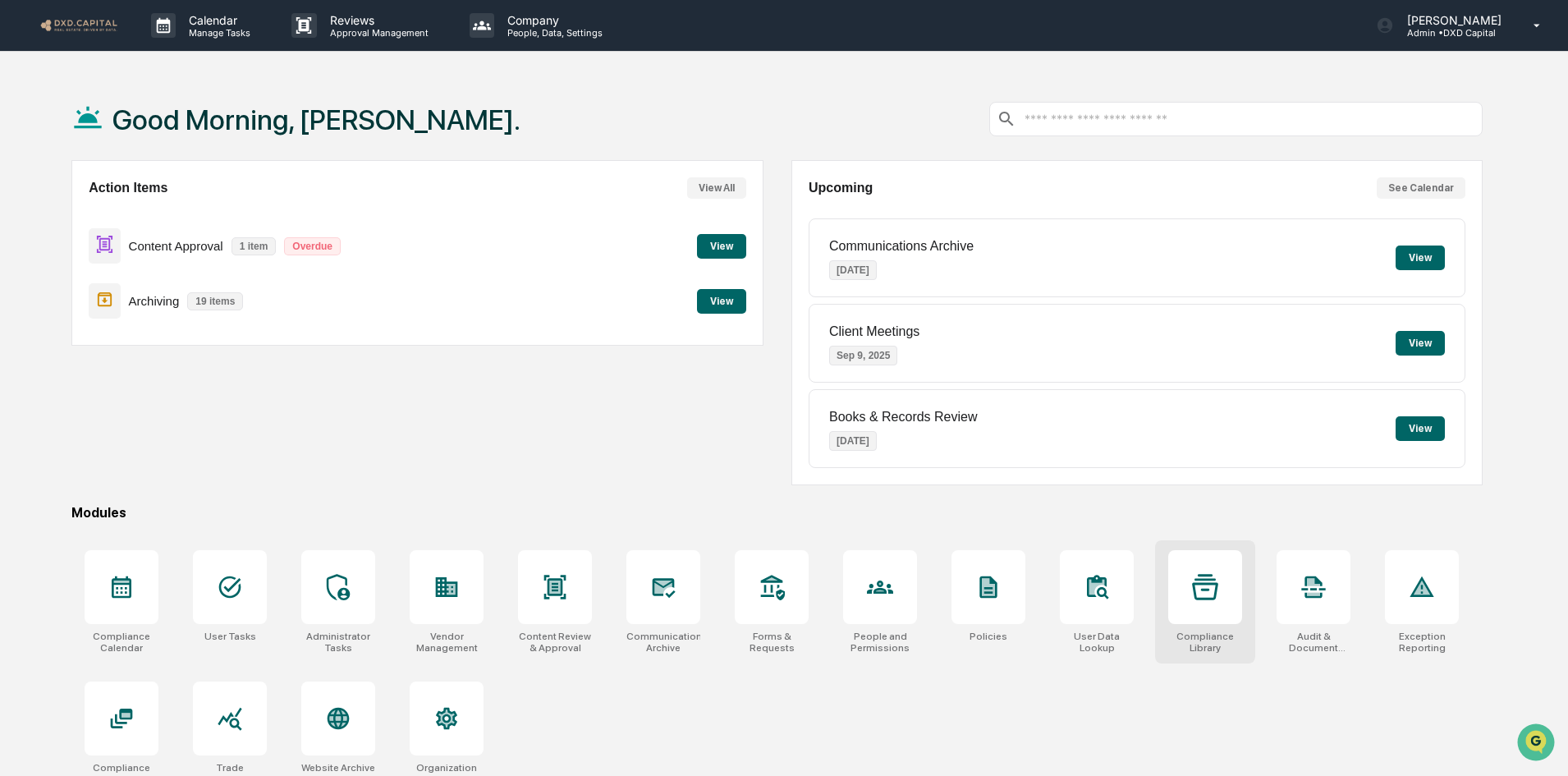
click at [1188, 604] on div at bounding box center [1205, 587] width 74 height 74
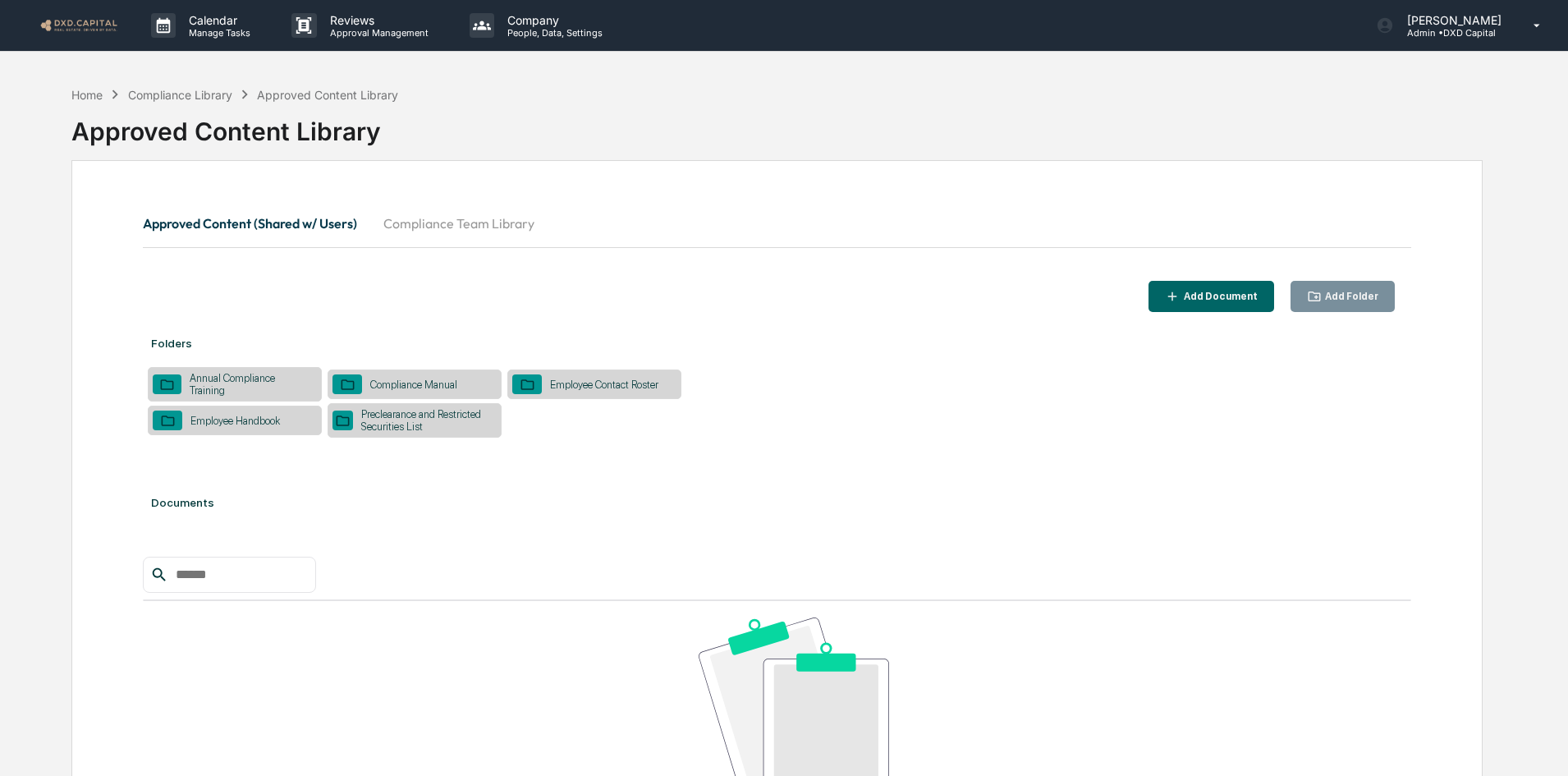
click at [513, 221] on button "Compliance Team Library" at bounding box center [459, 223] width 177 height 40
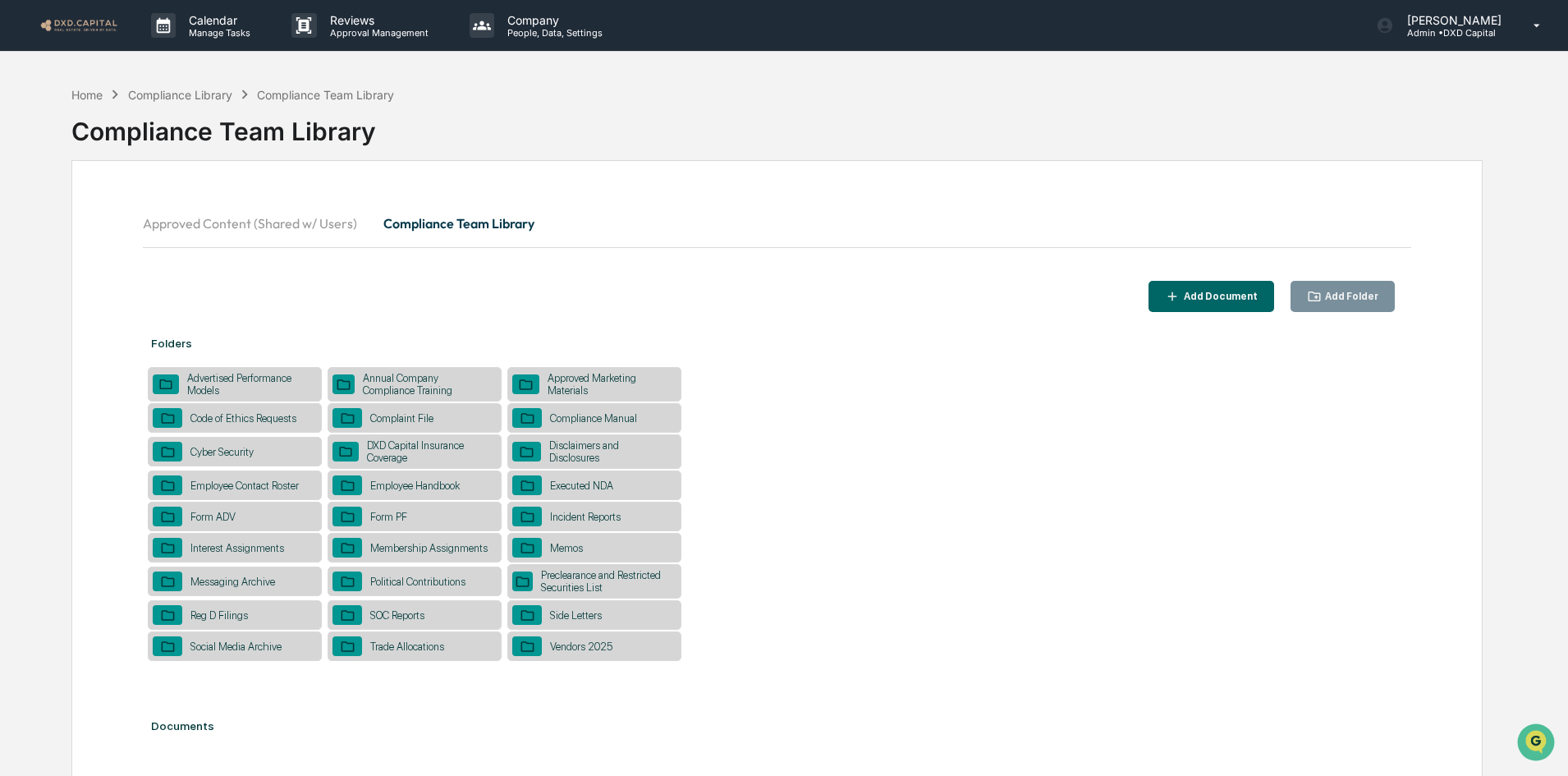
click at [1219, 299] on div "Add Document" at bounding box center [1219, 296] width 77 height 11
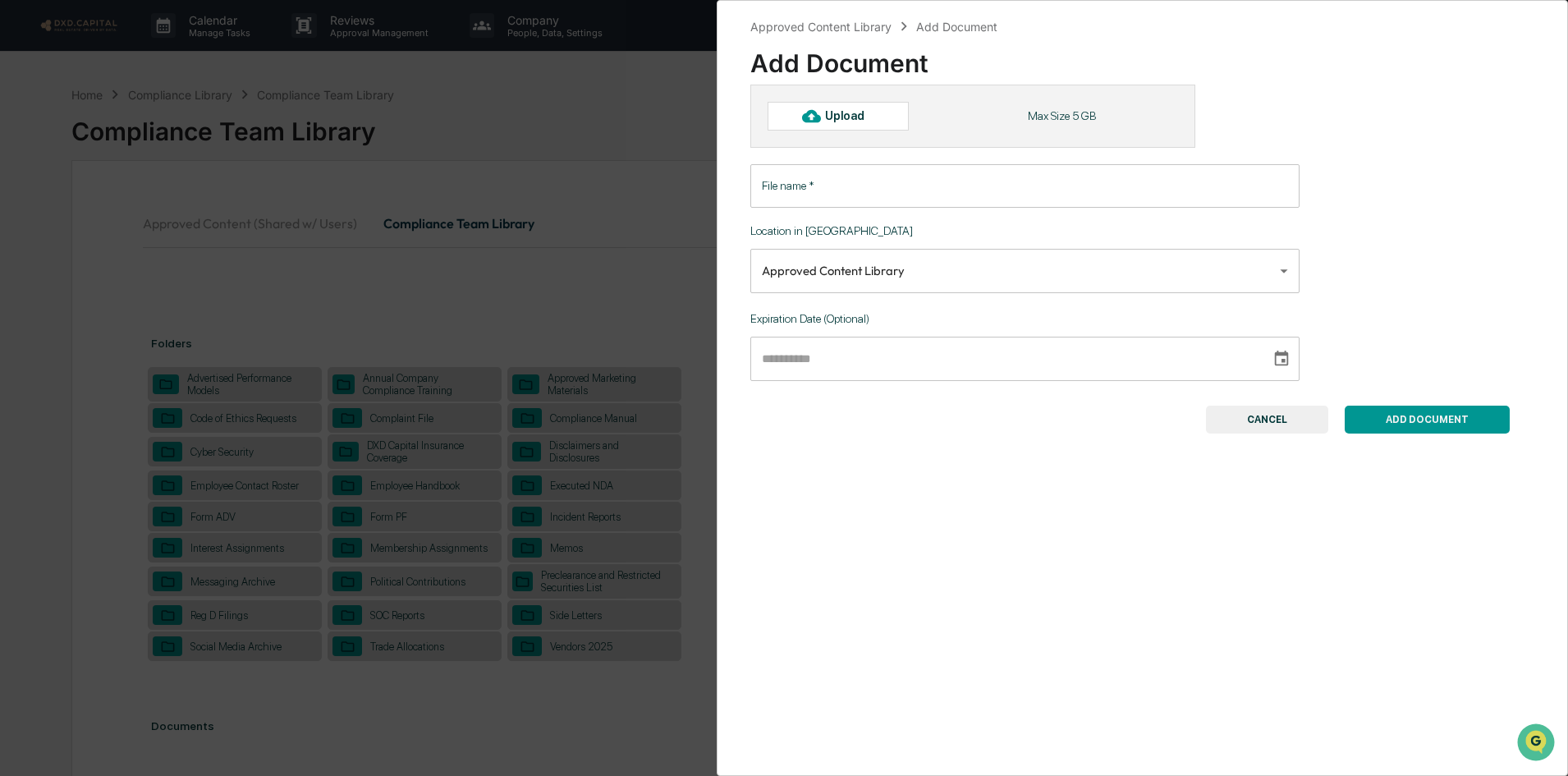
click at [601, 267] on div "**********" at bounding box center [784, 388] width 1568 height 776
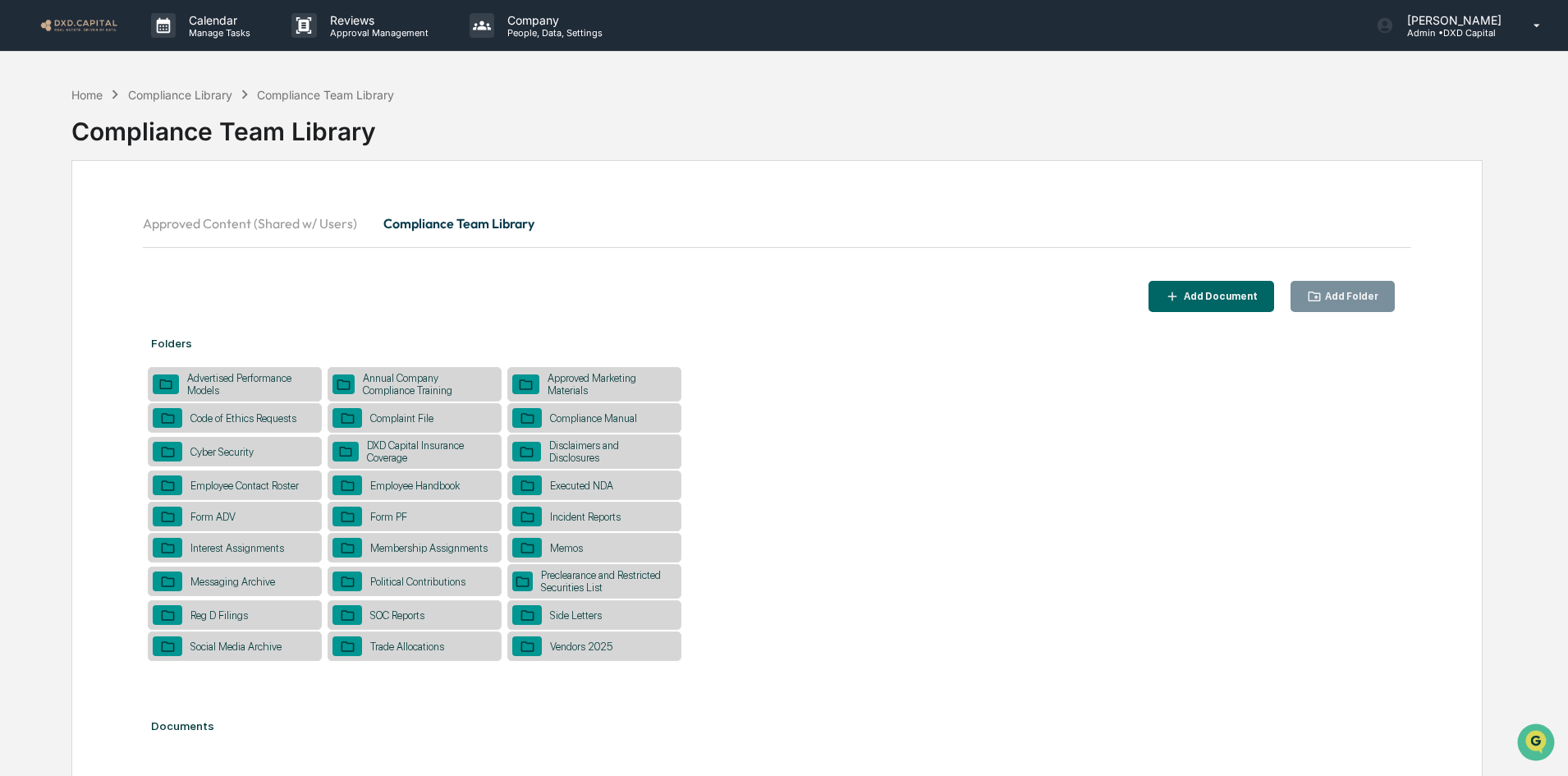
click at [564, 382] on div "Approved Marketing Materials" at bounding box center [608, 384] width 137 height 25
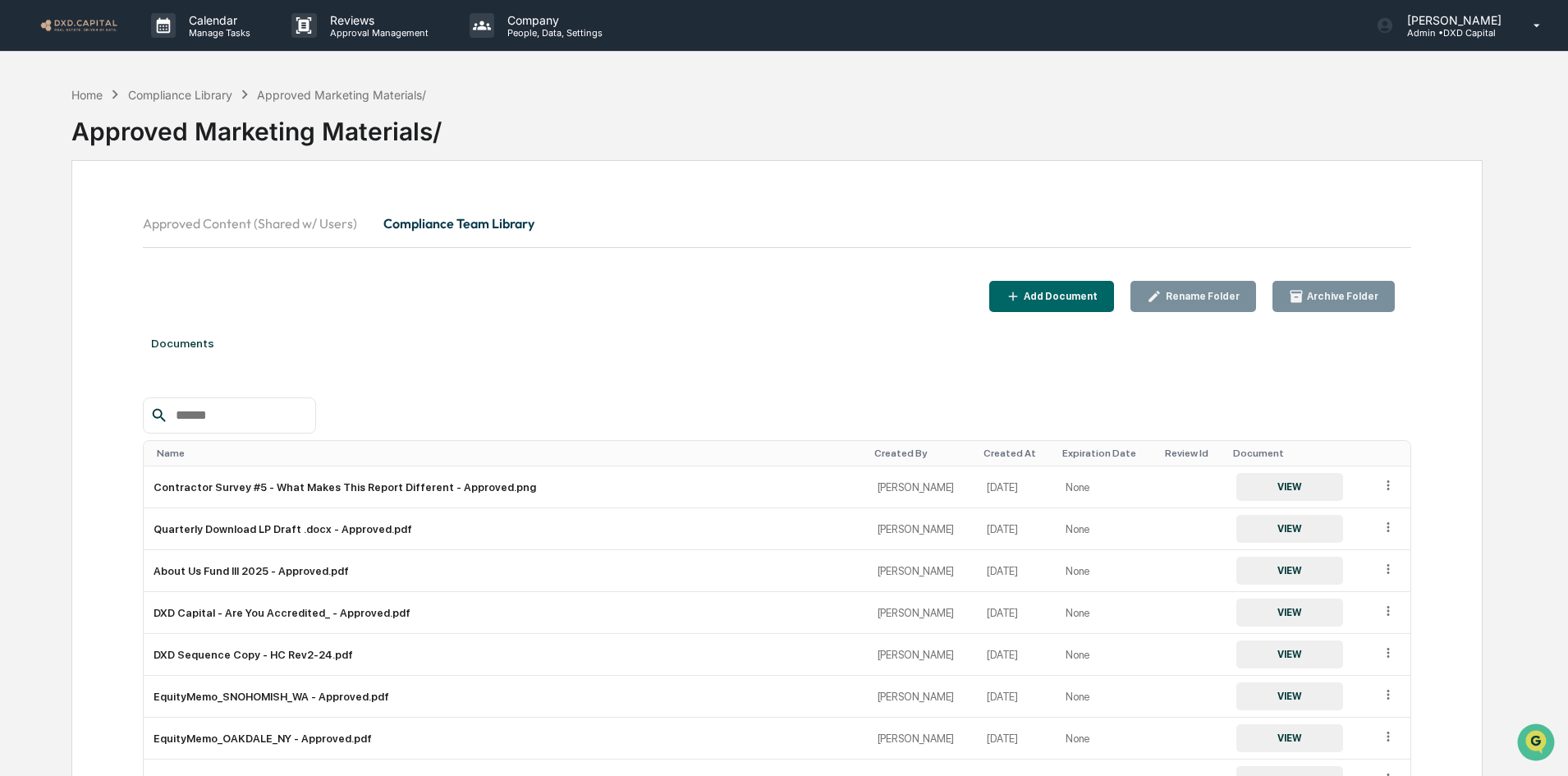
click at [1067, 290] on div "Add Document" at bounding box center [1059, 296] width 77 height 11
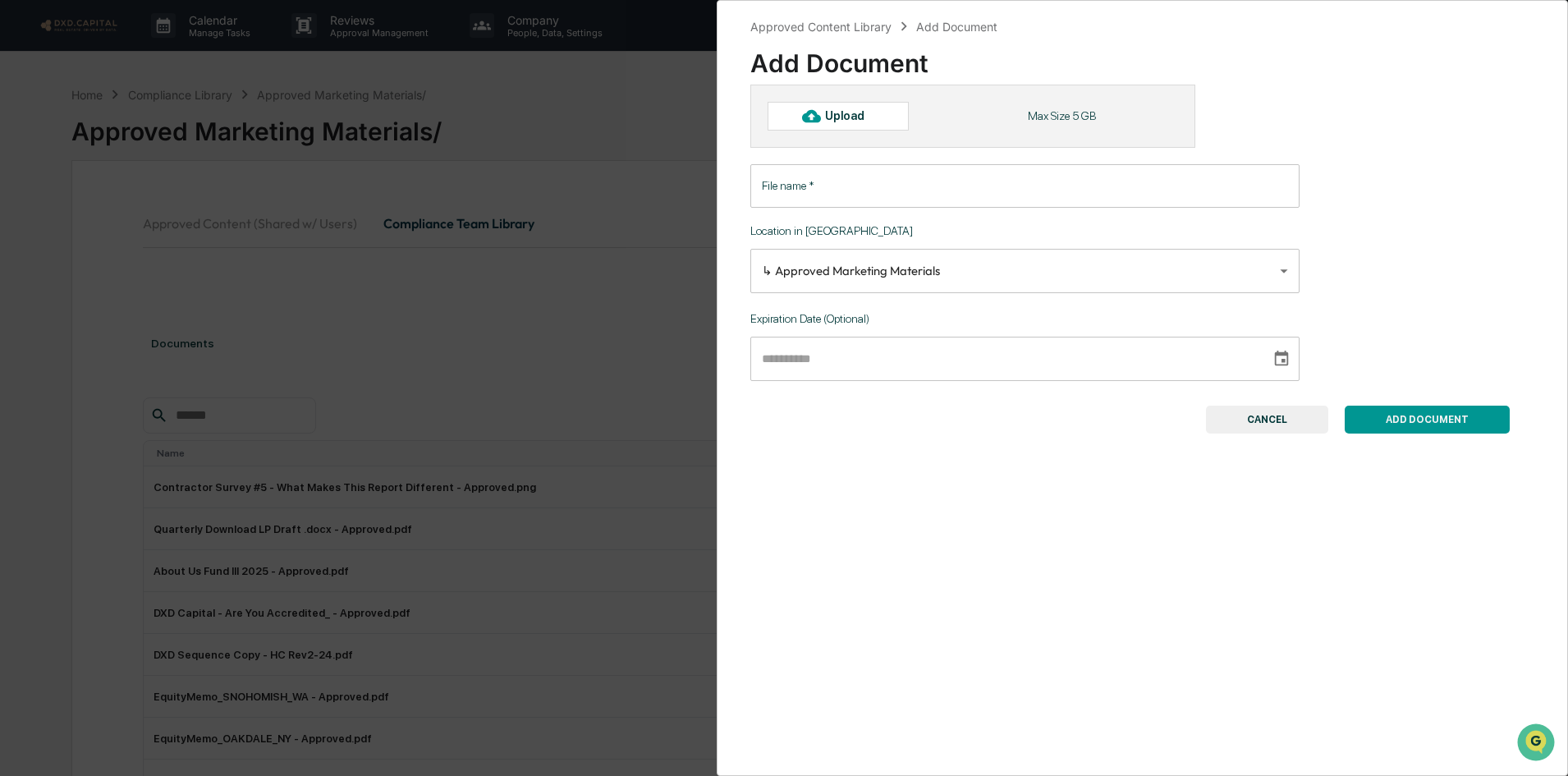
click at [821, 119] on div at bounding box center [811, 115] width 27 height 27
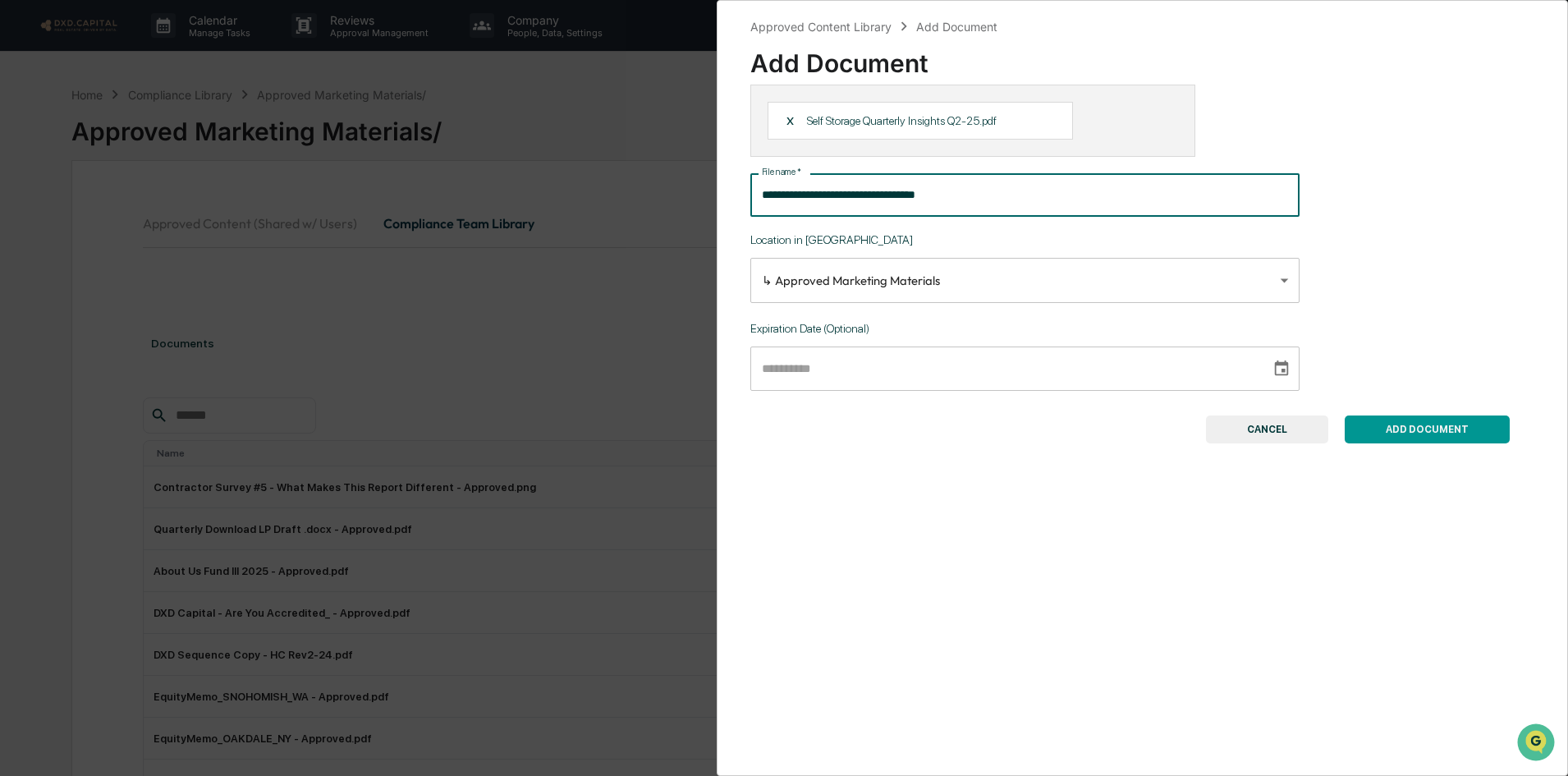
click at [976, 190] on input "**********" at bounding box center [1025, 195] width 549 height 44
type input "**********"
click at [1400, 423] on button "ADD DOCUMENT" at bounding box center [1428, 430] width 165 height 27
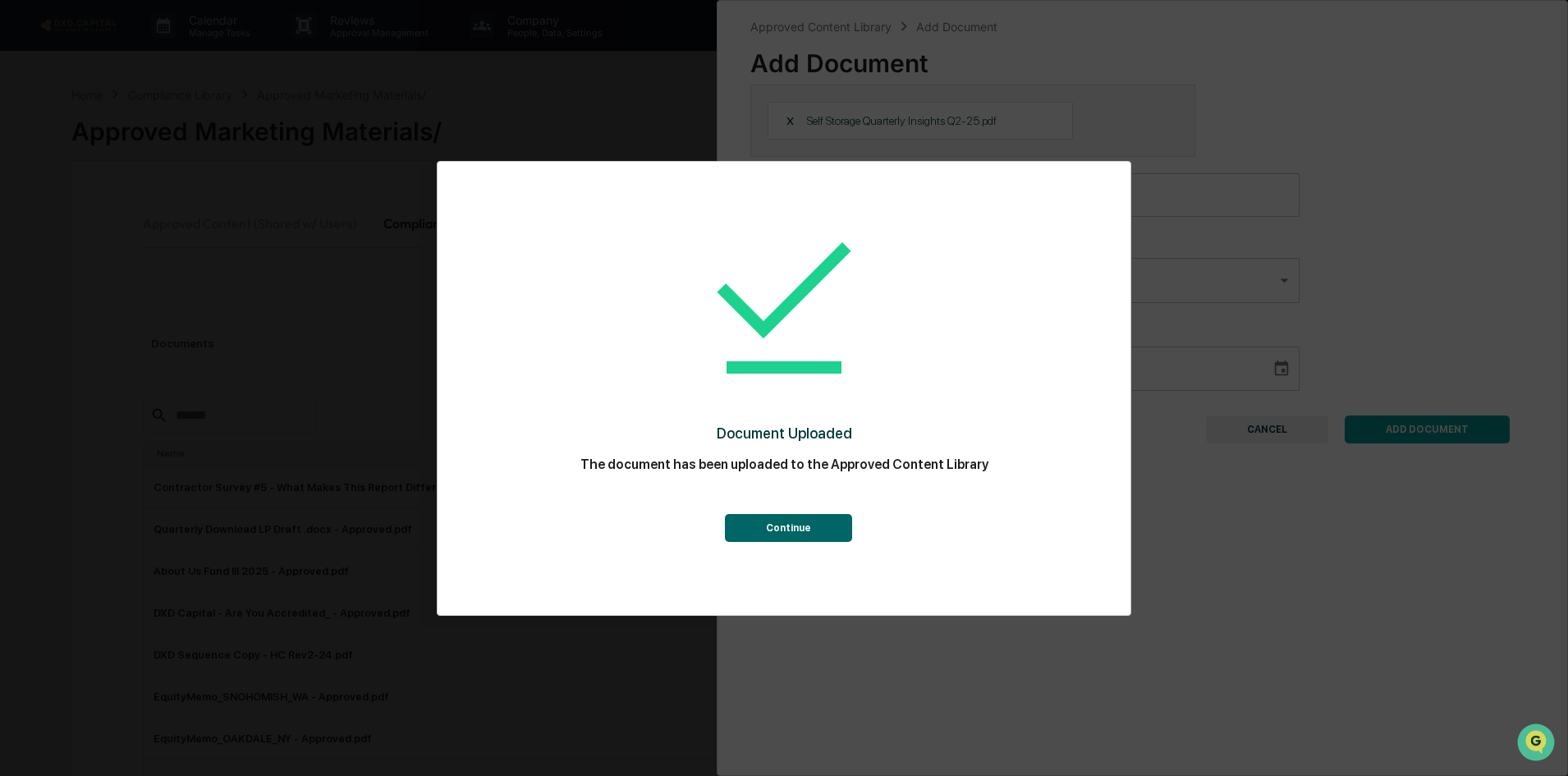
click at [767, 516] on button "Continue" at bounding box center [789, 528] width 127 height 27
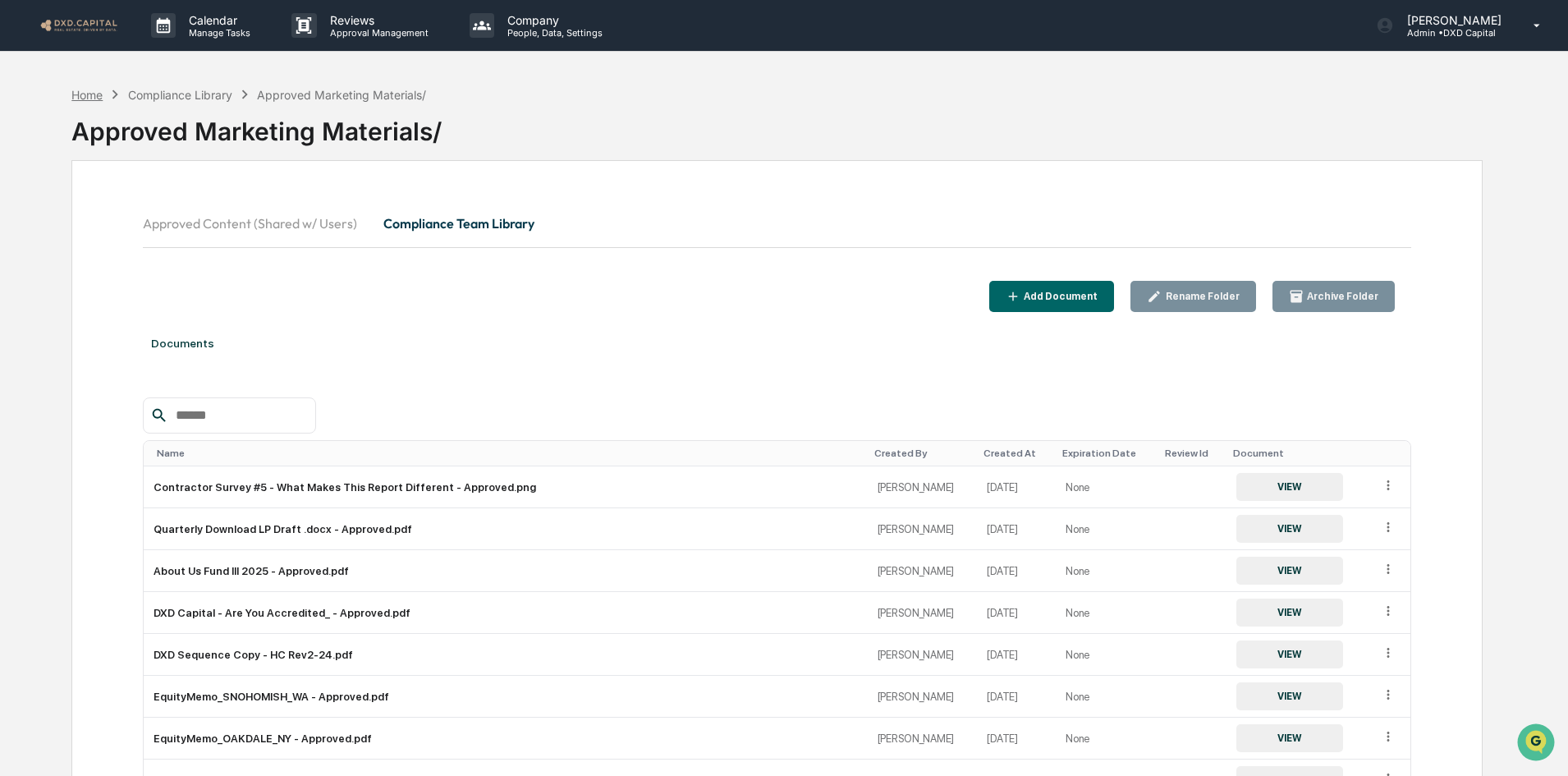
click at [86, 95] on div "Home" at bounding box center [87, 95] width 31 height 14
